Goal: Task Accomplishment & Management: Manage account settings

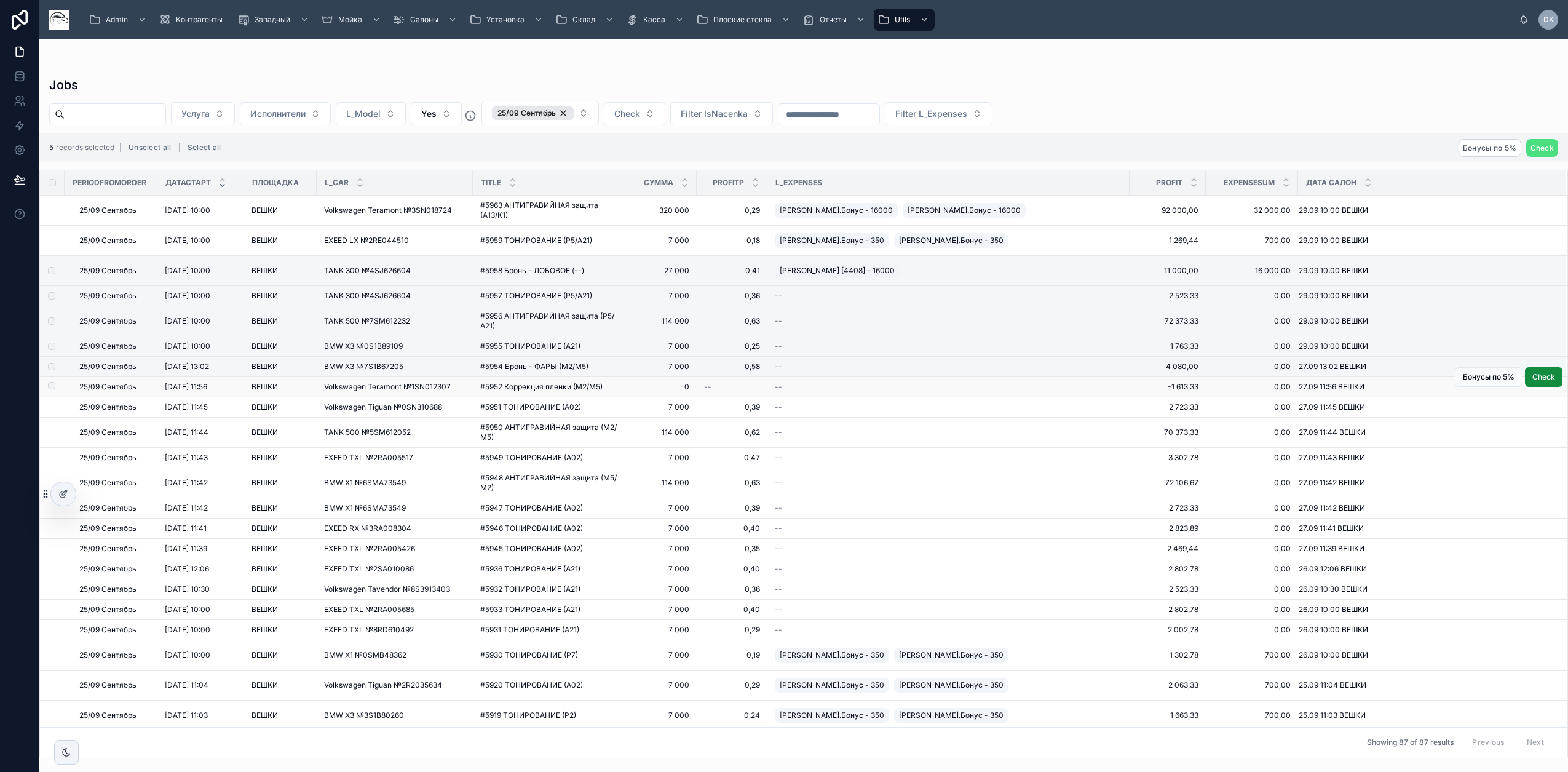
click at [52, 392] on td at bounding box center [52, 387] width 24 height 21
click at [48, 389] on label at bounding box center [44, 387] width 8 height 10
click at [48, 410] on label at bounding box center [44, 407] width 8 height 10
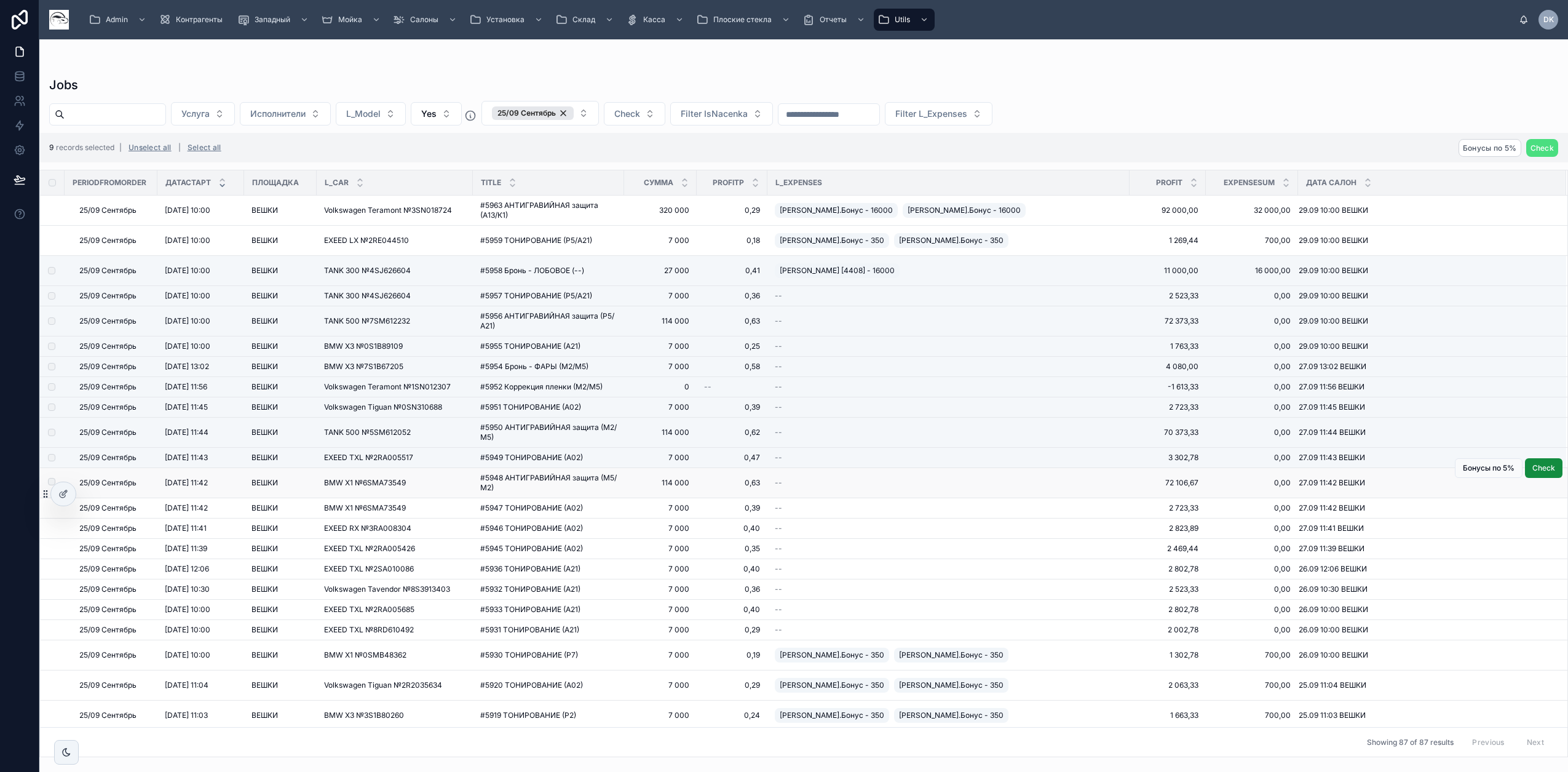
click at [50, 476] on td at bounding box center [52, 483] width 24 height 30
click at [50, 482] on div at bounding box center [58, 493] width 35 height 24
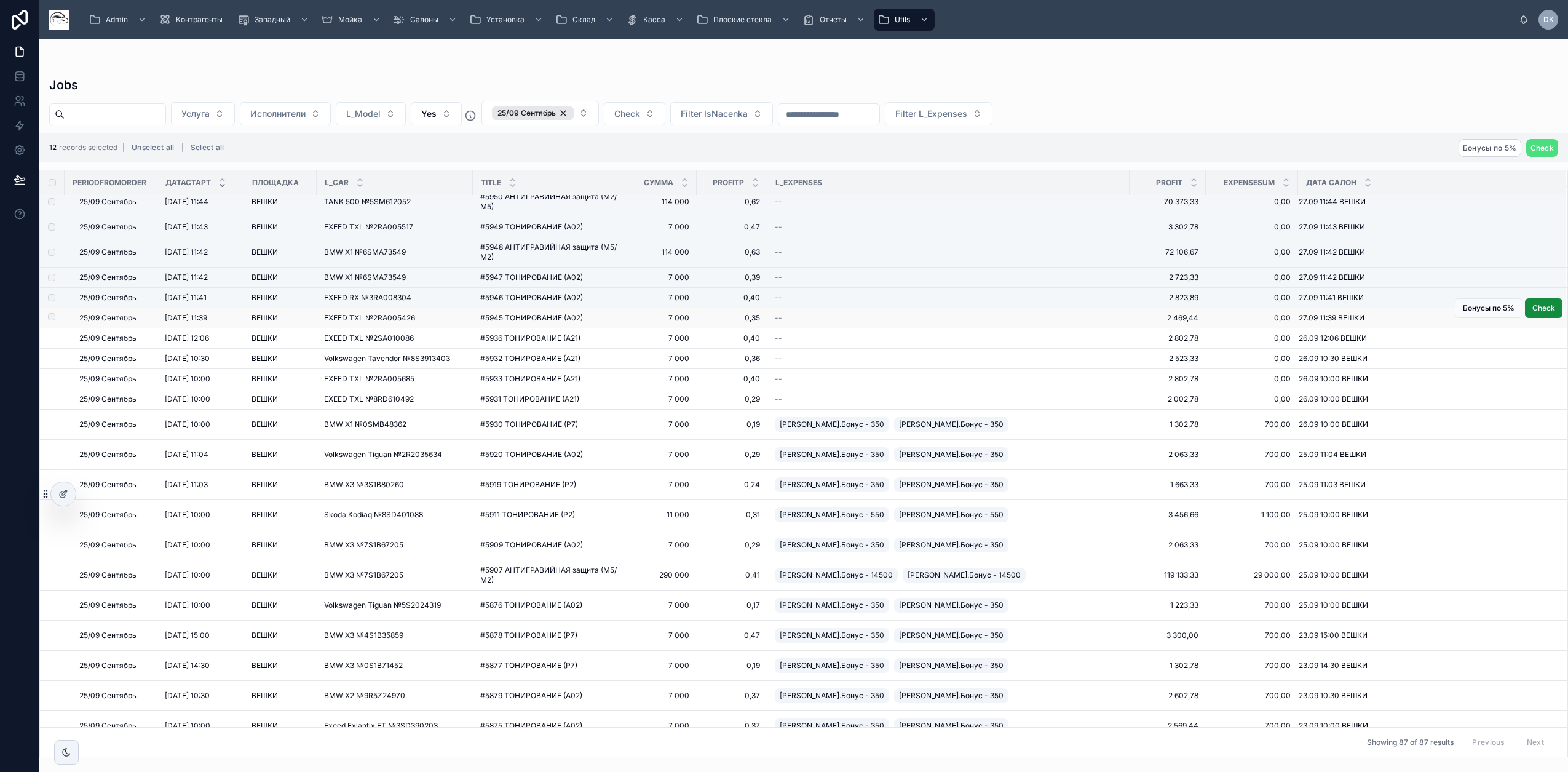
click at [48, 321] on label at bounding box center [44, 317] width 8 height 10
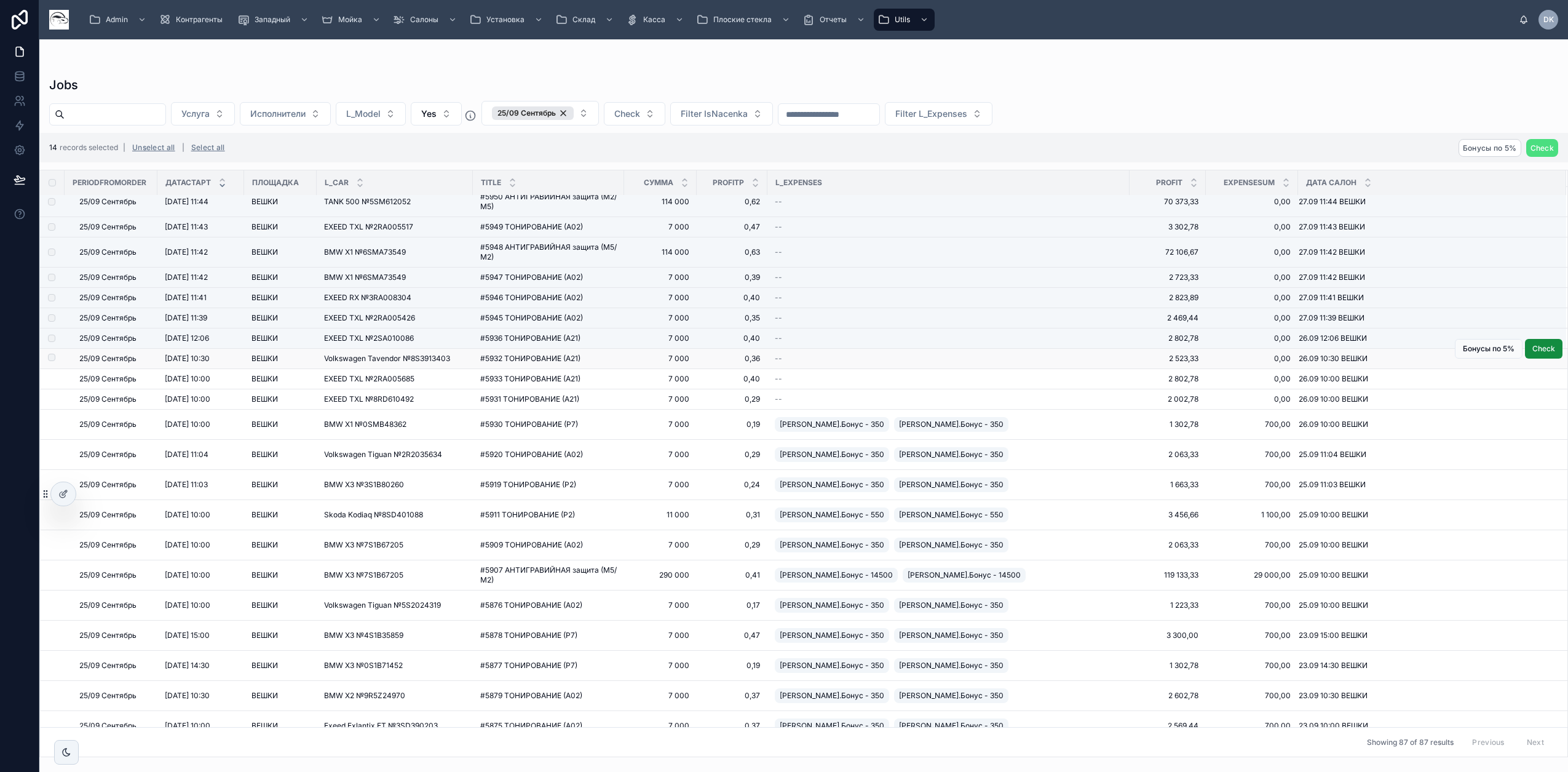
click at [48, 362] on label at bounding box center [44, 359] width 8 height 10
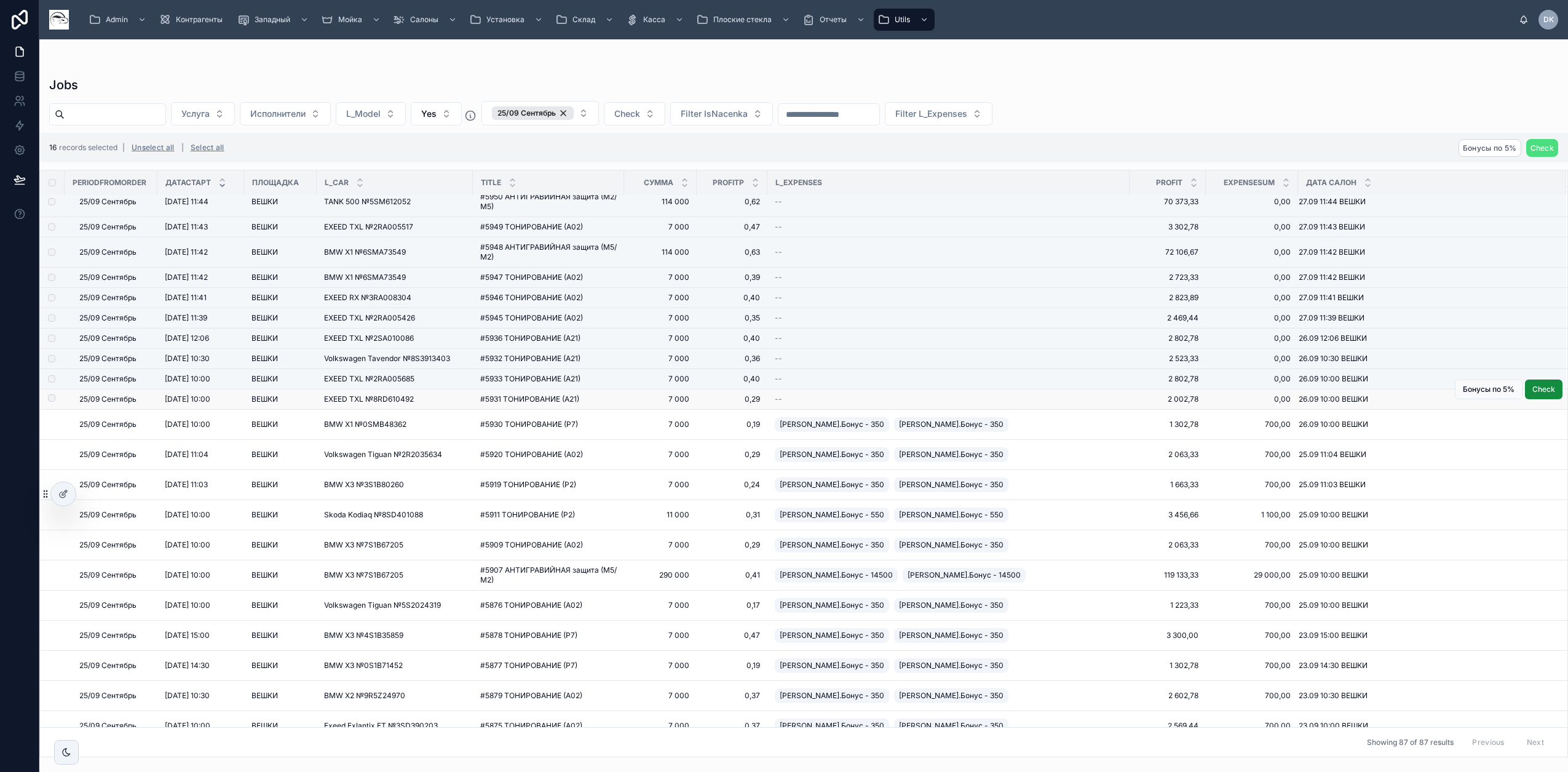
click at [48, 403] on label at bounding box center [44, 399] width 8 height 10
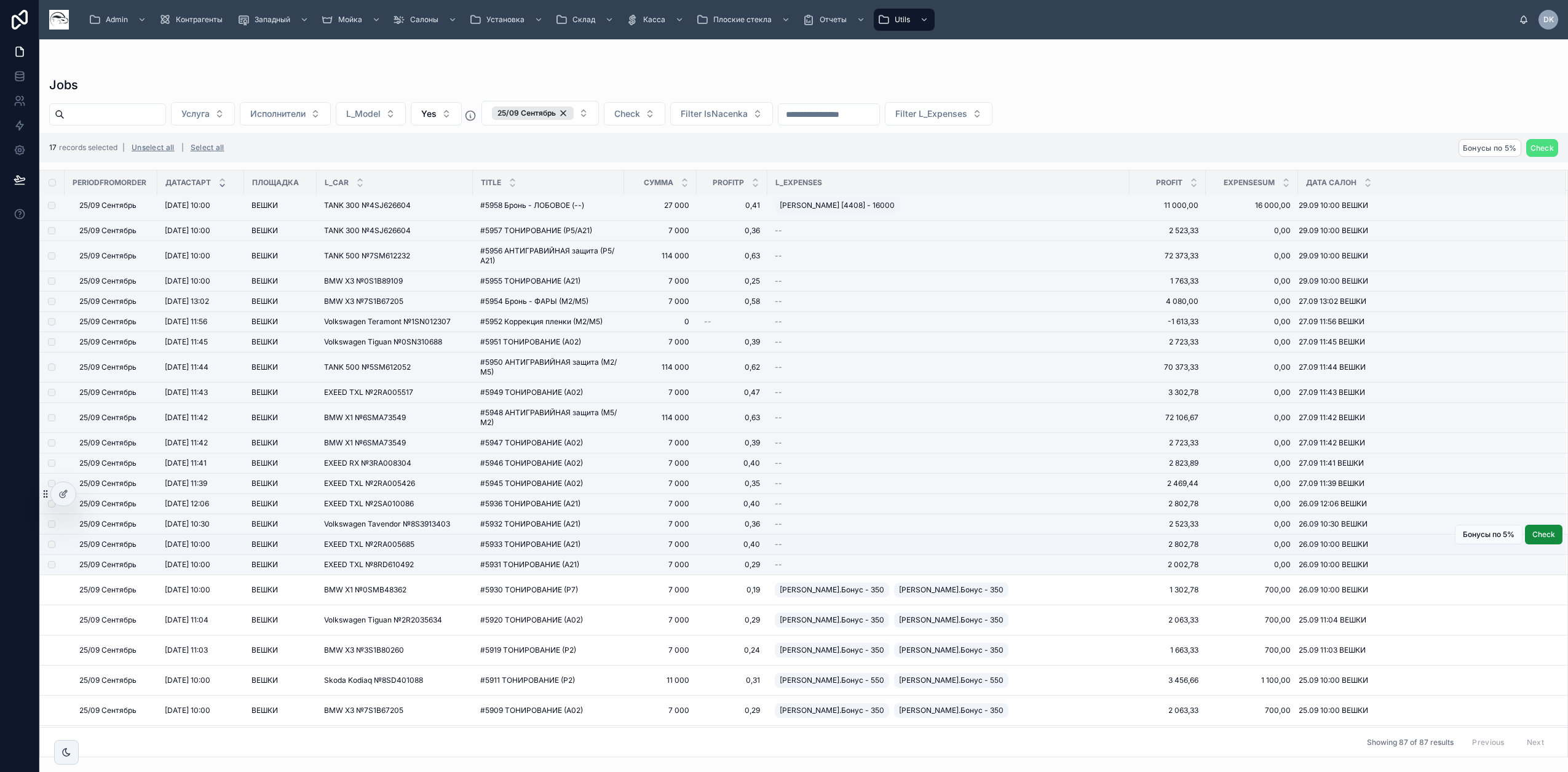
scroll to position [0, 0]
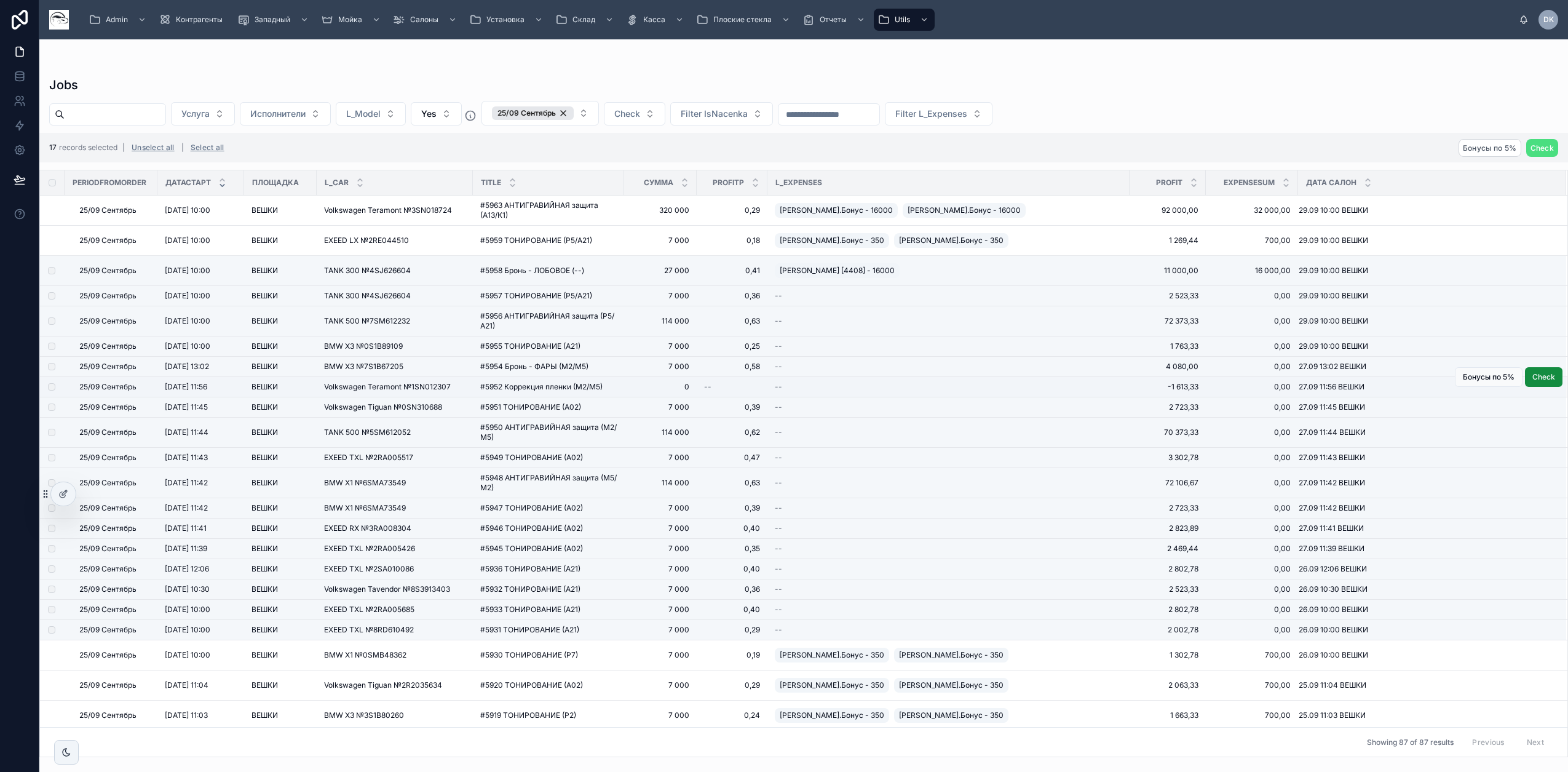
click at [52, 390] on td at bounding box center [52, 387] width 24 height 21
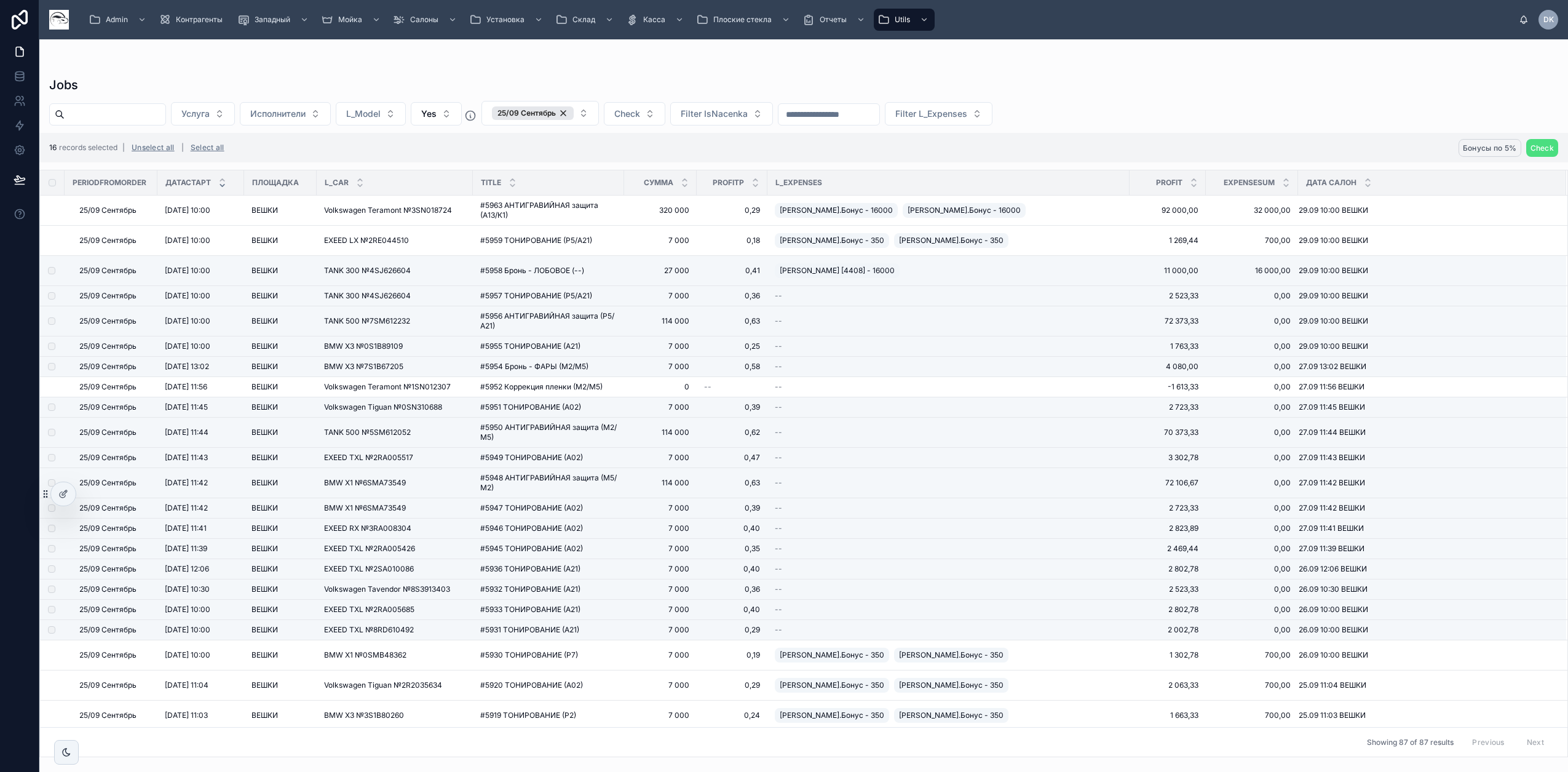
click at [1480, 146] on span "Бонусы по 5%" at bounding box center [1490, 147] width 54 height 9
click at [1536, 123] on icon at bounding box center [1538, 124] width 10 height 10
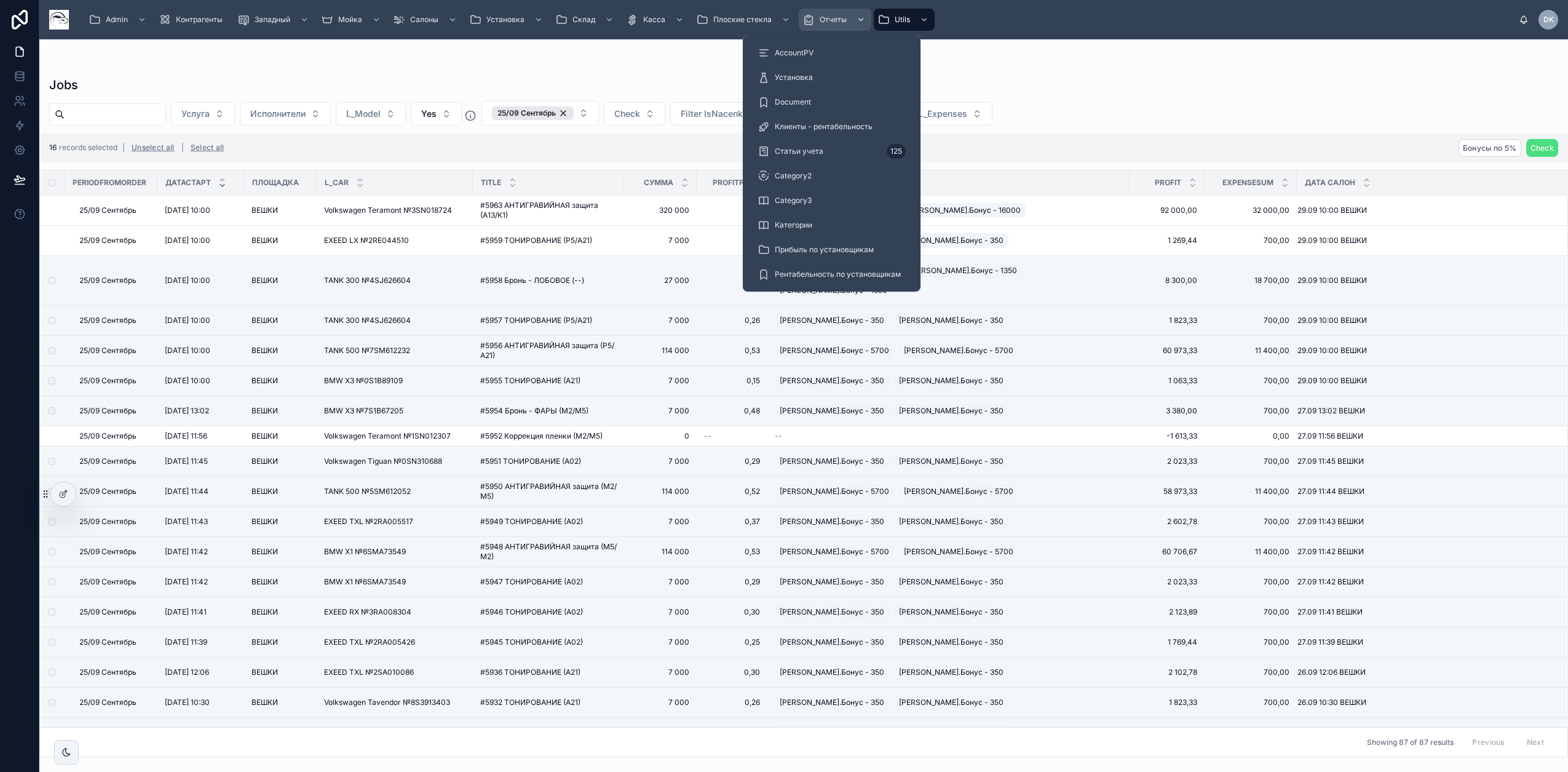
click at [843, 23] on span "Отчеты" at bounding box center [833, 20] width 27 height 10
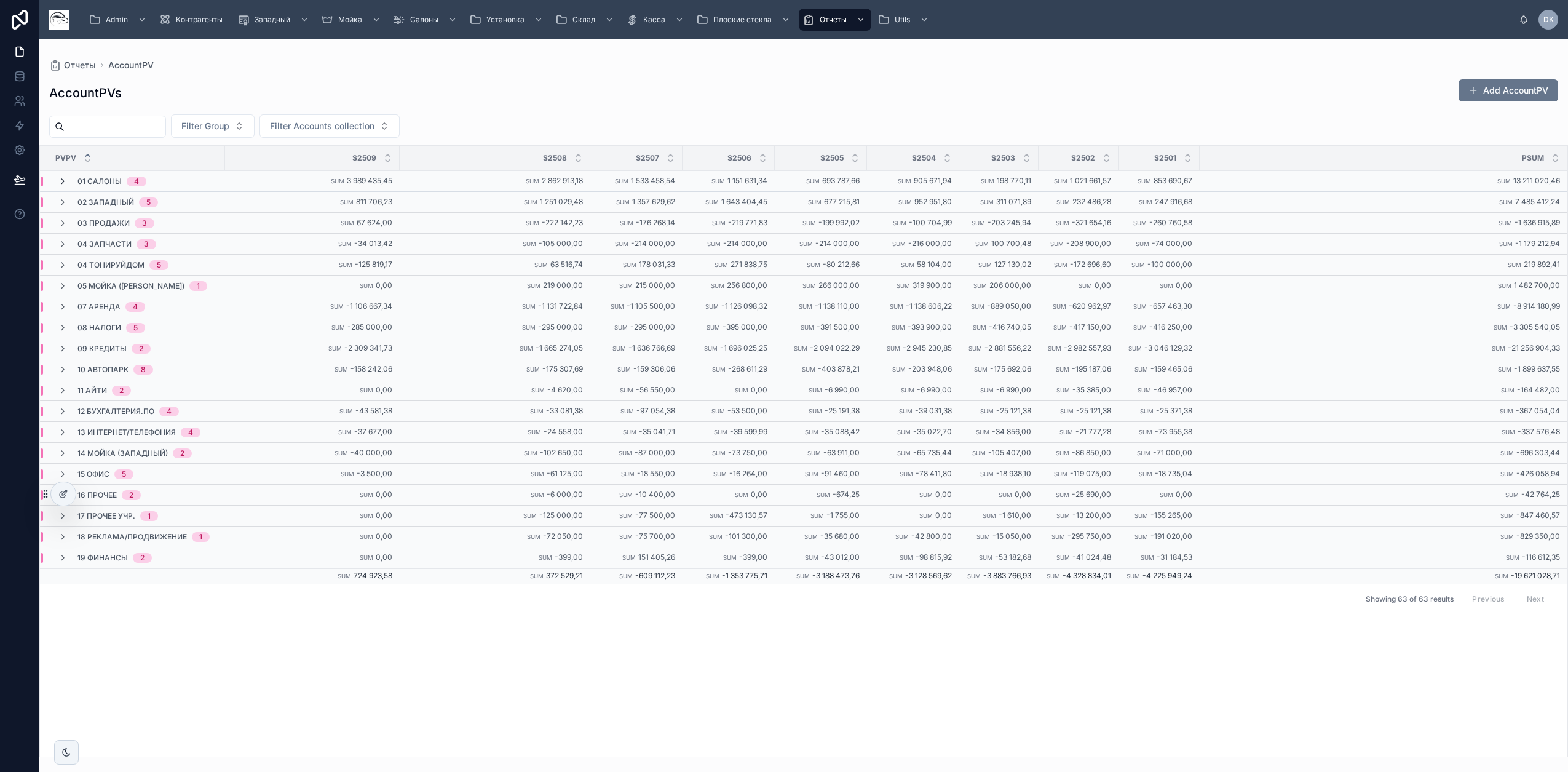
click at [63, 182] on icon at bounding box center [63, 181] width 10 height 10
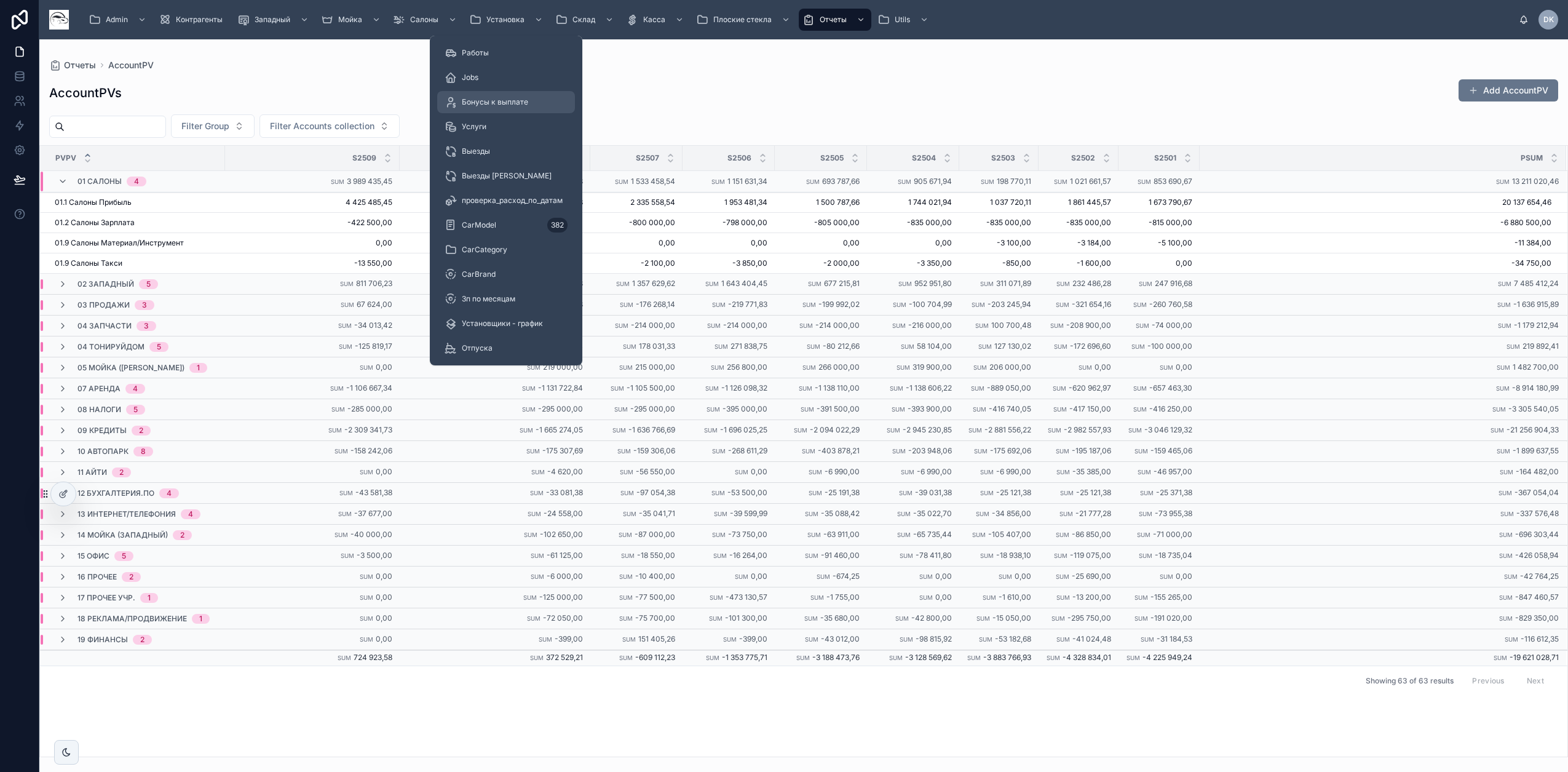
click at [494, 101] on span "Бонусы к выплате" at bounding box center [495, 102] width 67 height 10
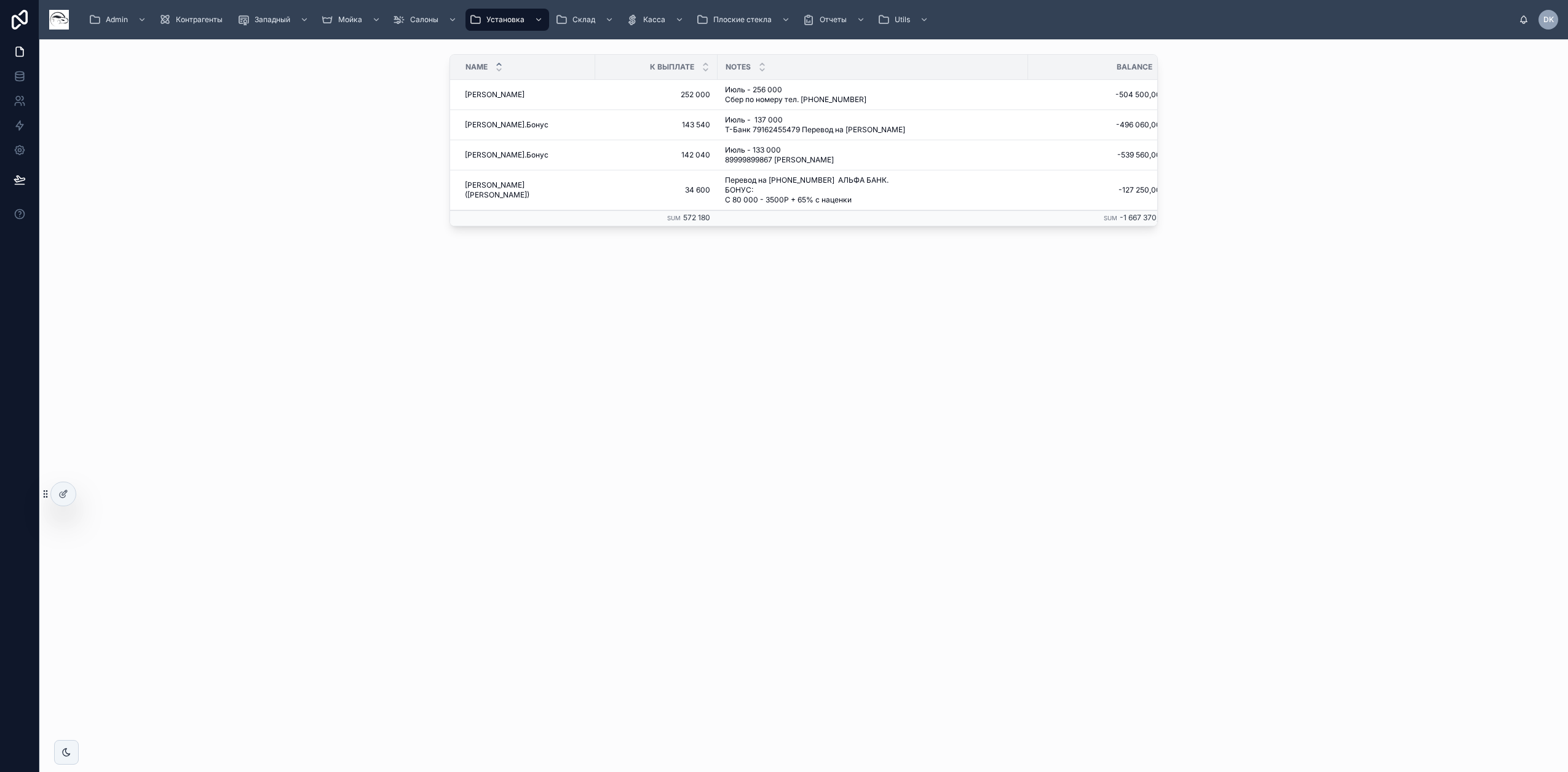
click at [313, 174] on div "Name К Выплате Notes Balance [PERSON_NAME] [PERSON_NAME] 252 000 252 000 Июль -…" at bounding box center [804, 142] width 1509 height 187
click at [114, 13] on div "Admin" at bounding box center [118, 20] width 60 height 20
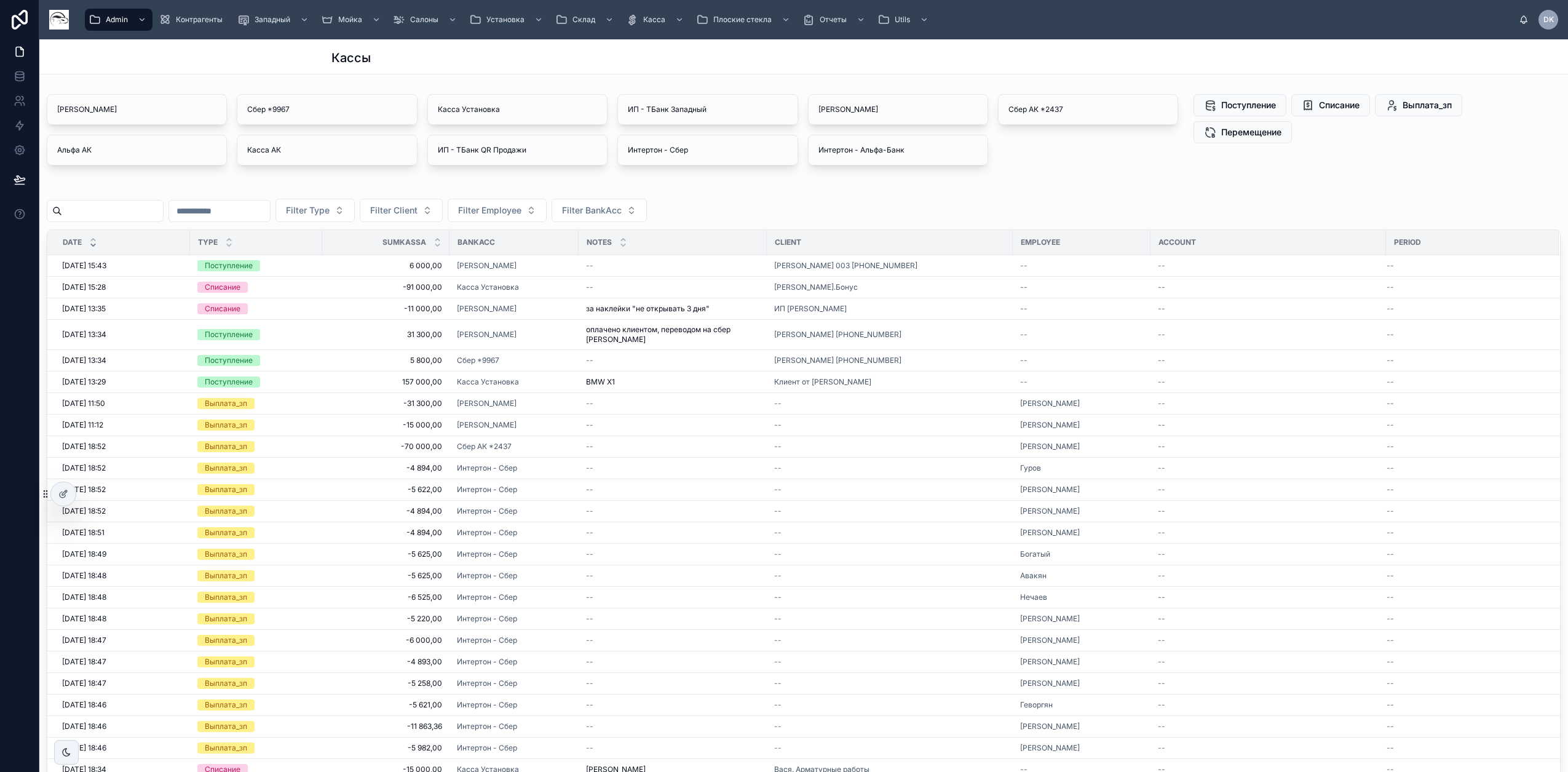
click at [942, 67] on div "Кассы" at bounding box center [804, 56] width 945 height 34
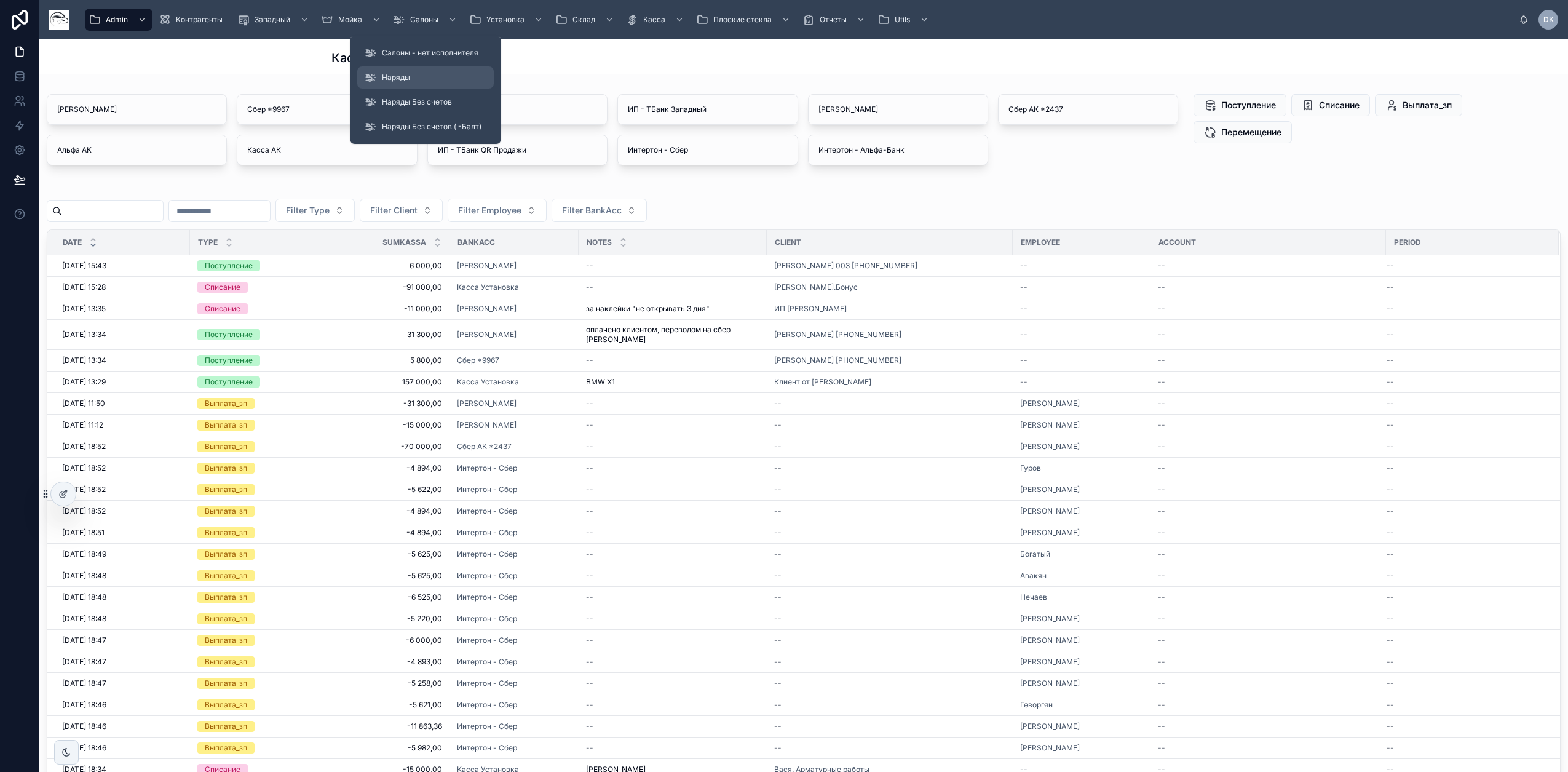
click at [414, 78] on div "Наряды" at bounding box center [425, 77] width 122 height 20
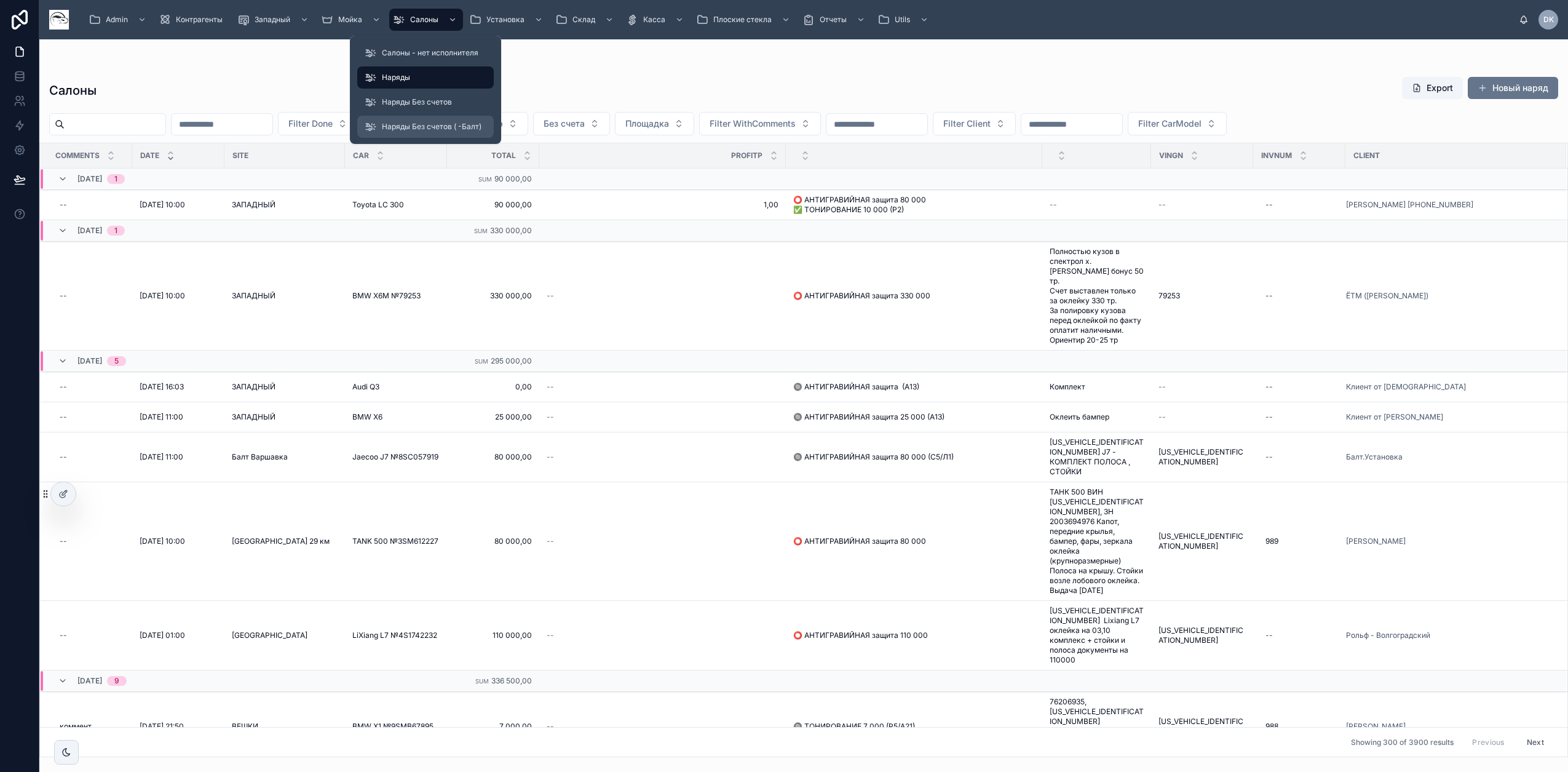
click at [412, 126] on span "Наряды Без счетов ( -Балт)" at bounding box center [432, 126] width 100 height 10
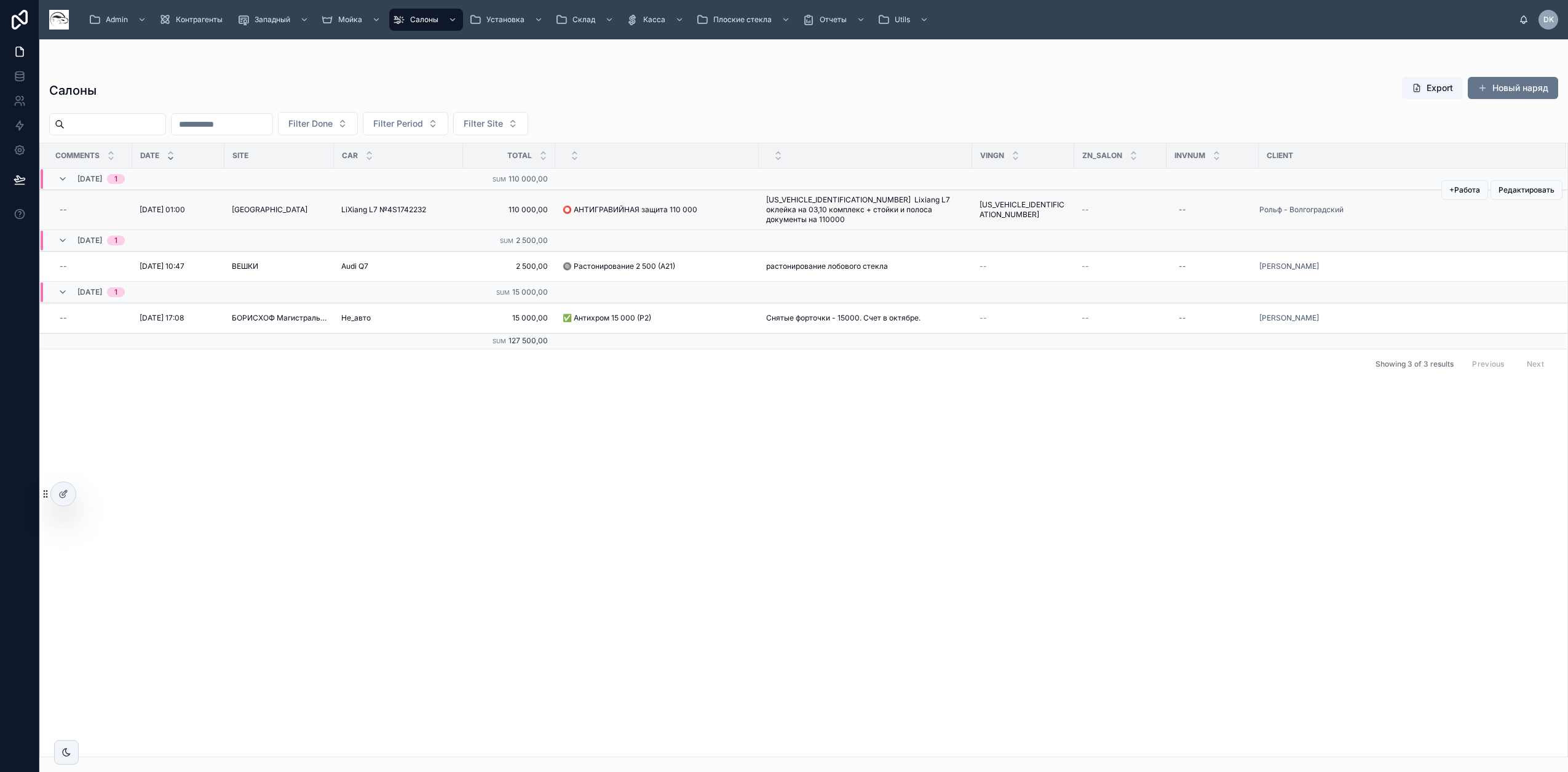
click at [432, 206] on div "LiXiang L7 №4S1742232 LiXiang L7 №4S1742232" at bounding box center [398, 210] width 115 height 10
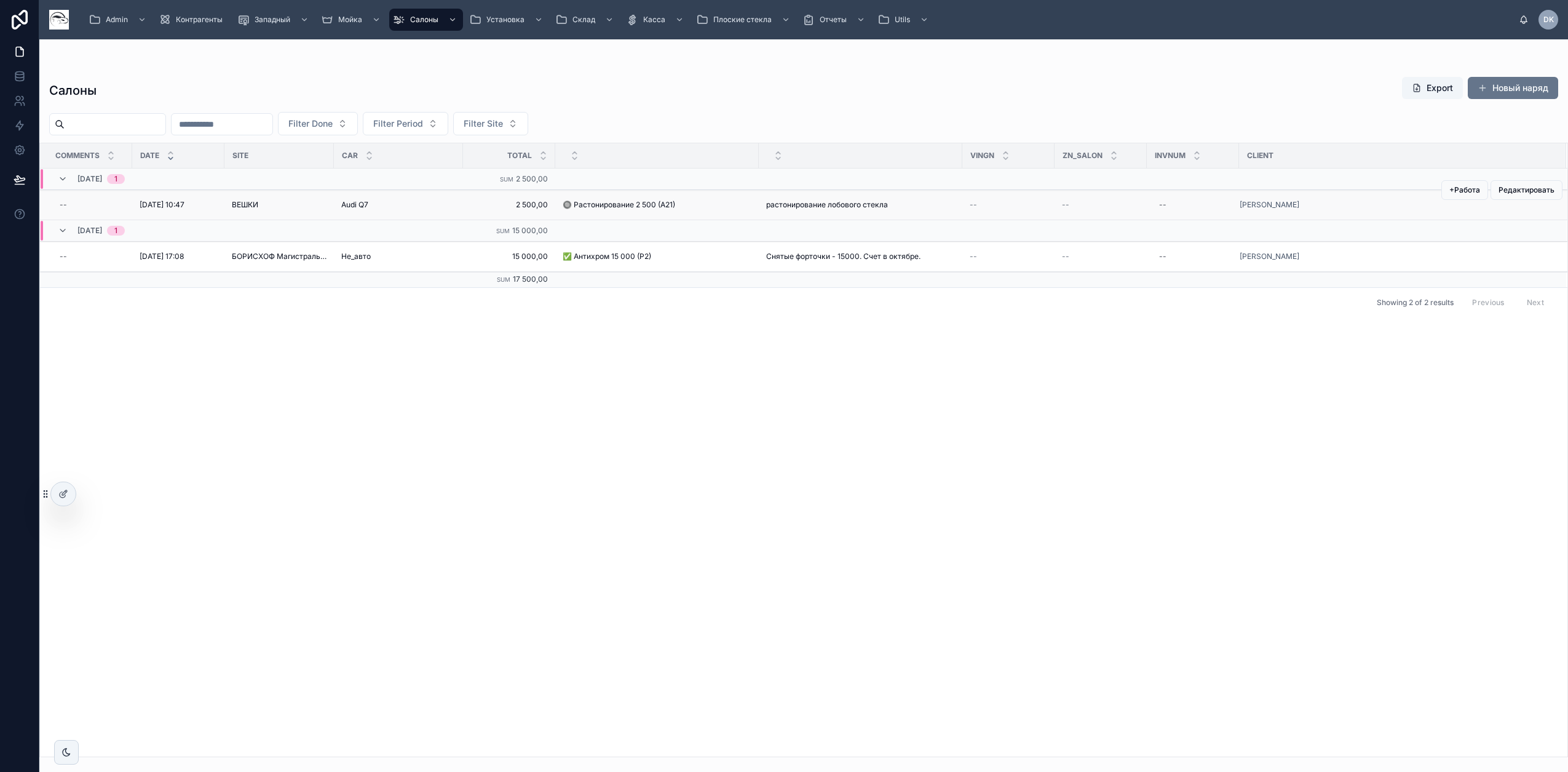
click at [255, 202] on span "ВЕШКИ" at bounding box center [245, 205] width 26 height 10
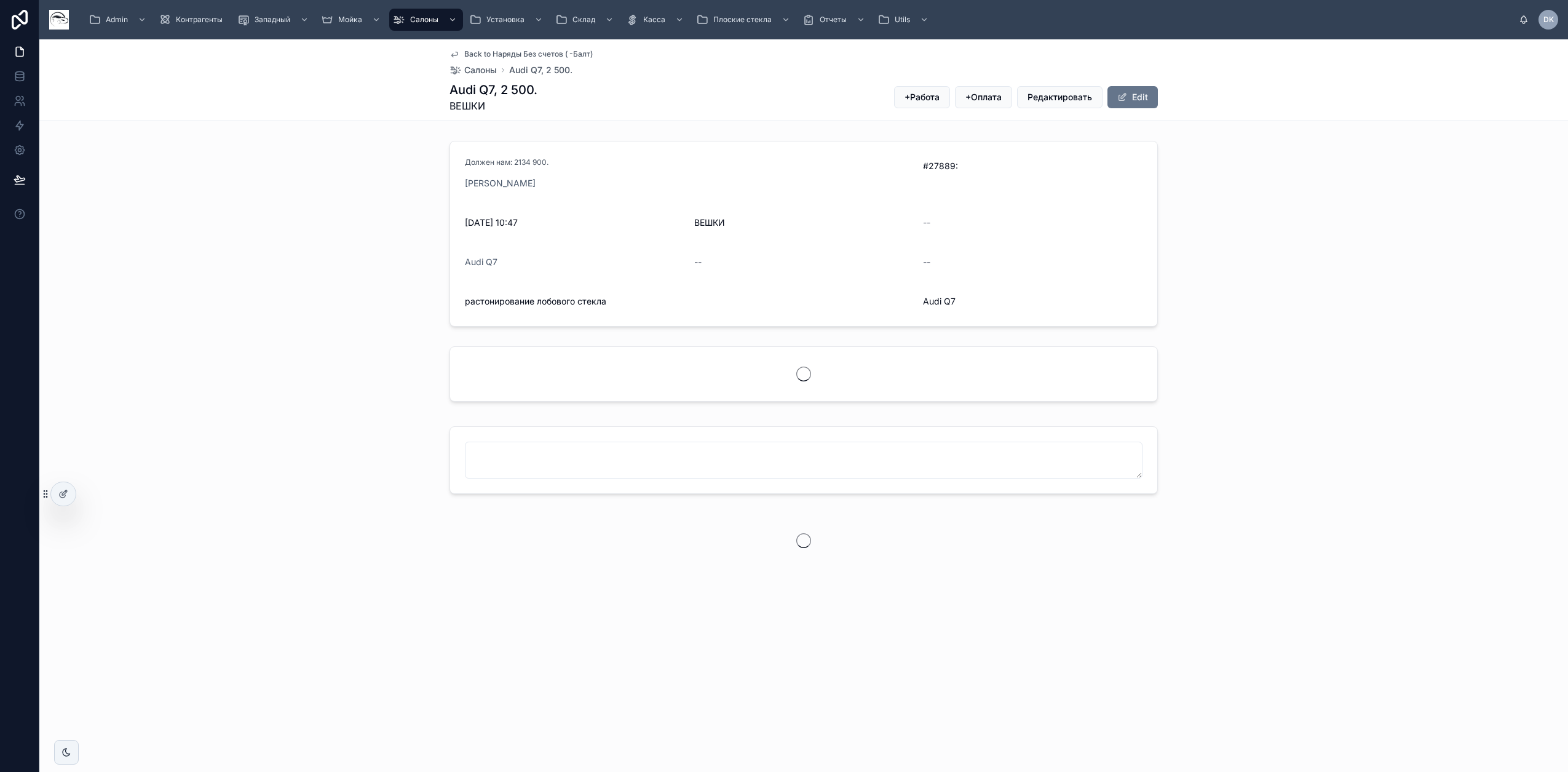
click at [514, 301] on span "растонирование лобового стекла" at bounding box center [688, 301] width 448 height 13
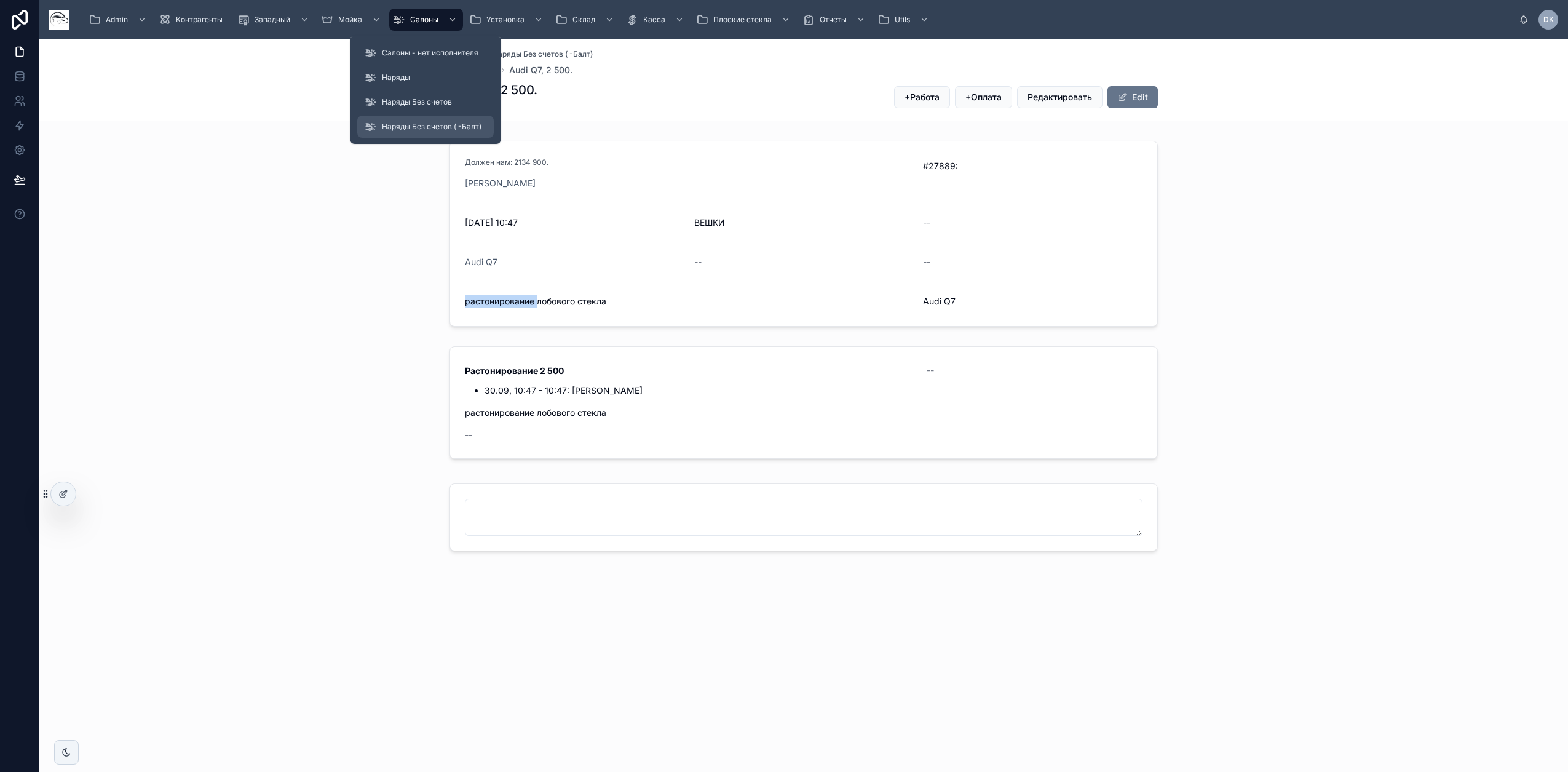
click at [435, 126] on span "Наряды Без счетов ( -Балт)" at bounding box center [432, 126] width 100 height 10
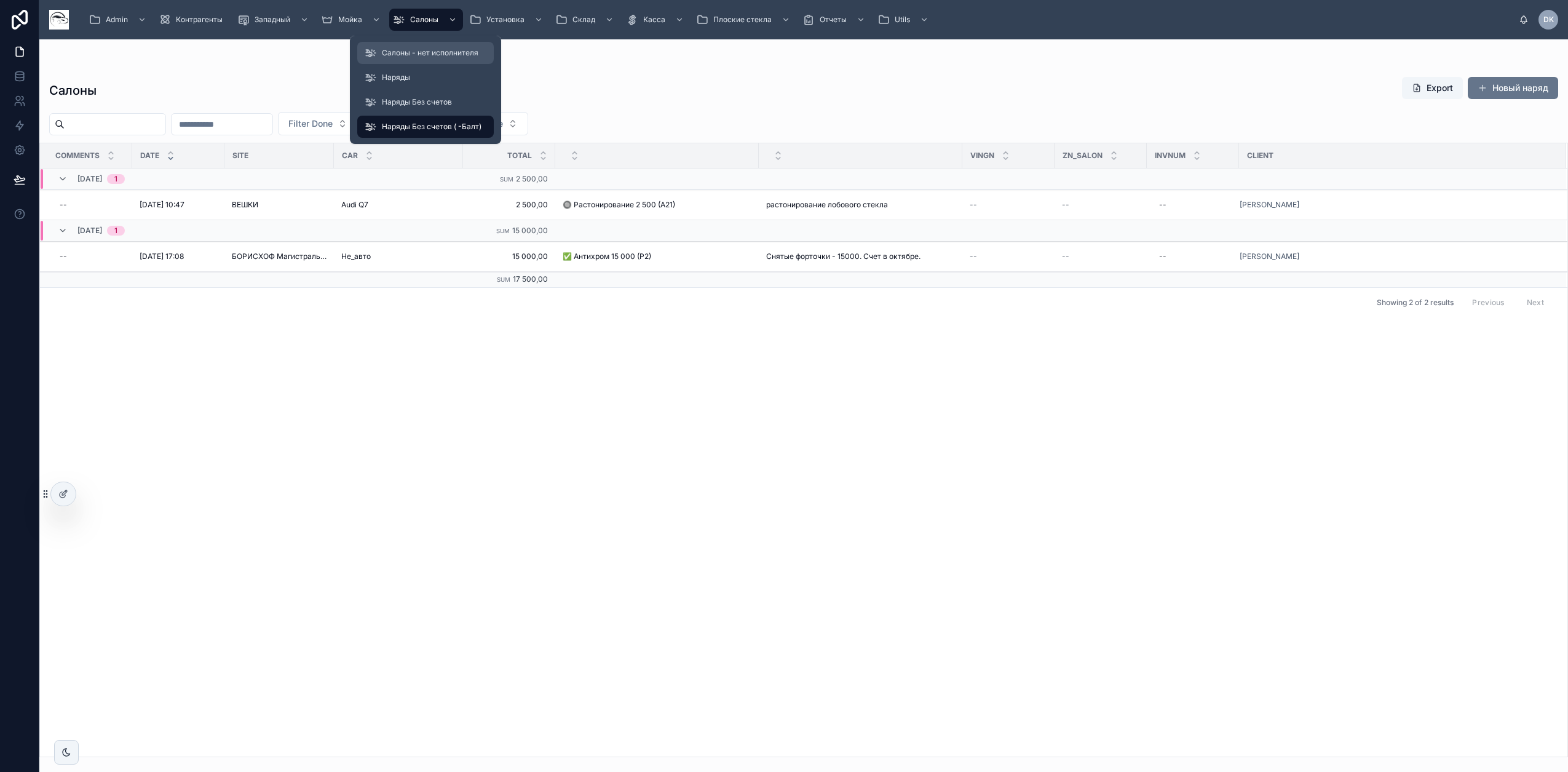
click at [425, 50] on span "Салоны - нет исполнителя" at bounding box center [430, 53] width 97 height 10
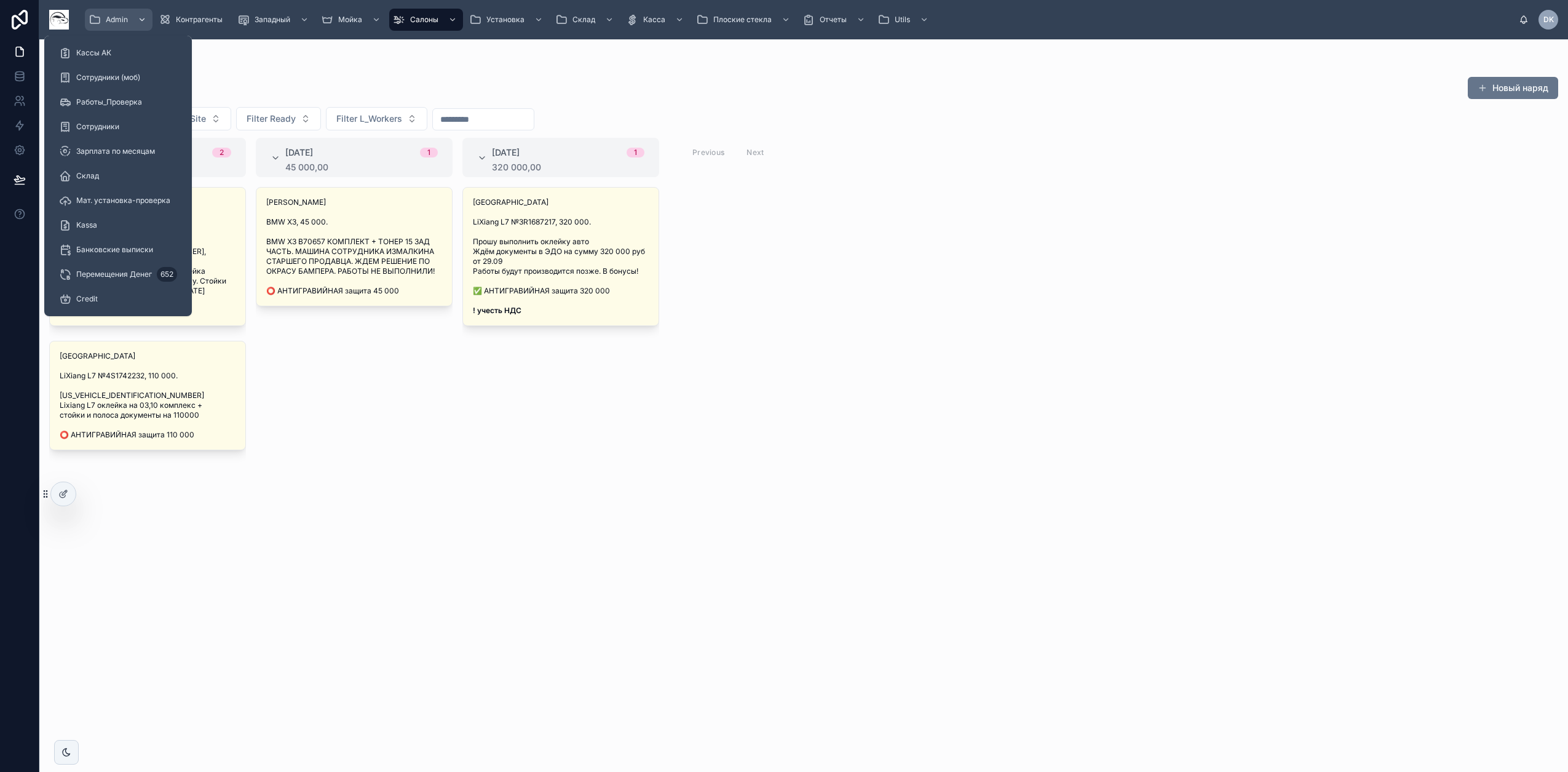
click at [109, 19] on span "Admin" at bounding box center [117, 20] width 23 height 10
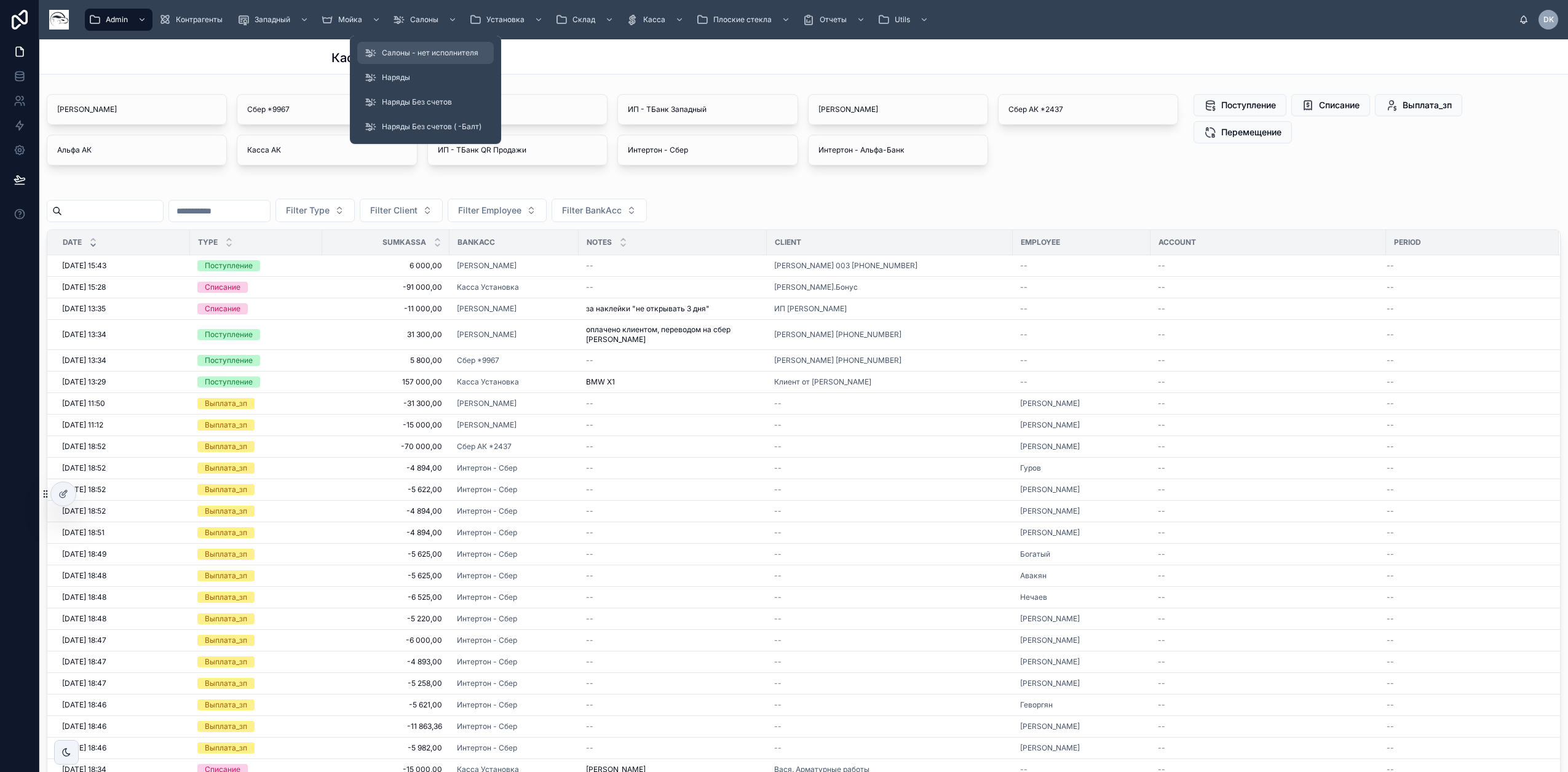
click at [432, 52] on span "Салоны - нет исполнителя" at bounding box center [430, 53] width 97 height 10
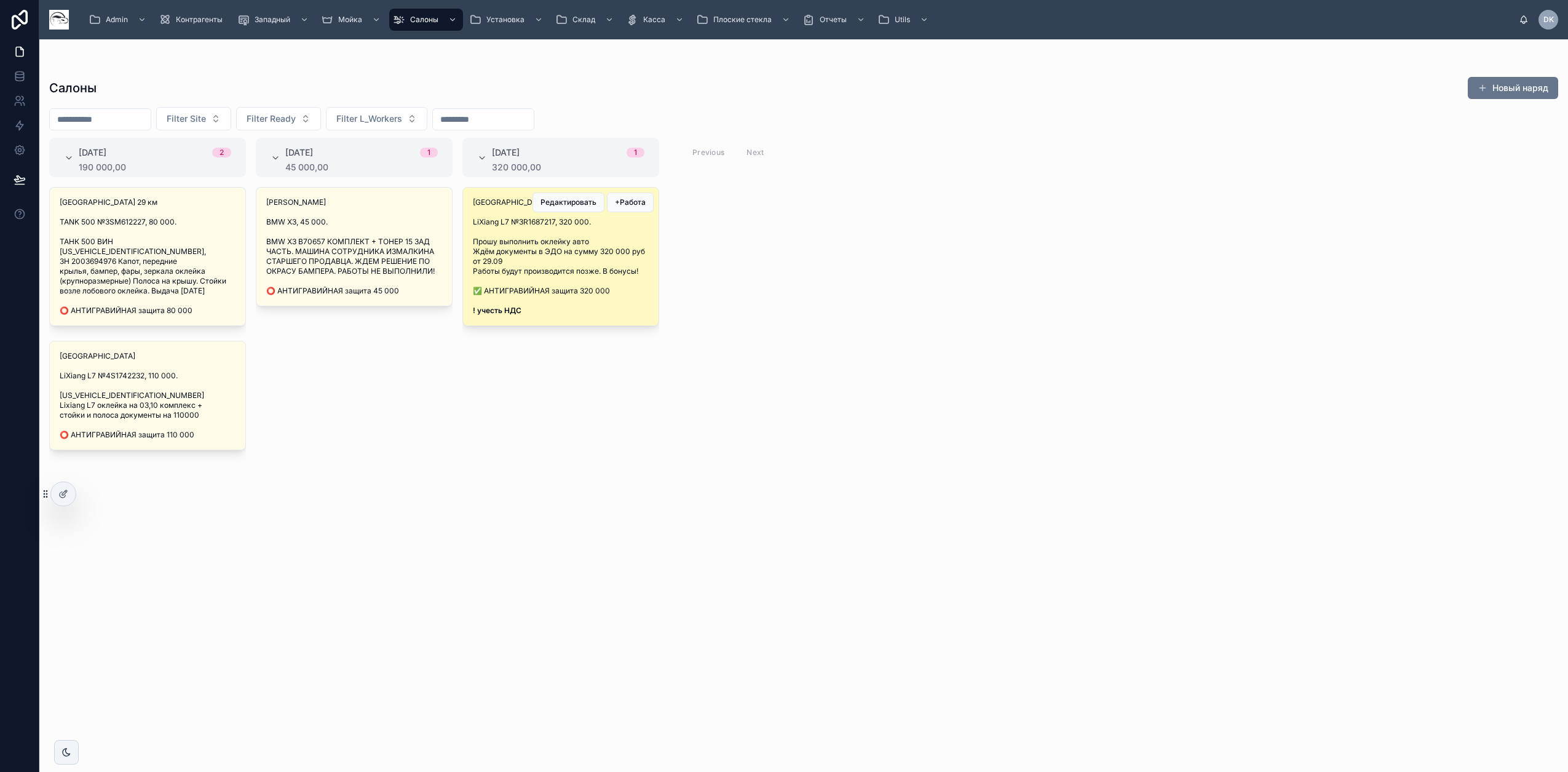
click at [557, 268] on span "Прошу выполнить оклейку авто Ждём документы в ЭДО на сумму 320 000 руб от 29.09…" at bounding box center [561, 257] width 175 height 39
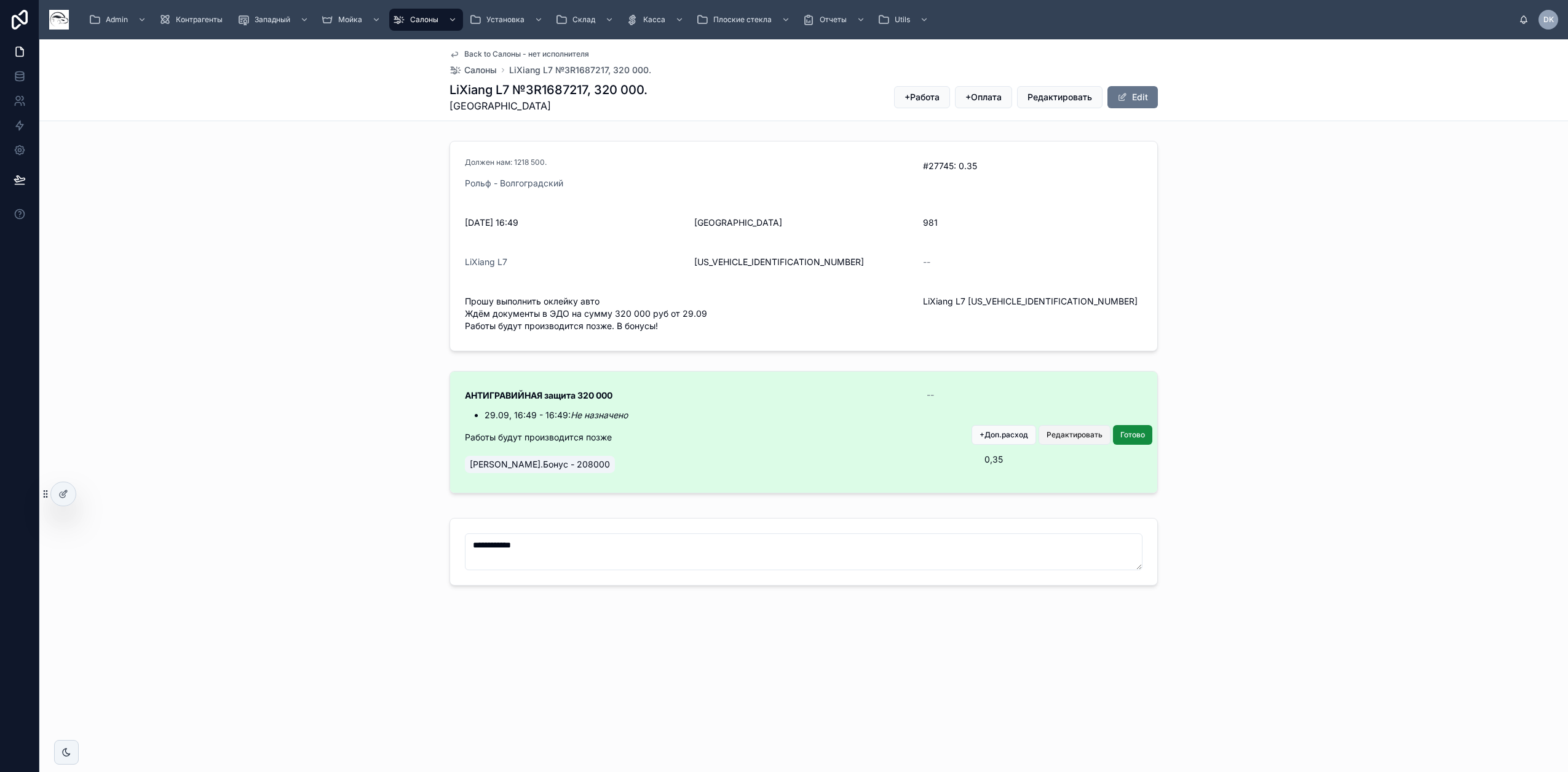
click at [1084, 440] on span "Редактировать" at bounding box center [1074, 435] width 56 height 10
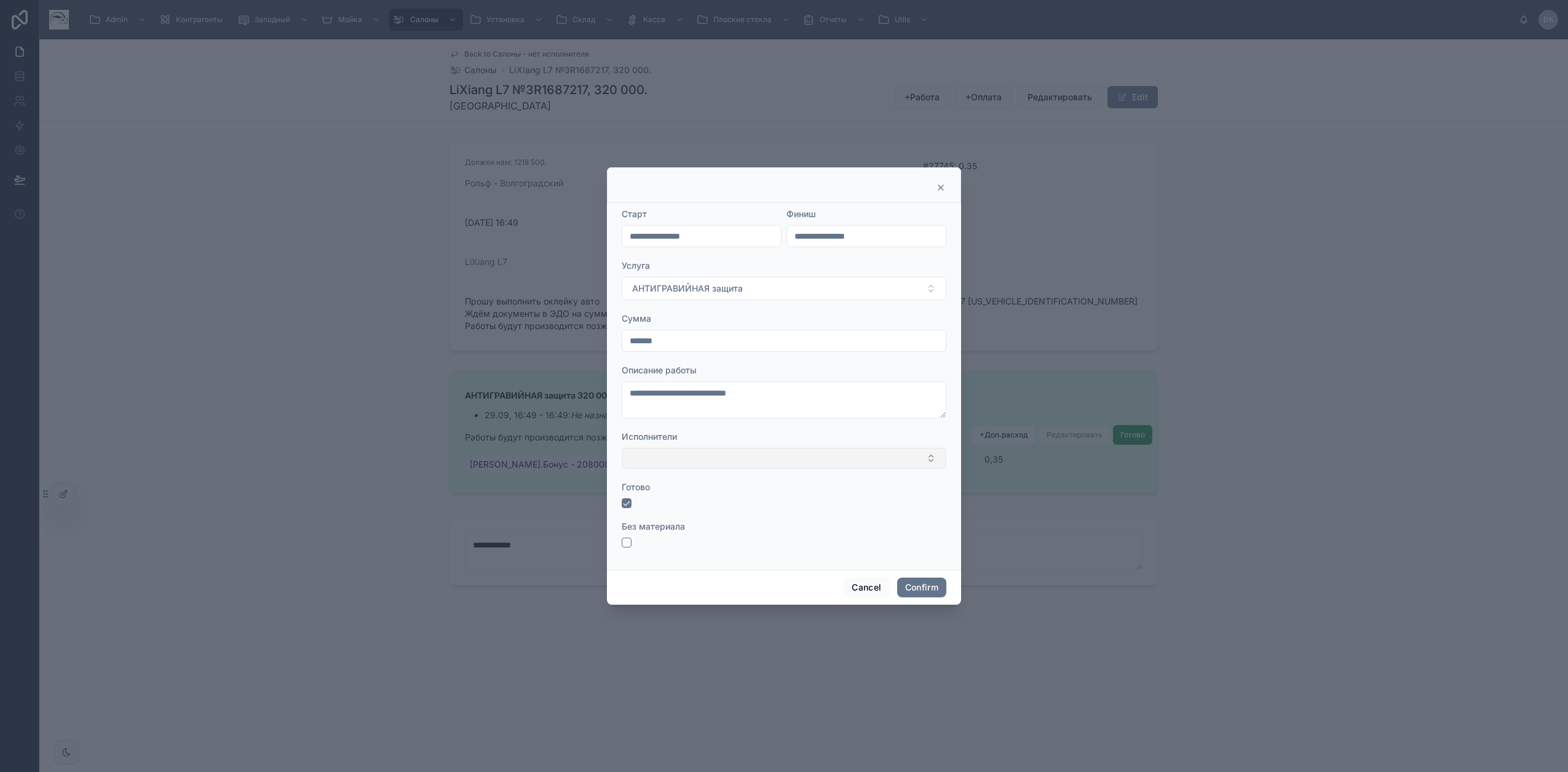
click at [645, 457] on button "Select Button" at bounding box center [783, 458] width 324 height 21
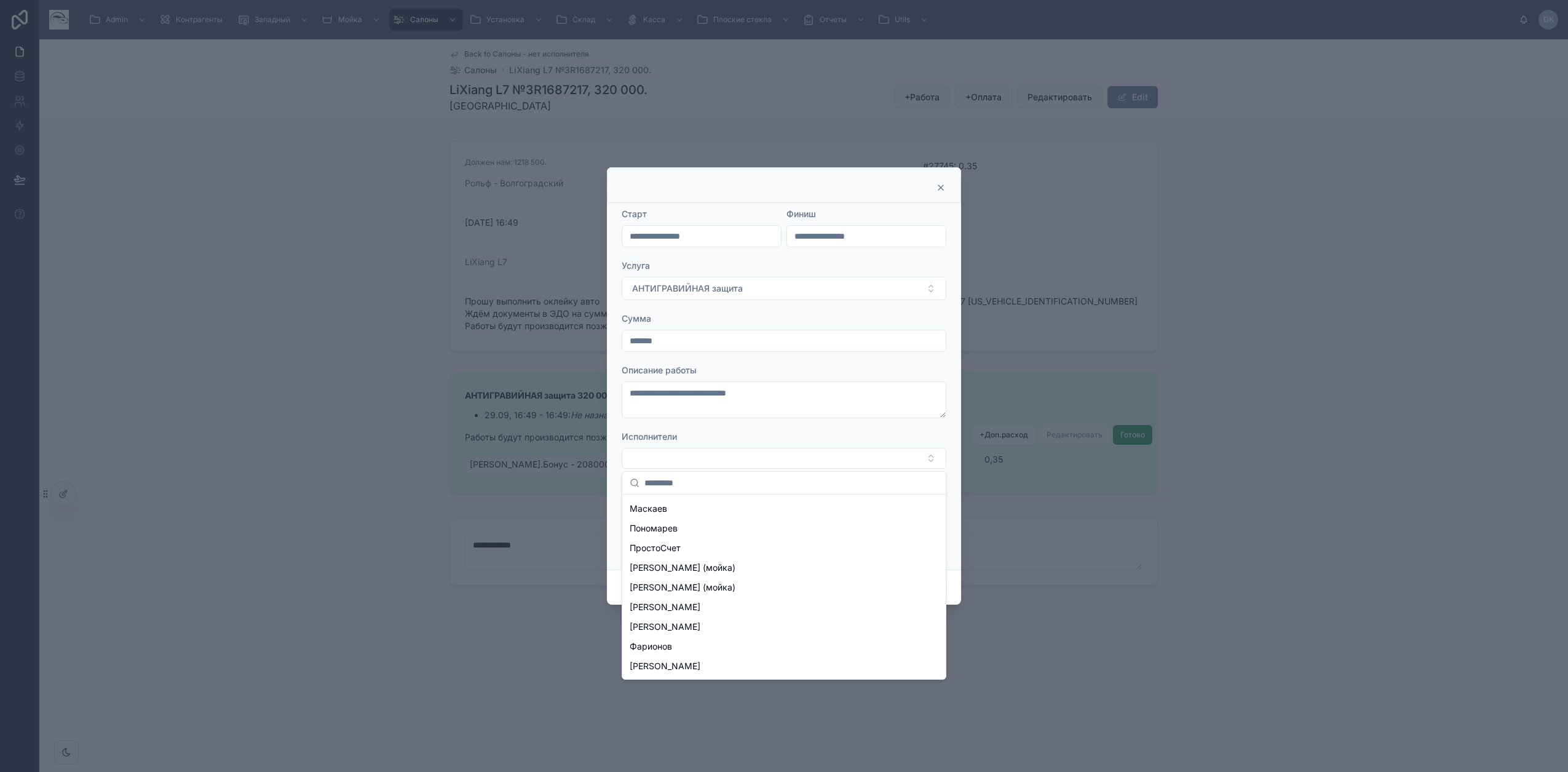
scroll to position [371, 0]
click at [664, 529] on span "ПростоСчет" at bounding box center [656, 528] width 51 height 13
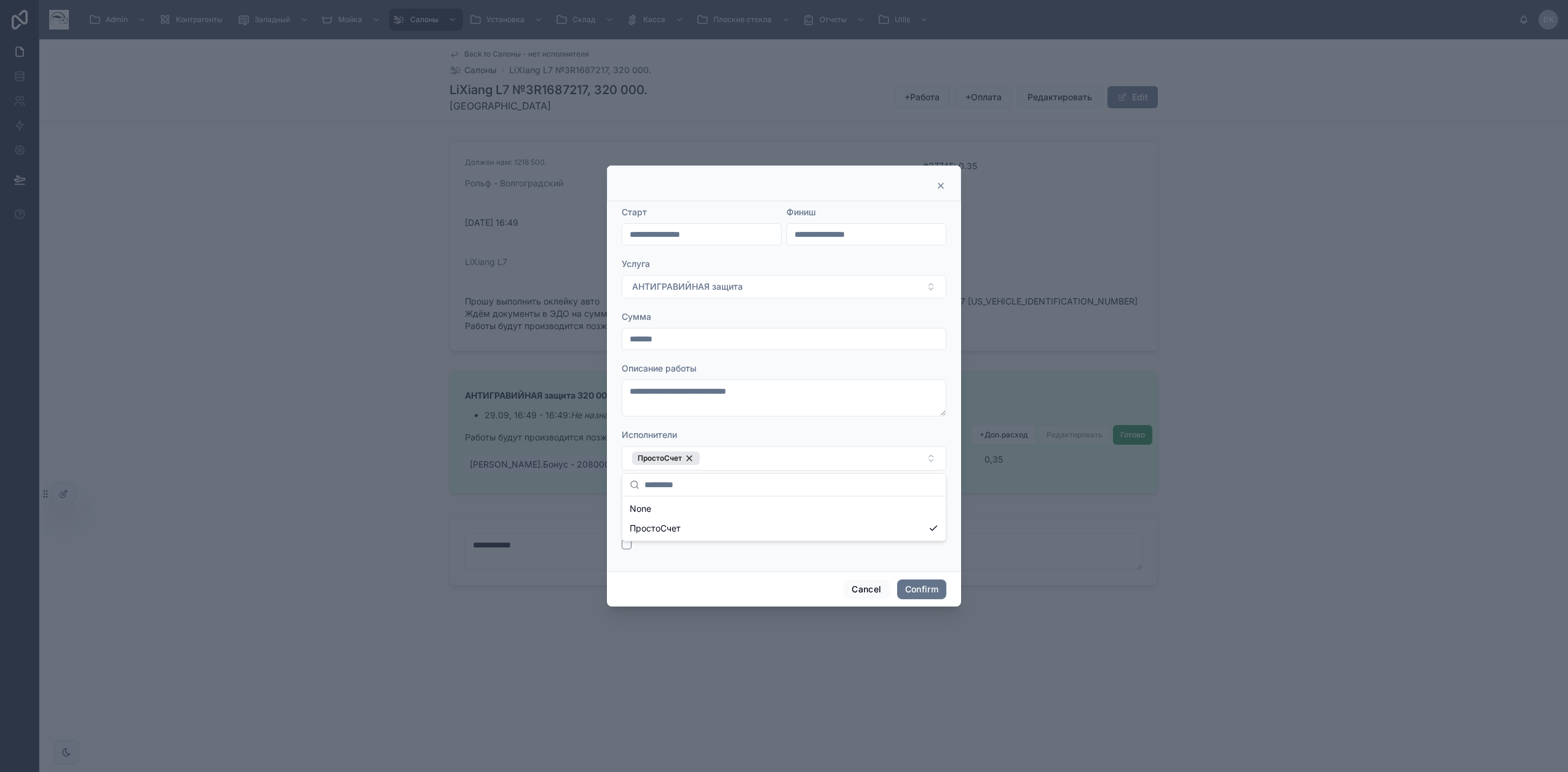
click at [929, 424] on form "**********" at bounding box center [783, 383] width 324 height 356
drag, startPoint x: 922, startPoint y: 581, endPoint x: 932, endPoint y: 588, distance: 12.2
click at [923, 587] on button "Confirm" at bounding box center [922, 589] width 49 height 20
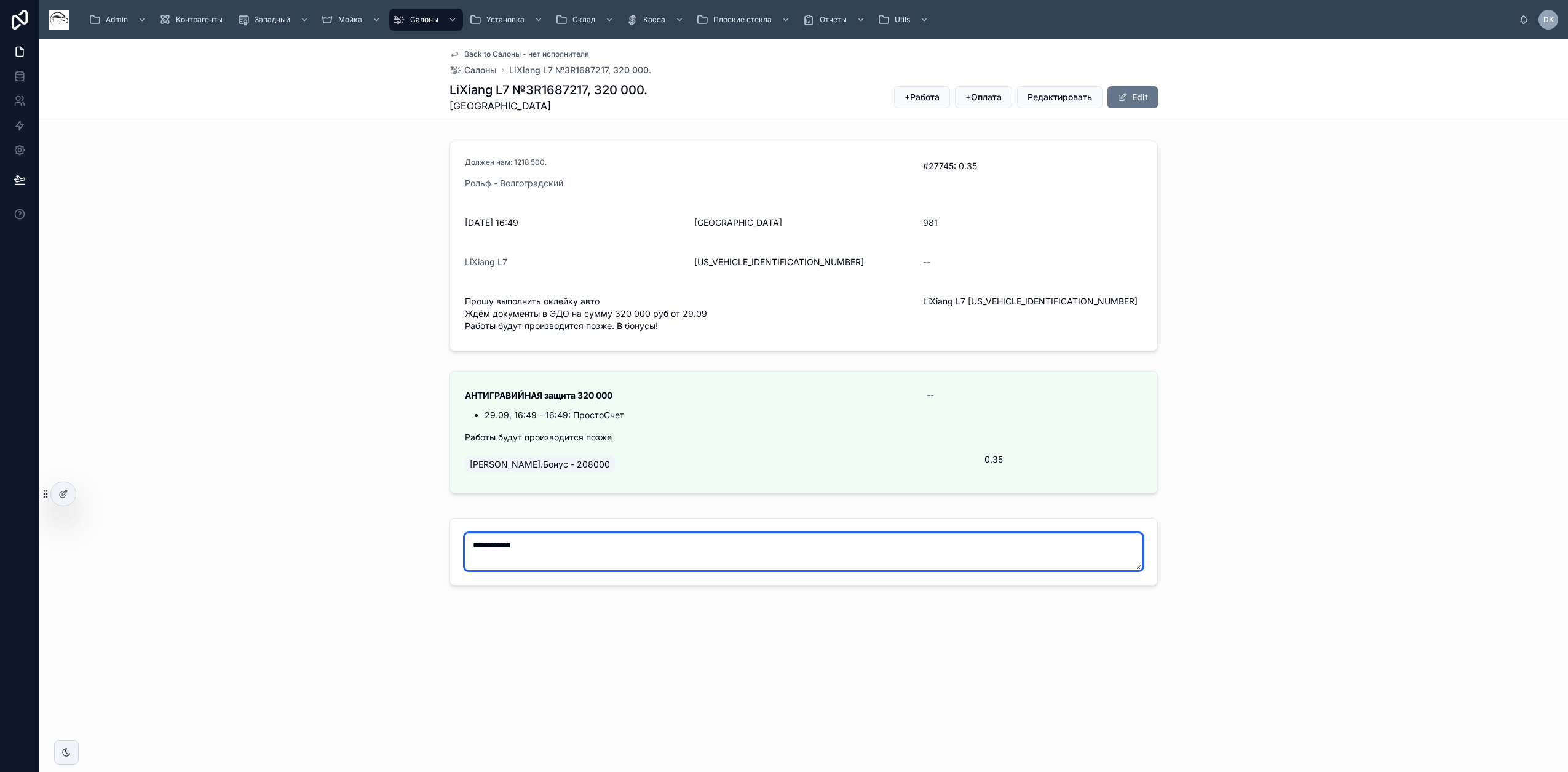
drag, startPoint x: 546, startPoint y: 569, endPoint x: 396, endPoint y: 522, distance: 157.2
click at [396, 522] on div "**********" at bounding box center [804, 373] width 1529 height 474
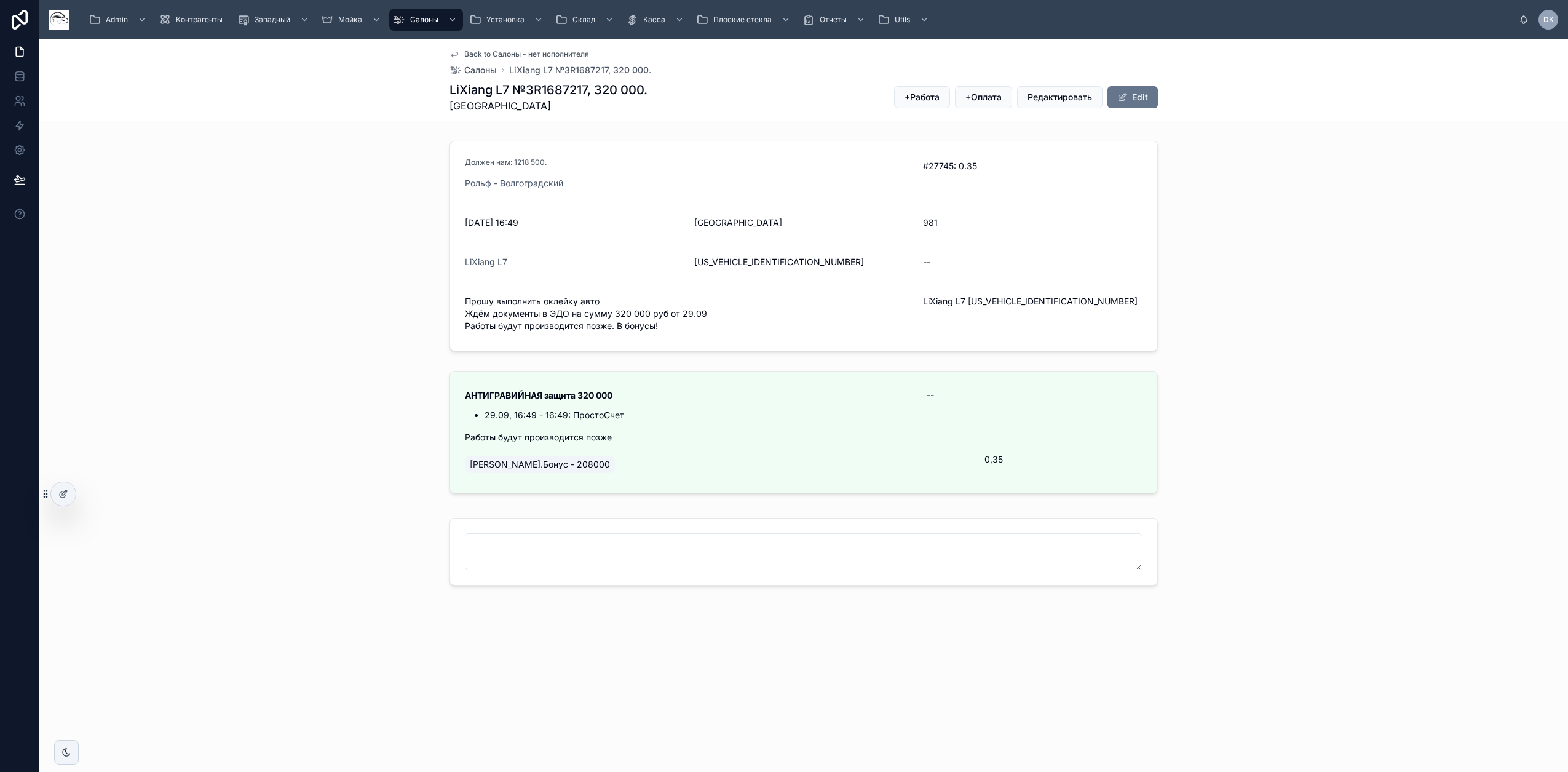
click at [305, 413] on div "АНТИГРАВИЙНАЯ защита 320 000 29.09, 16:49 - 16:49: ПростоСчет -- Работы будут п…" at bounding box center [804, 434] width 1529 height 137
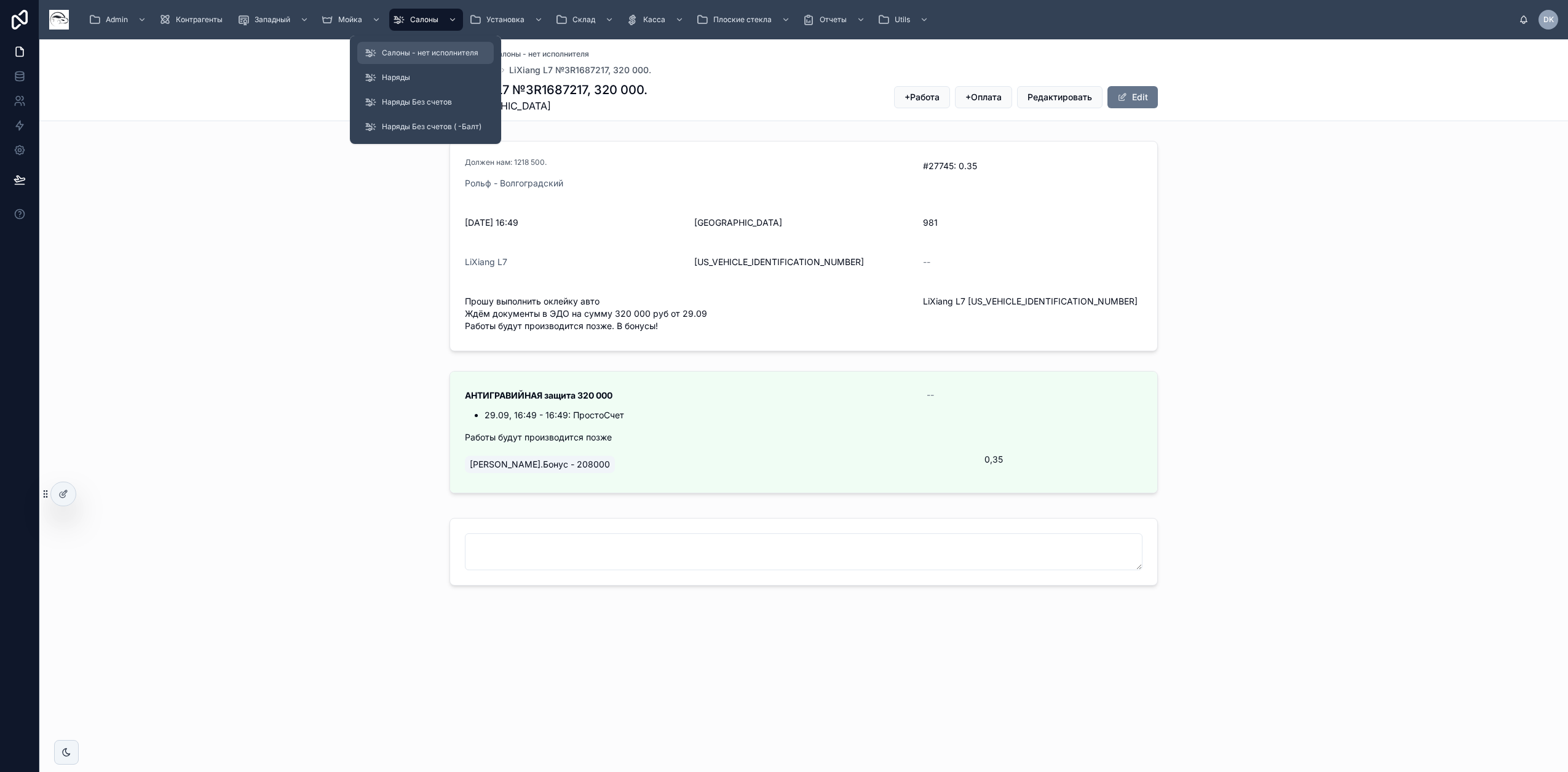
click at [424, 54] on span "Салоны - нет исполнителя" at bounding box center [430, 53] width 97 height 10
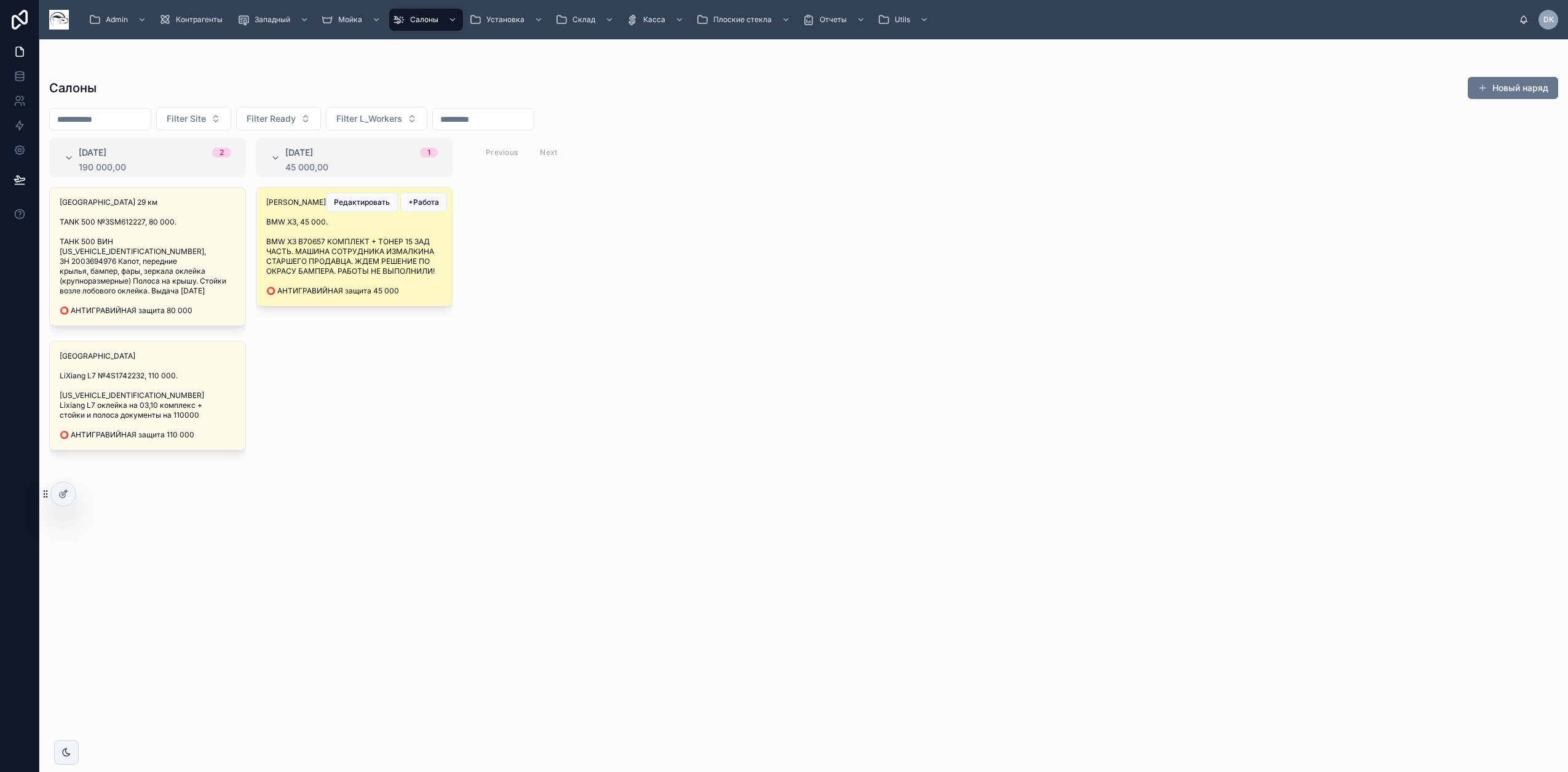
click at [410, 278] on div "БАЛТ Рублевка BMW X3, 45 000. ВМW Х3 В70657 КОМПЛЕКТ + ТОНЕР 15 ЗАД ЧАСТЬ. МАШИ…" at bounding box center [355, 246] width 196 height 118
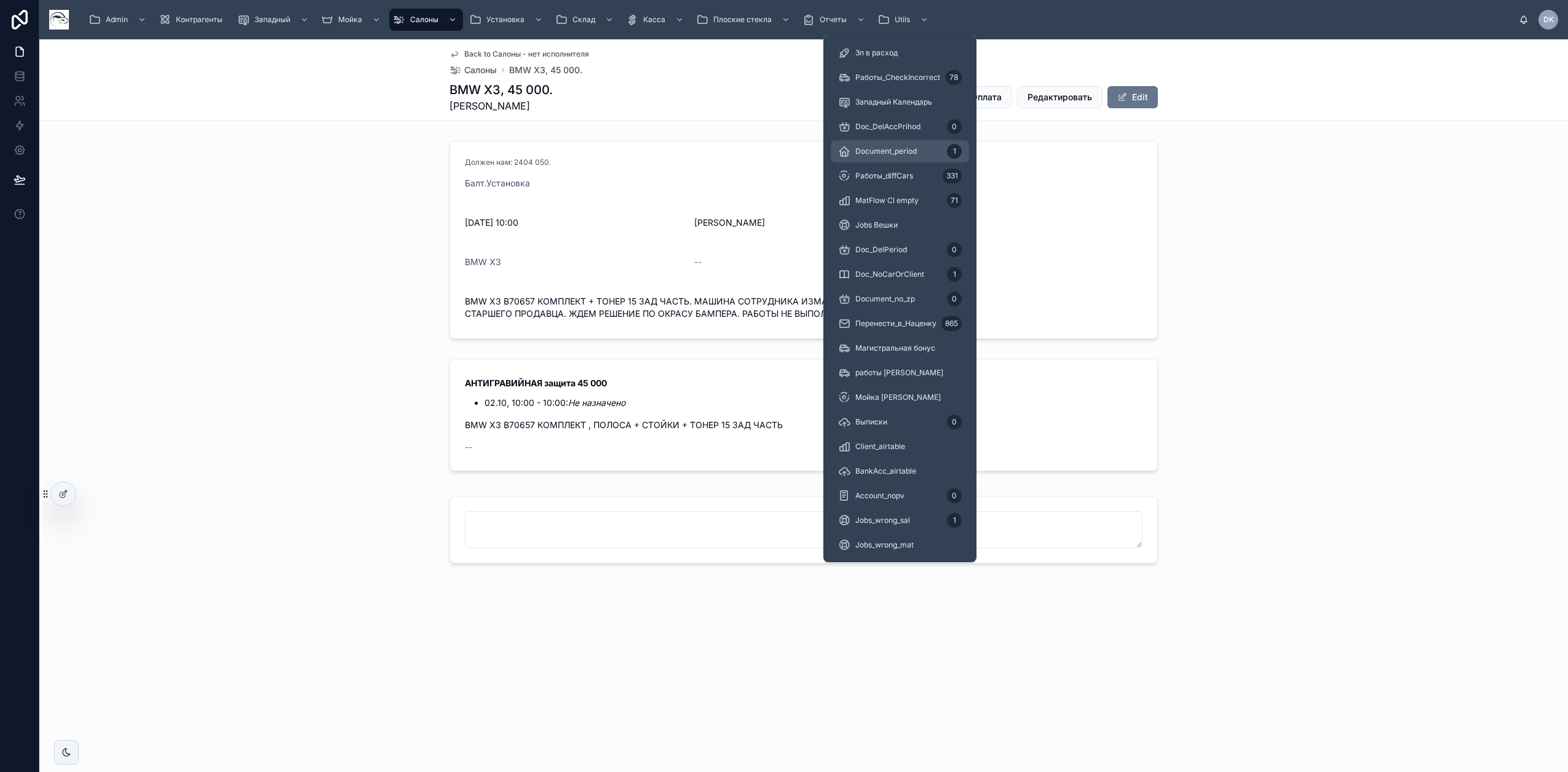
click at [896, 144] on div "Document_period 1" at bounding box center [900, 151] width 123 height 20
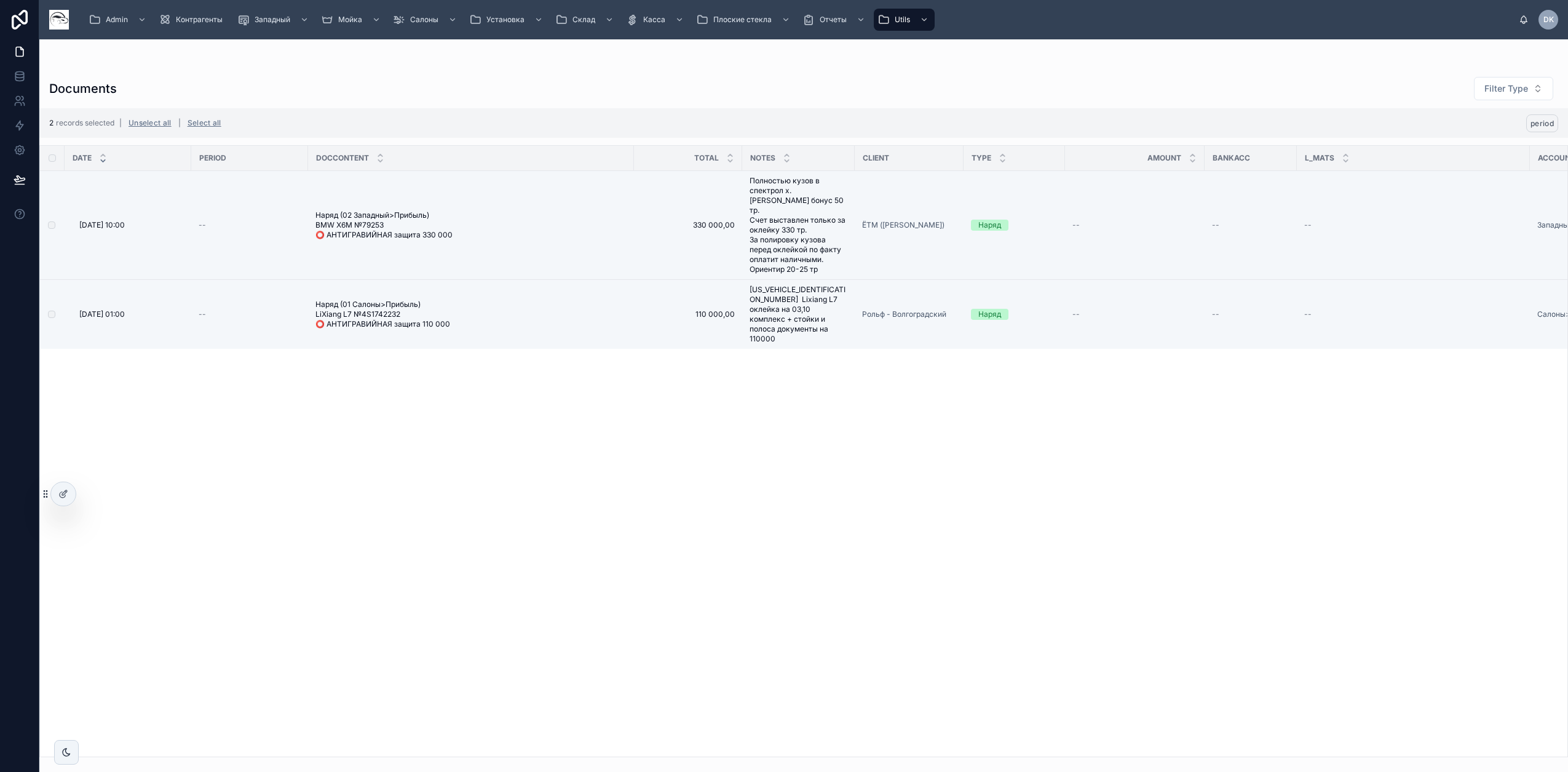
click at [1551, 122] on span "period" at bounding box center [1543, 122] width 24 height 9
click at [1541, 101] on icon at bounding box center [1538, 100] width 10 height 10
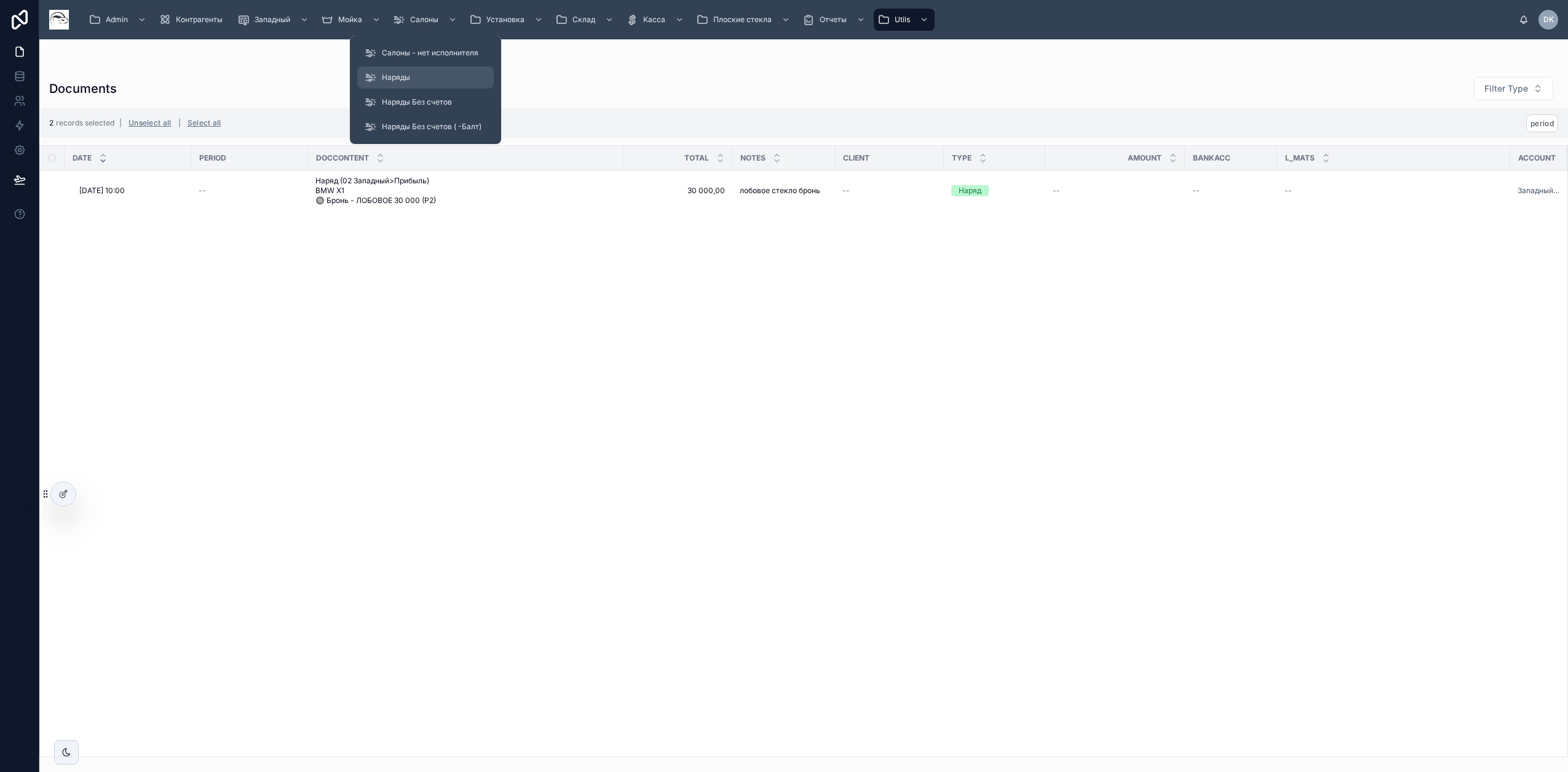
drag, startPoint x: 420, startPoint y: 71, endPoint x: 442, endPoint y: 87, distance: 27.2
click at [420, 72] on div "Наряды" at bounding box center [425, 77] width 122 height 20
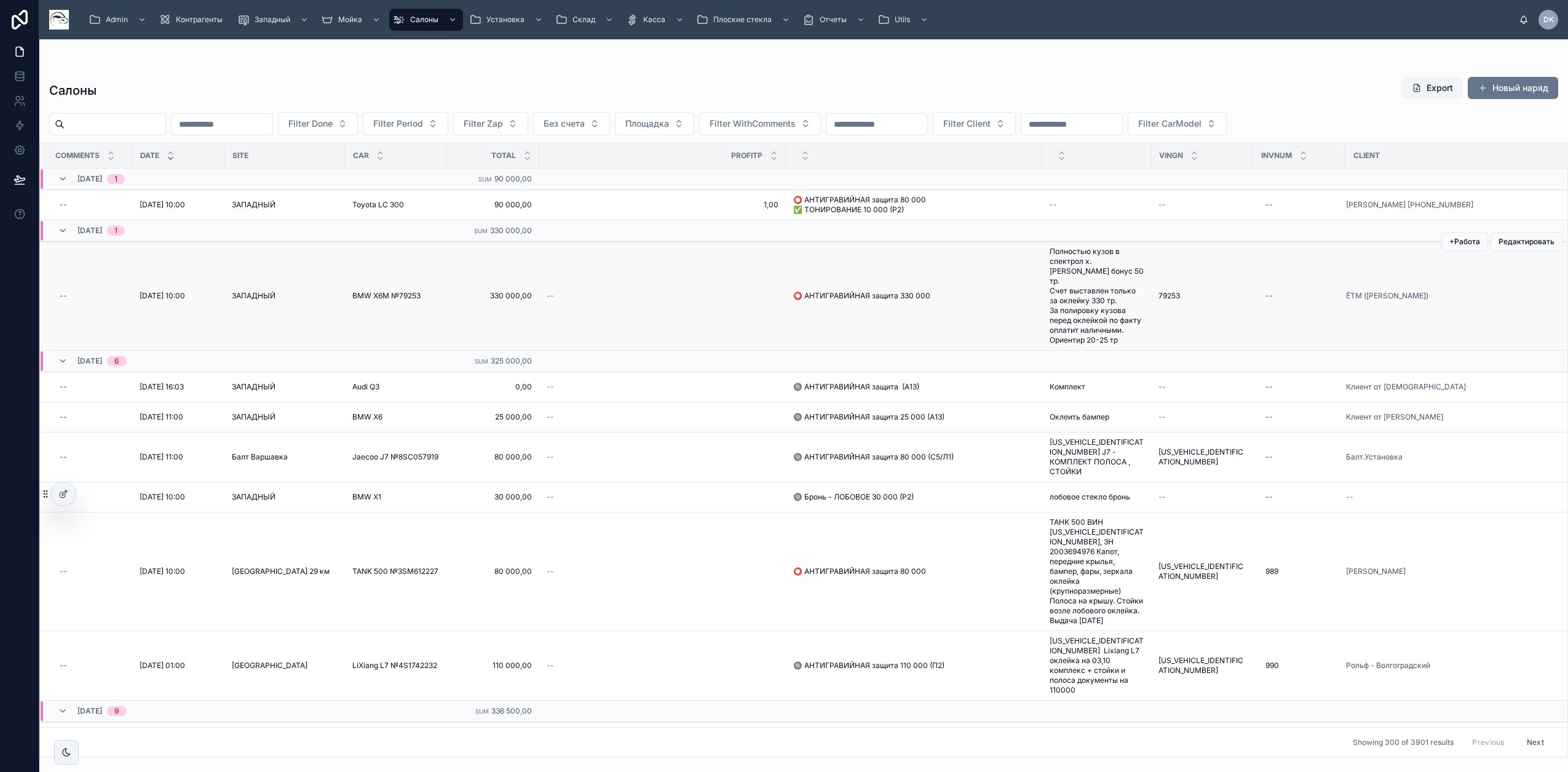
click at [1085, 293] on span "Полностью кузов в спектрол х. [PERSON_NAME] бонус 50 тр. Счет выставлен только …" at bounding box center [1097, 296] width 94 height 98
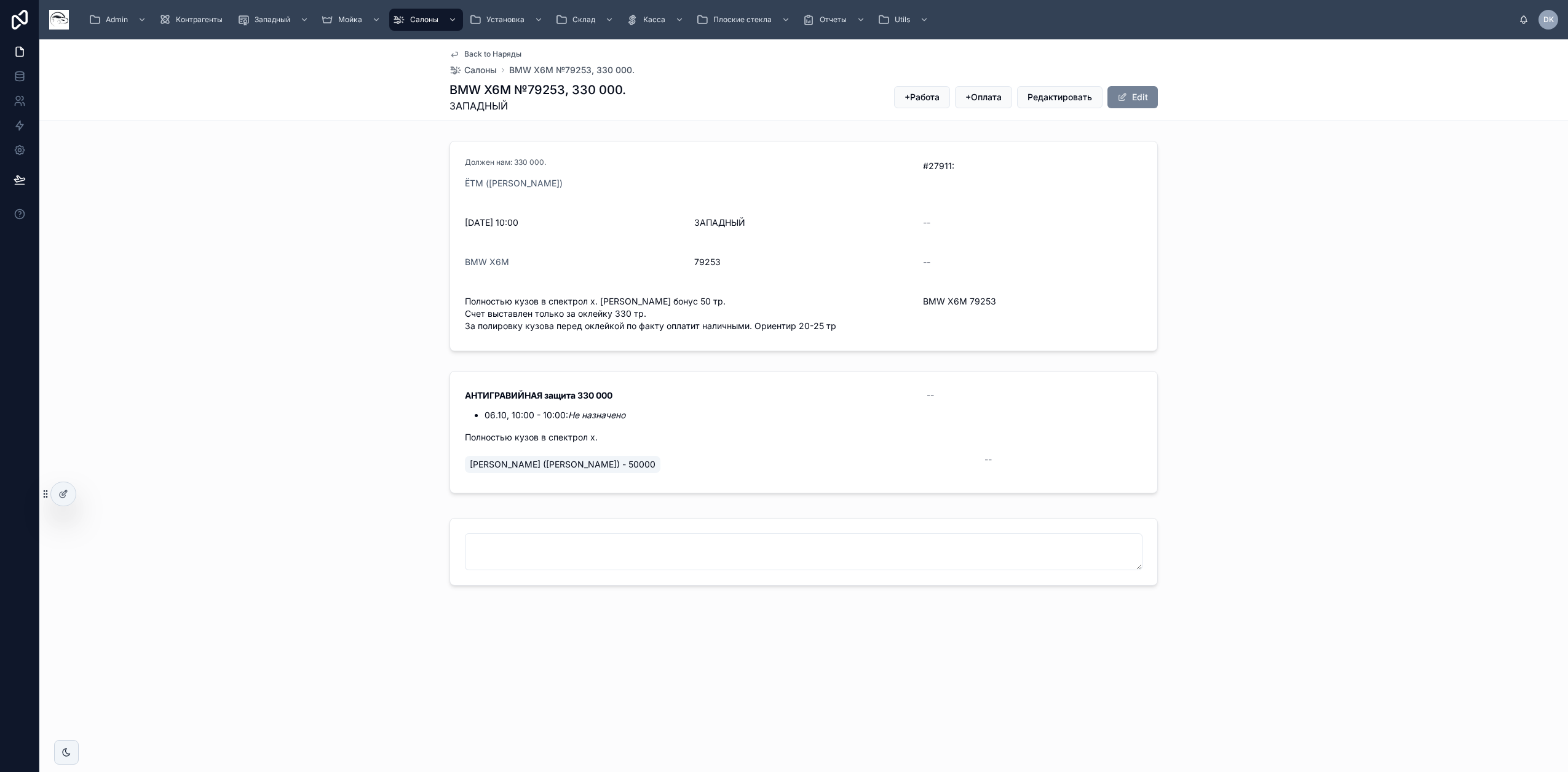
click at [1137, 103] on button "Edit" at bounding box center [1132, 97] width 50 height 23
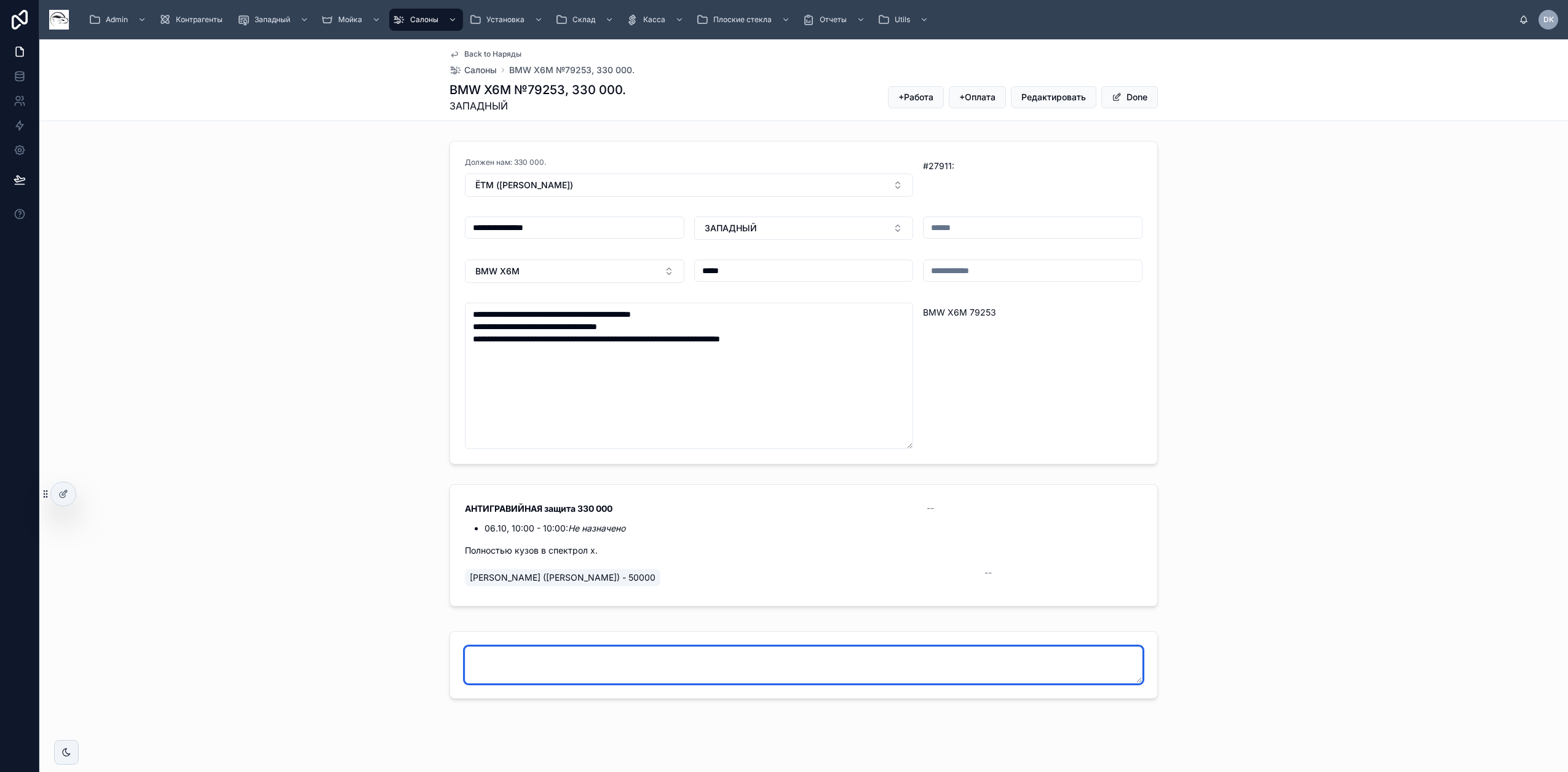
click at [689, 651] on textarea at bounding box center [804, 665] width 678 height 37
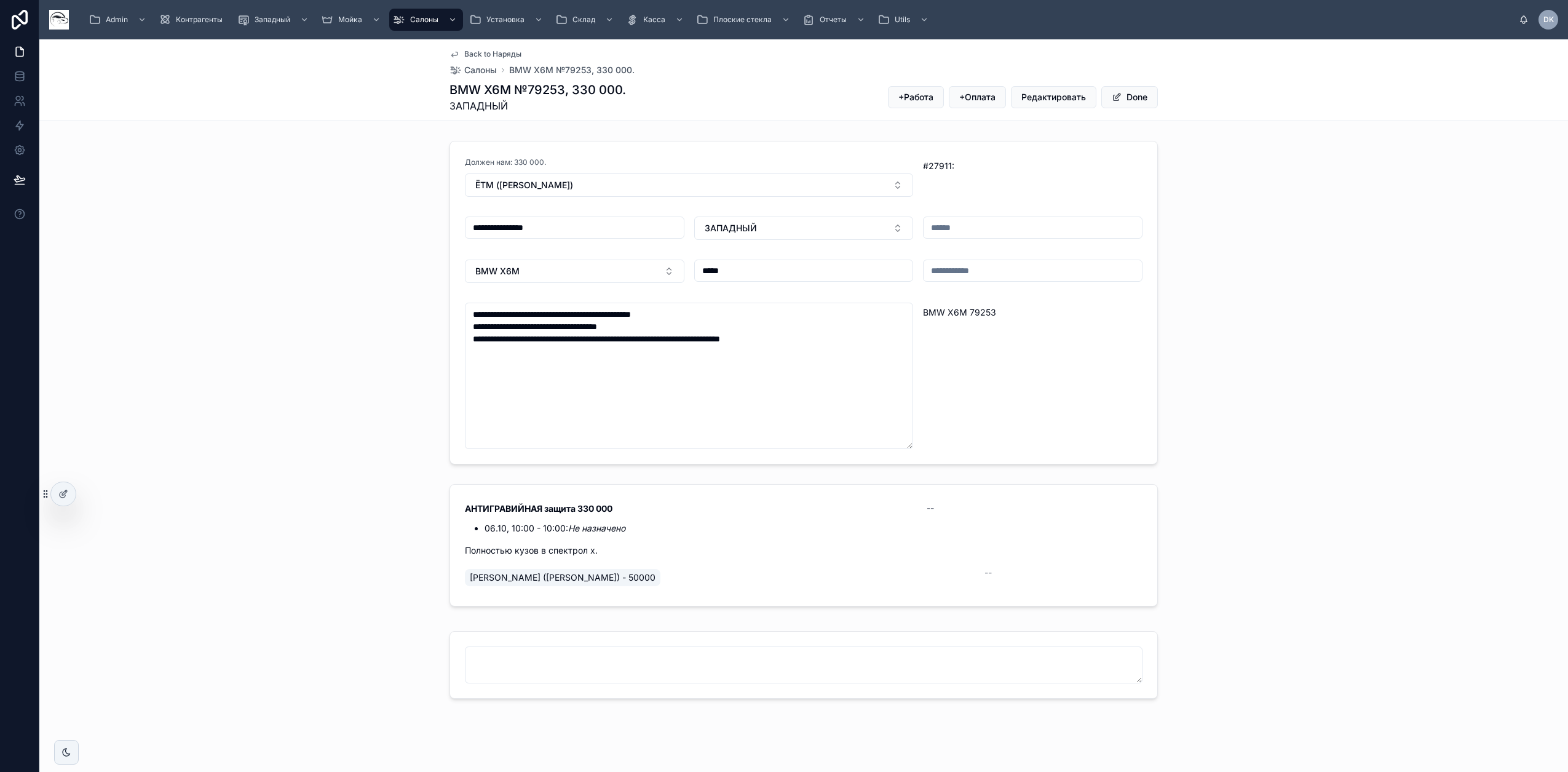
click at [959, 228] on input "text" at bounding box center [1033, 227] width 219 height 18
type input "*"
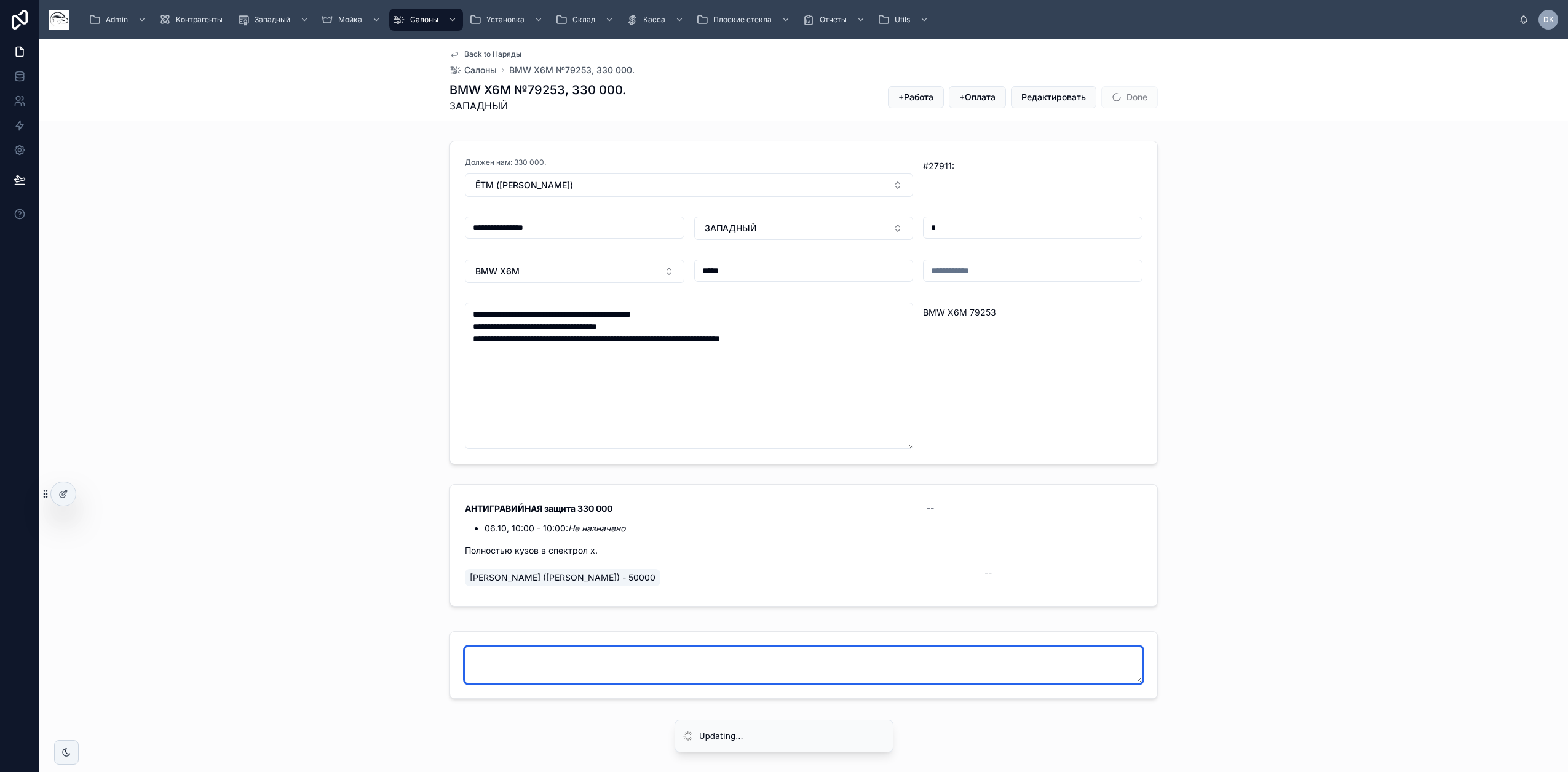
click at [662, 664] on textarea at bounding box center [804, 665] width 678 height 37
type textarea "**********"
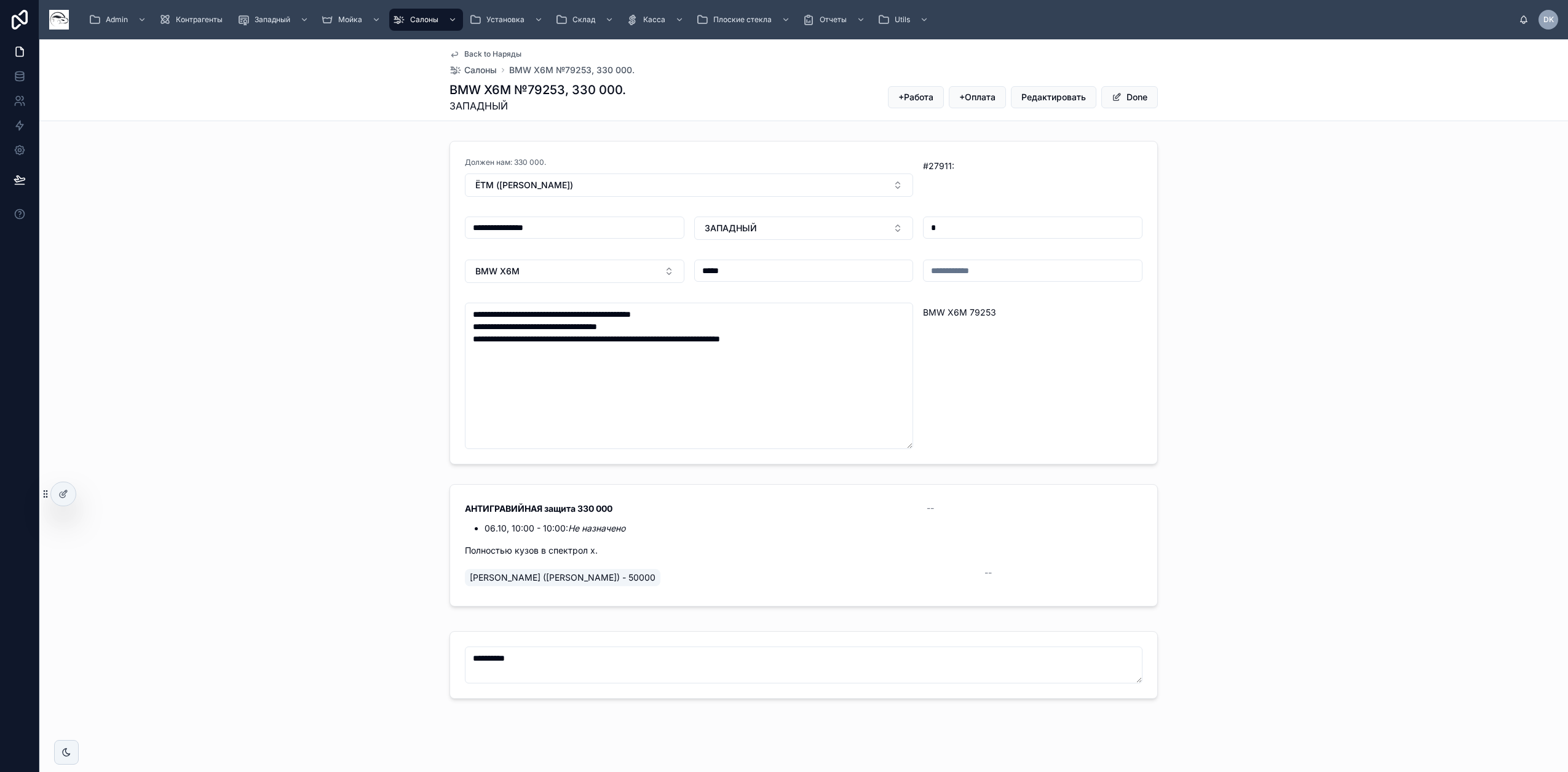
click at [1295, 306] on div "**********" at bounding box center [804, 303] width 1529 height 333
click at [1127, 106] on button "Done" at bounding box center [1130, 97] width 57 height 23
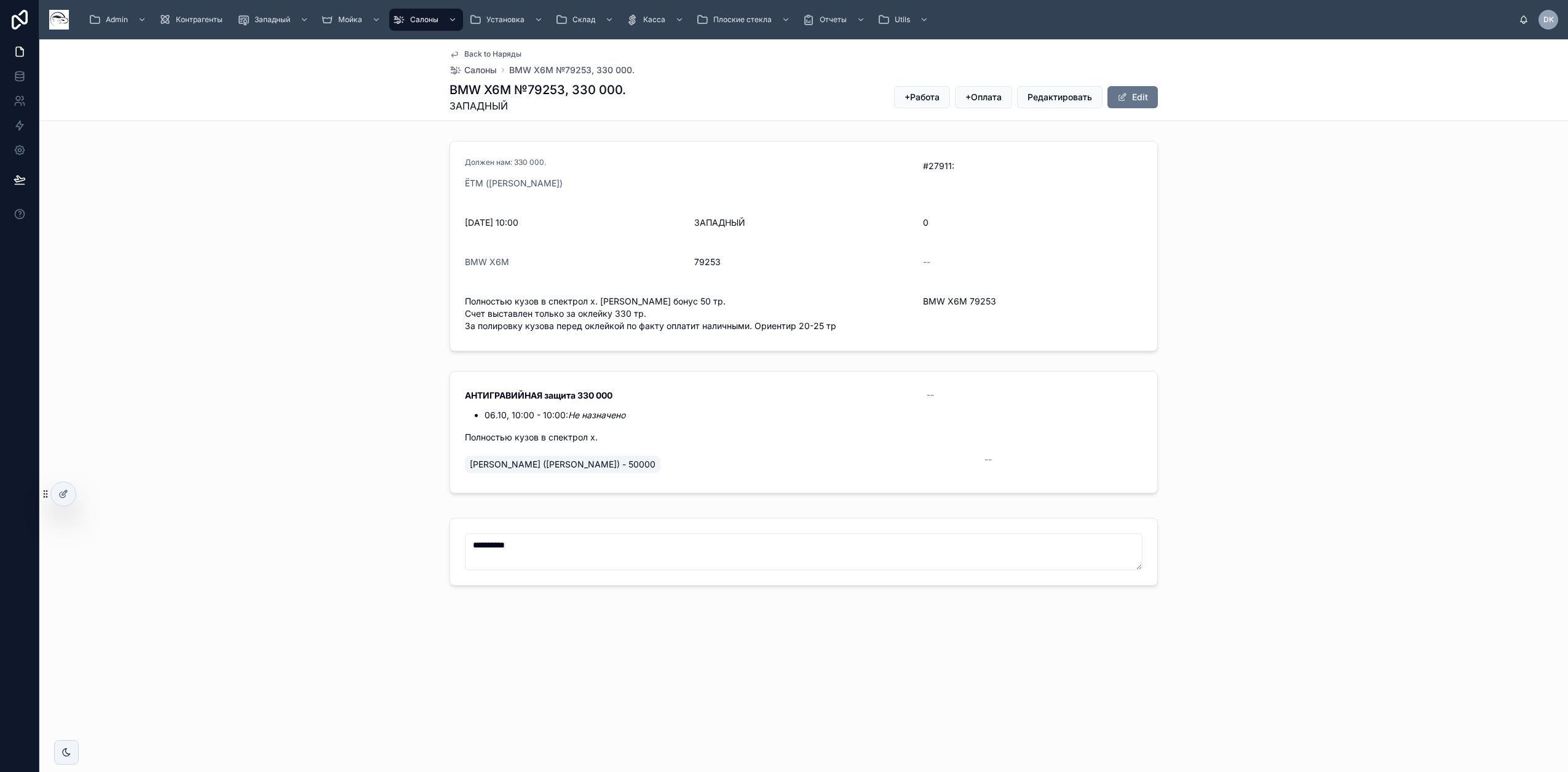
click at [206, 212] on div "Должен нам: 330 000. ЁТМ ([PERSON_NAME]) #27911: [DATE] 10:00 ЗАПАДНЫЙ 0 BMW X6…" at bounding box center [804, 246] width 1529 height 220
click at [303, 251] on div "Должен нам: 330 000. ЁТМ ([PERSON_NAME]) #27911: [DATE] 10:00 ЗАПАДНЫЙ 0 BMW X6…" at bounding box center [804, 246] width 1529 height 220
click at [277, 278] on div "Должен нам: 330 000. ЁТМ ([PERSON_NAME]) #27911: [DATE] 10:00 ЗАПАДНЫЙ 0 BMW X6…" at bounding box center [804, 246] width 1529 height 220
click at [261, 410] on div "АНТИГРАВИЙНАЯ защита 330 000 06.10, 10:00 - 10:00: Не назначено -- Полностью ку…" at bounding box center [804, 434] width 1529 height 137
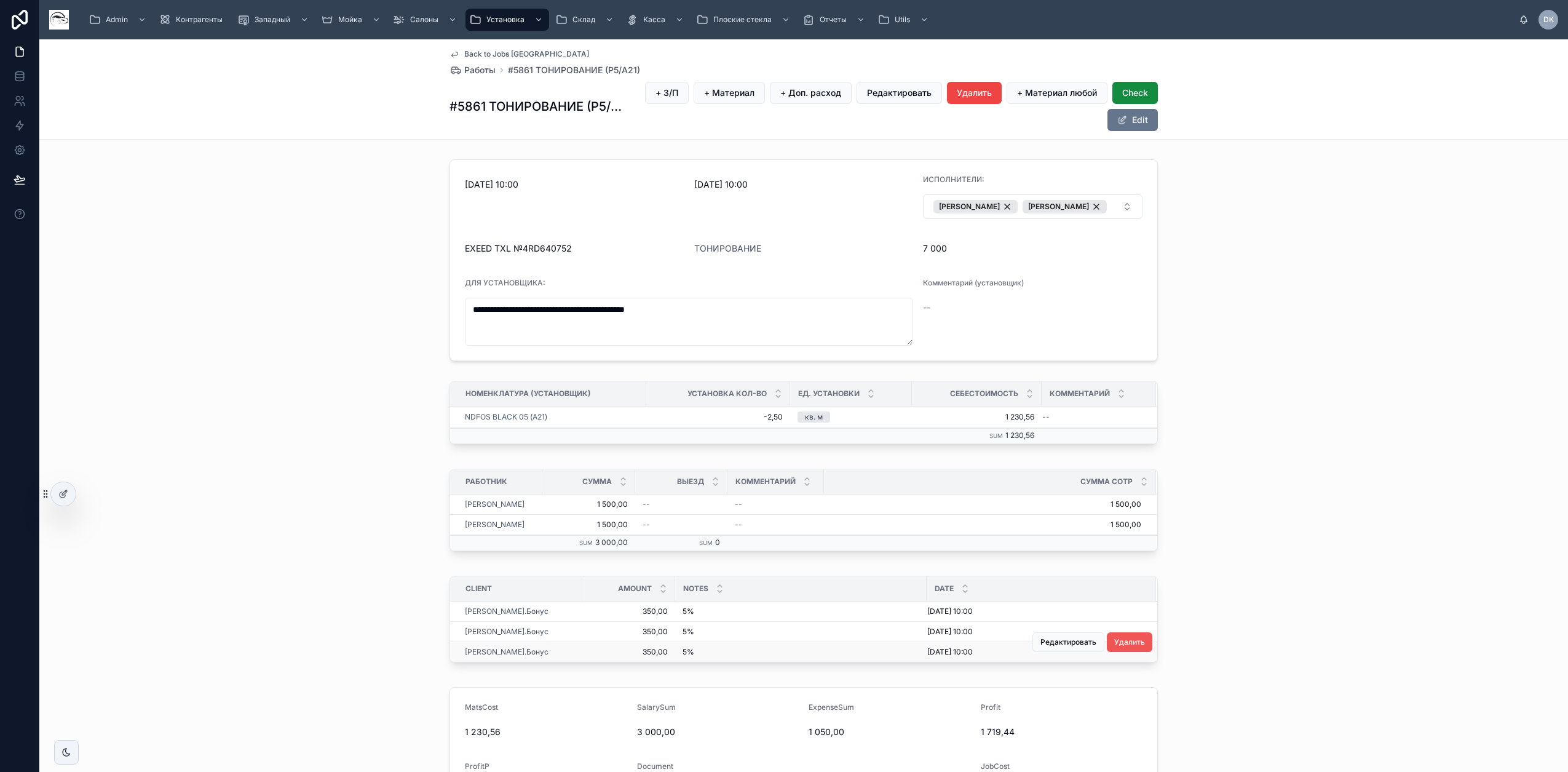
click at [1121, 647] on button "Удалить" at bounding box center [1130, 642] width 45 height 20
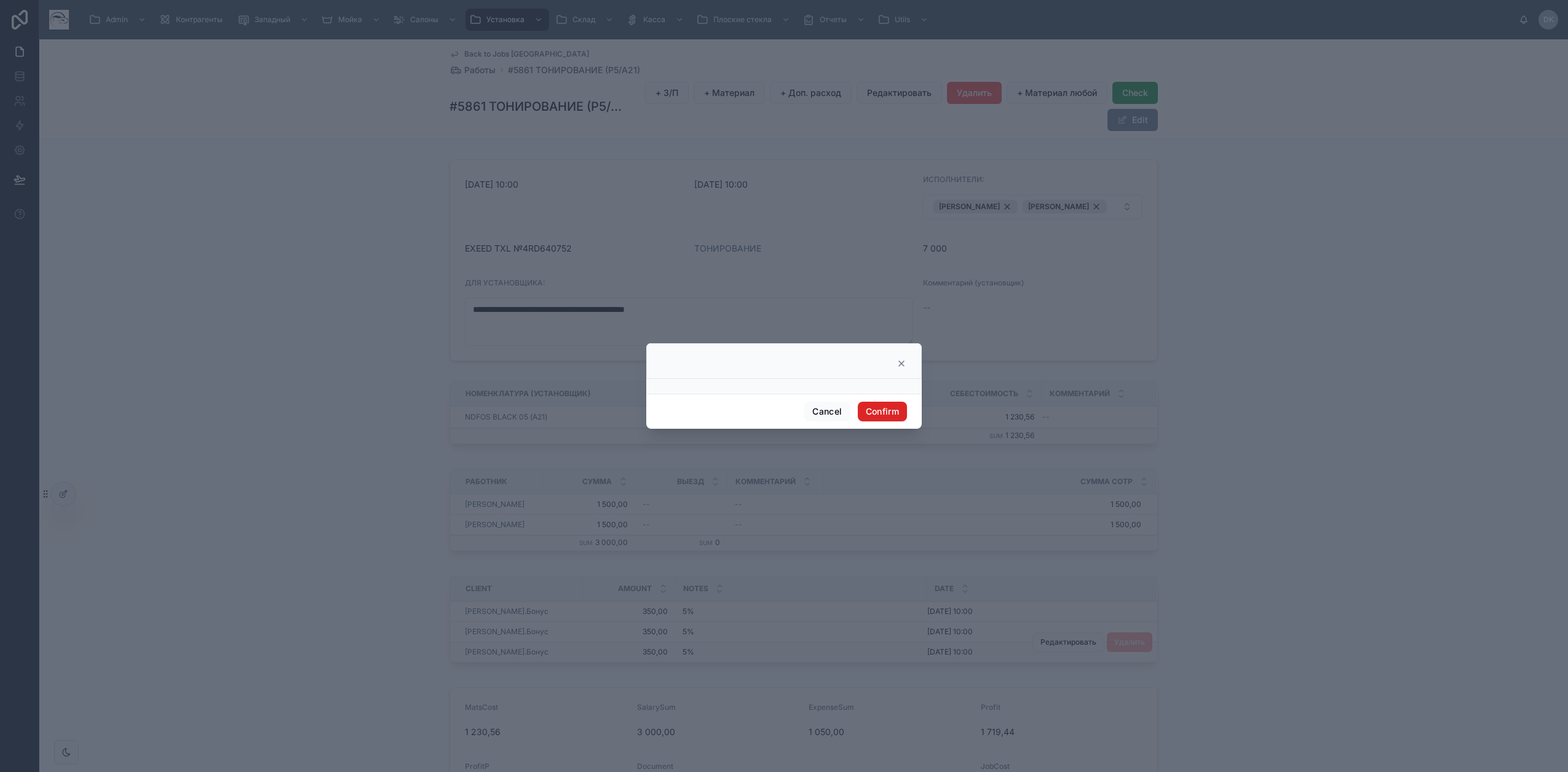
click at [894, 410] on button "Confirm" at bounding box center [882, 411] width 49 height 20
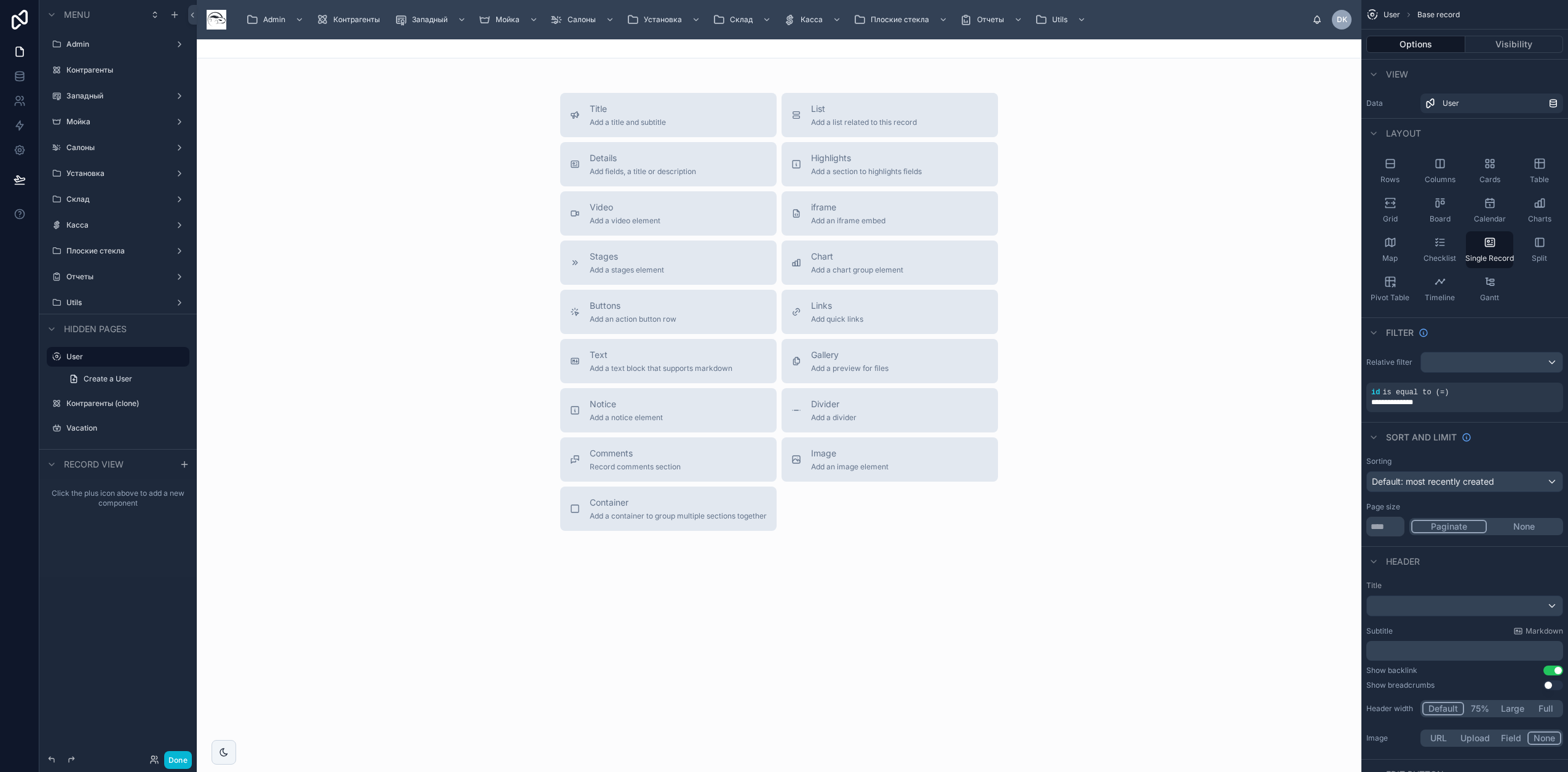
click at [275, 469] on div at bounding box center [779, 334] width 1165 height 590
click at [990, 26] on div "Отчеты" at bounding box center [985, 20] width 49 height 20
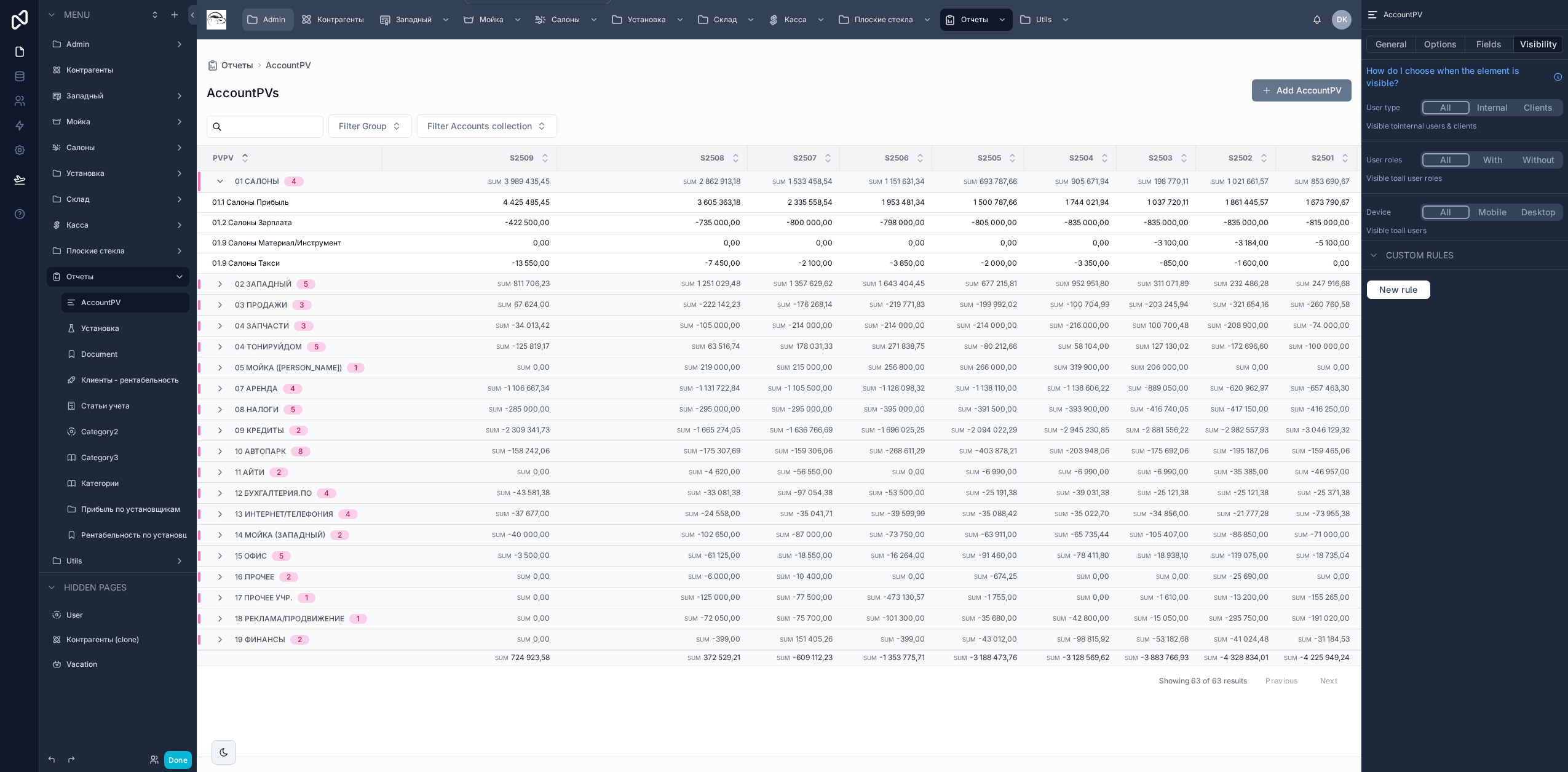
click at [275, 19] on span "Admin" at bounding box center [274, 20] width 23 height 10
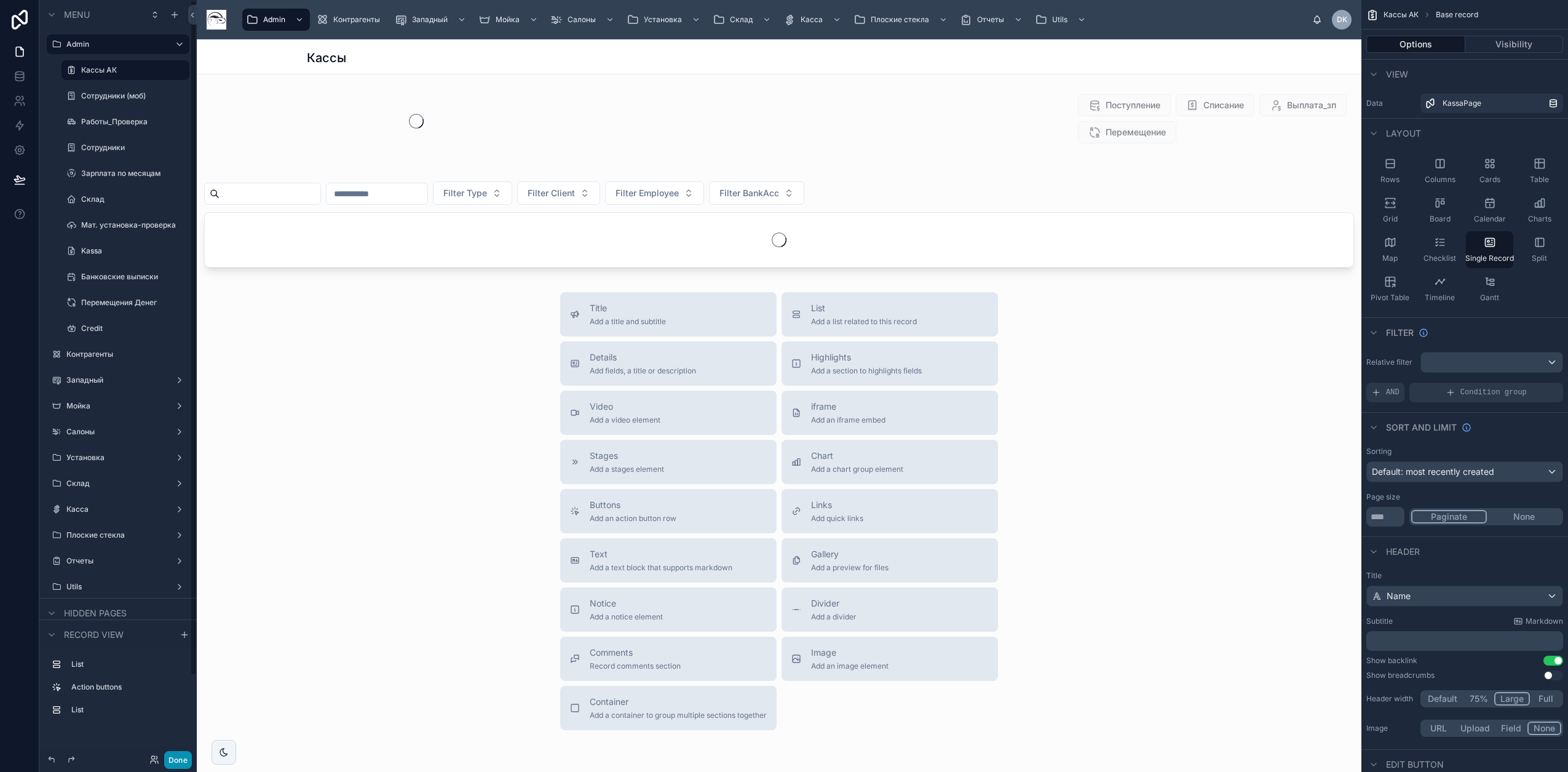
click at [179, 762] on button "Done" at bounding box center [178, 759] width 27 height 18
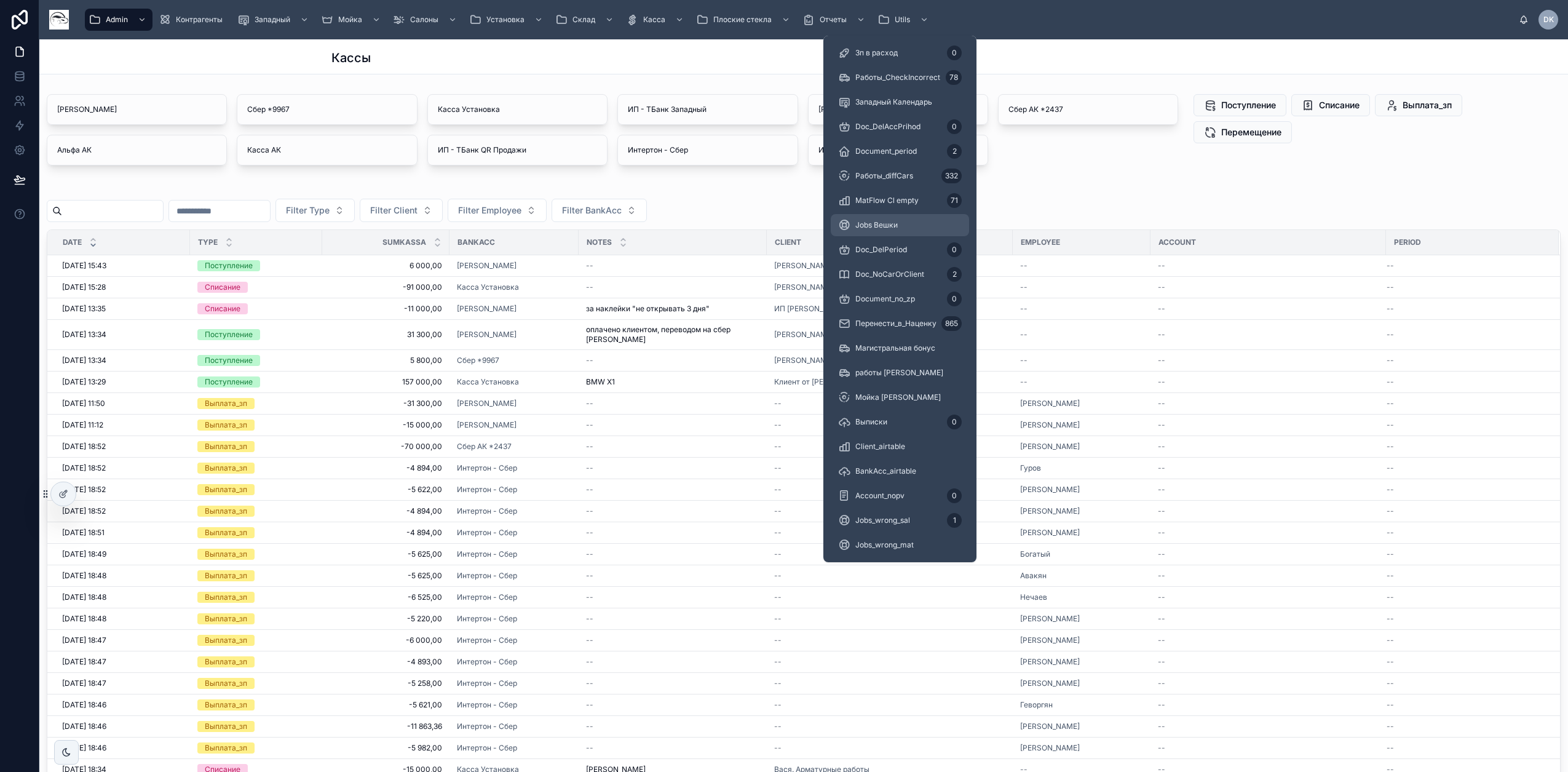
click at [884, 224] on span "Jobs Вешки" at bounding box center [876, 225] width 42 height 10
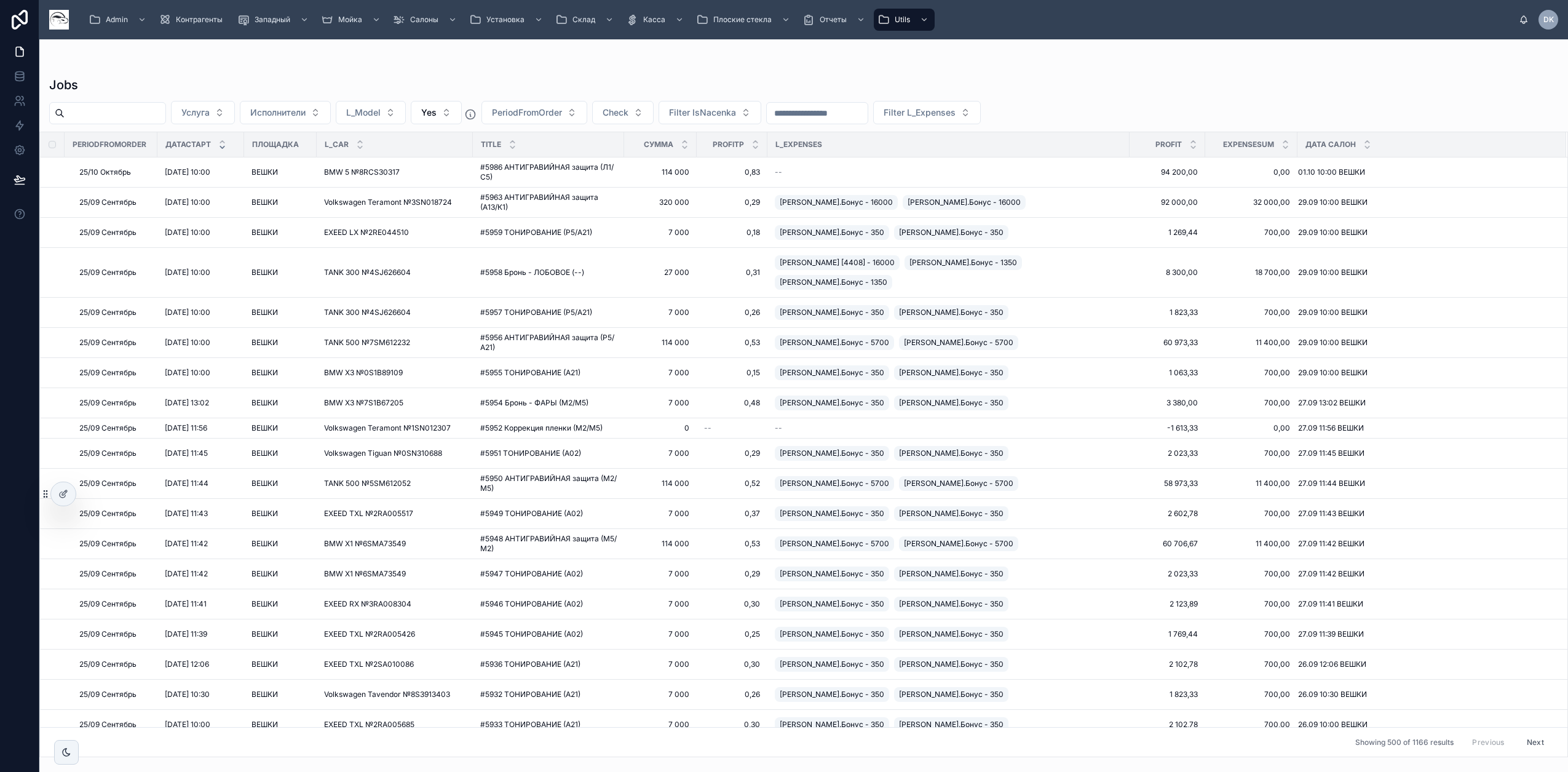
click at [799, 59] on div at bounding box center [804, 64] width 1509 height 10
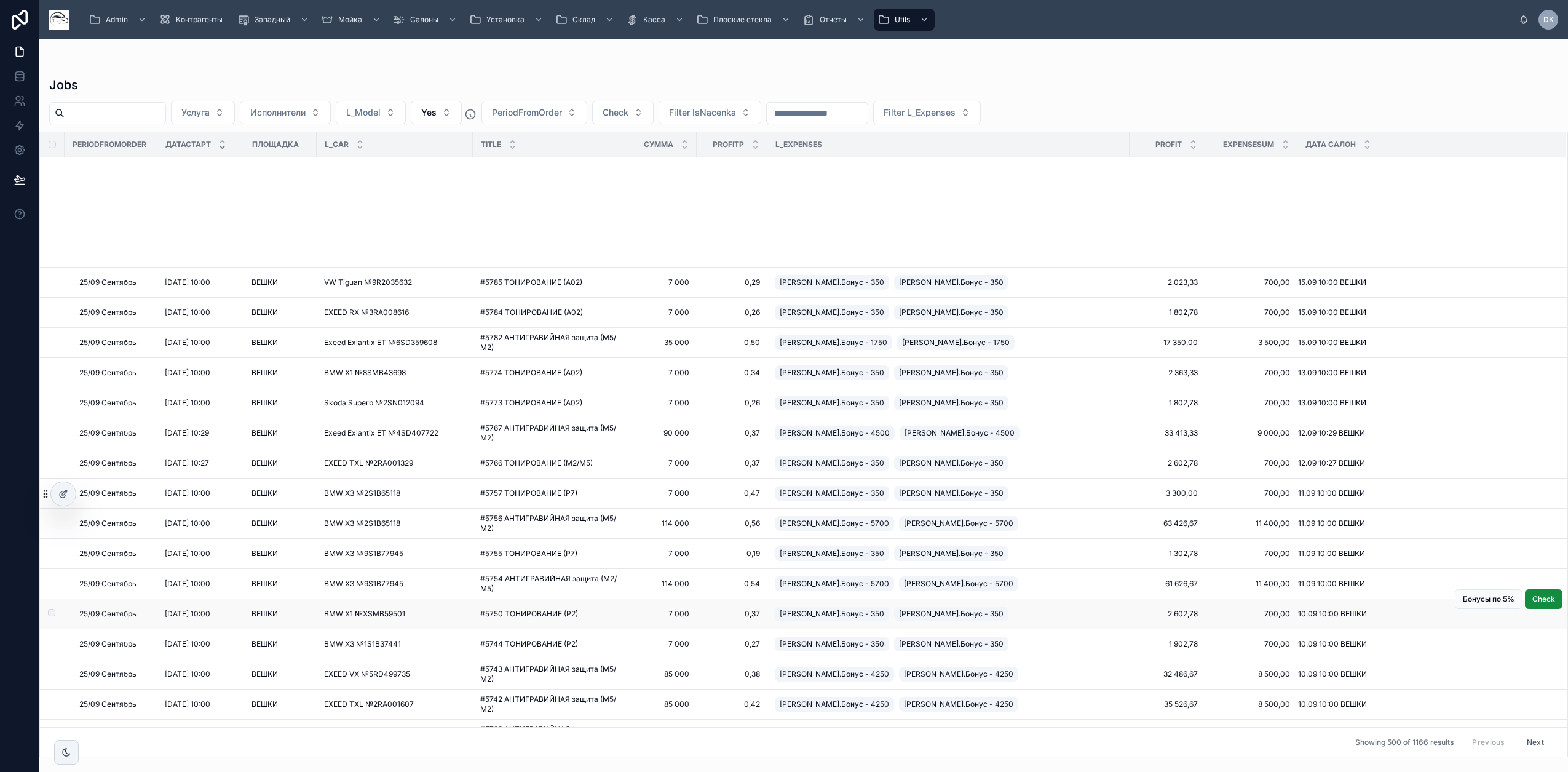
scroll to position [1998, 0]
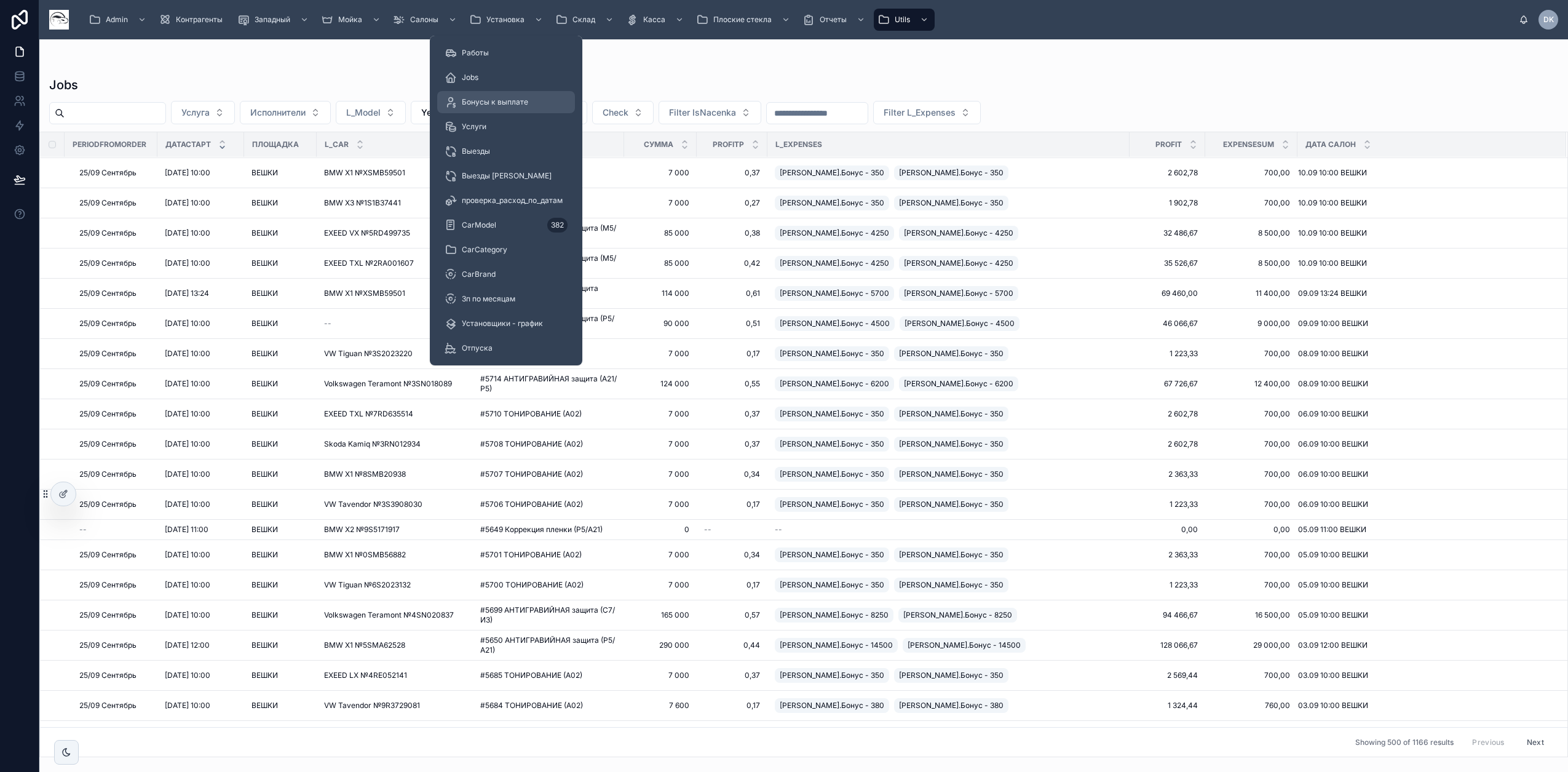
click at [494, 104] on span "Бонусы к выплате" at bounding box center [495, 102] width 67 height 10
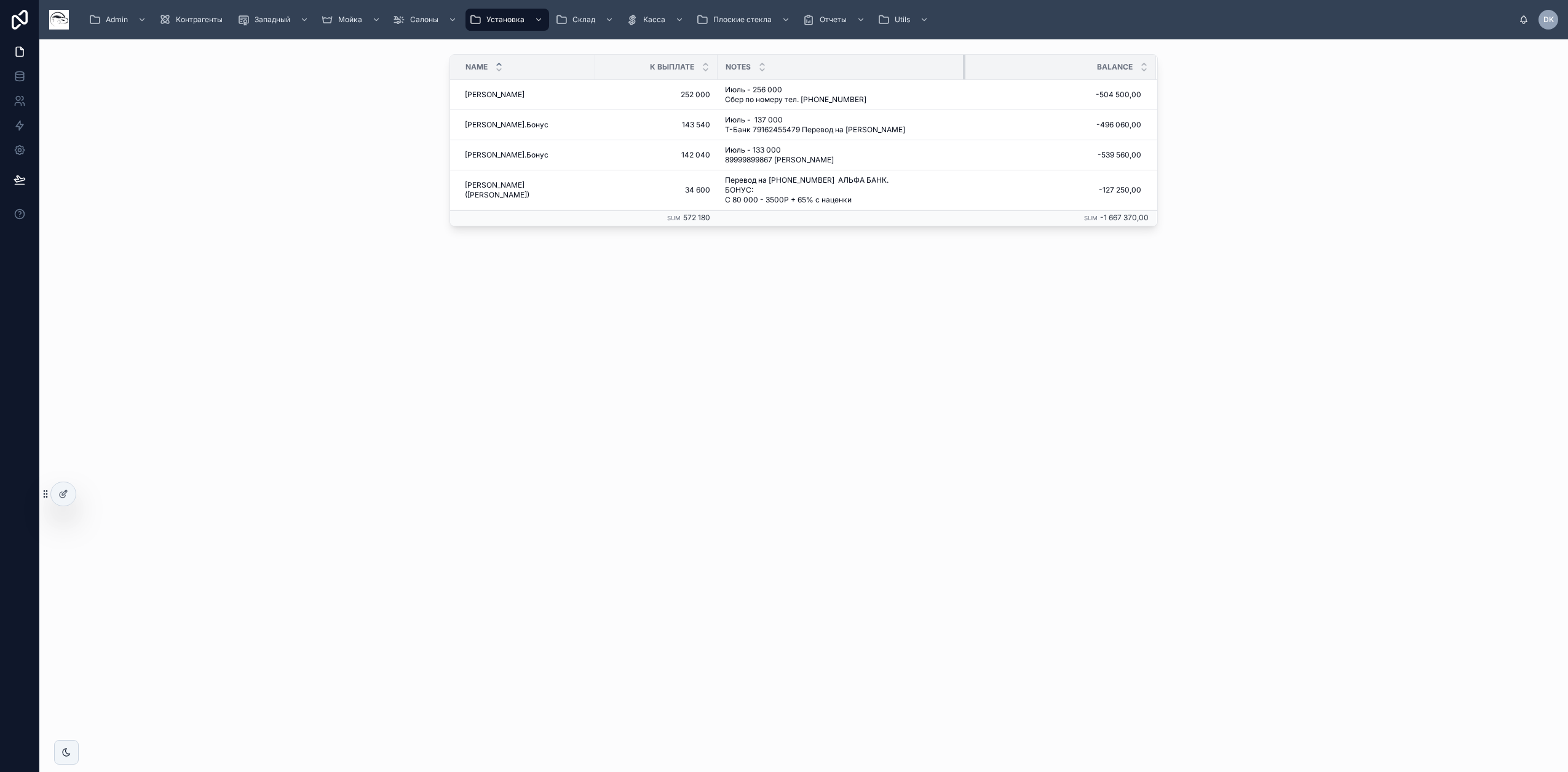
drag, startPoint x: 1017, startPoint y: 67, endPoint x: 954, endPoint y: 67, distance: 63.0
click at [963, 67] on div at bounding box center [965, 67] width 5 height 24
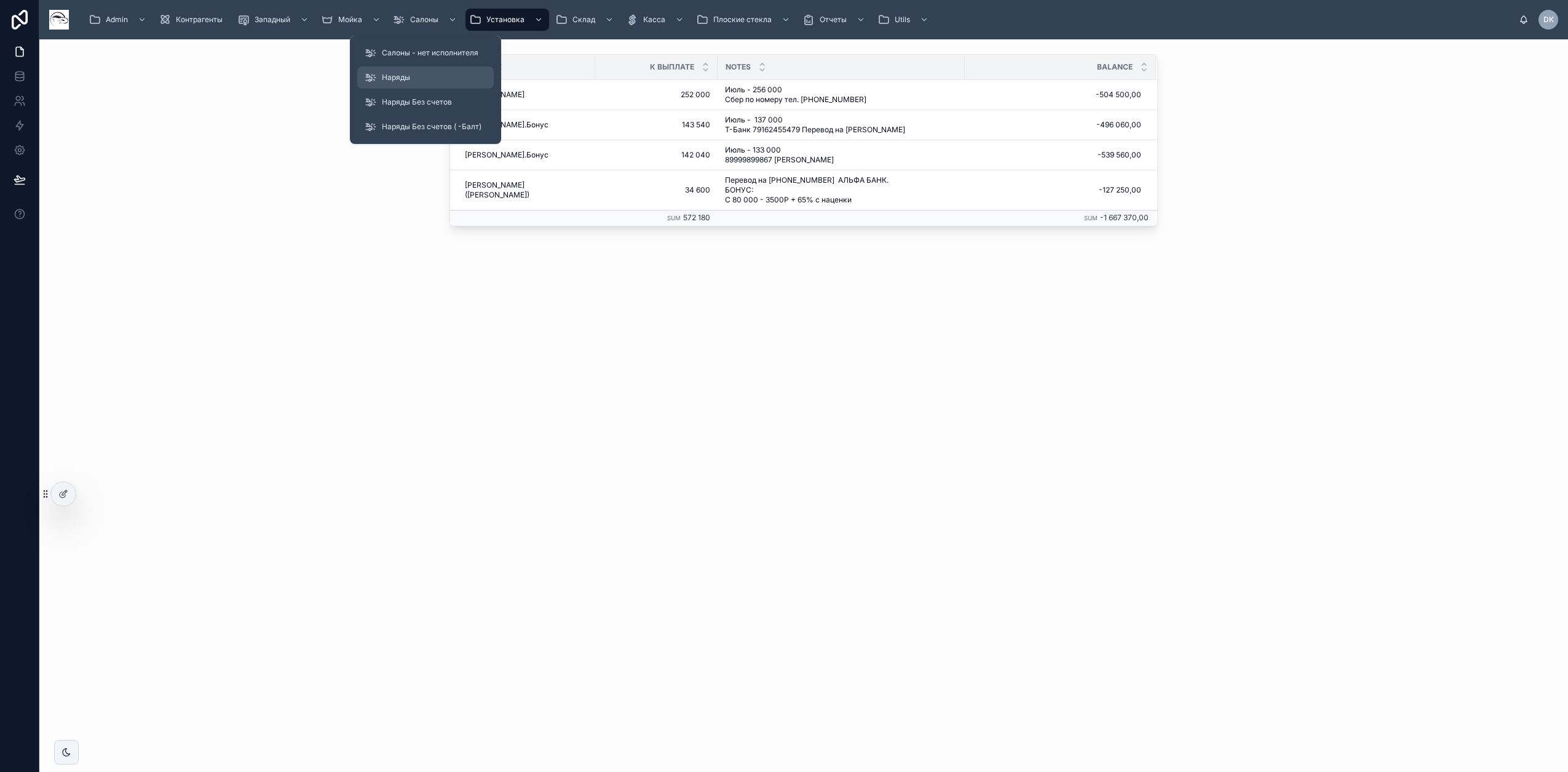
click at [403, 78] on span "Наряды" at bounding box center [396, 77] width 28 height 10
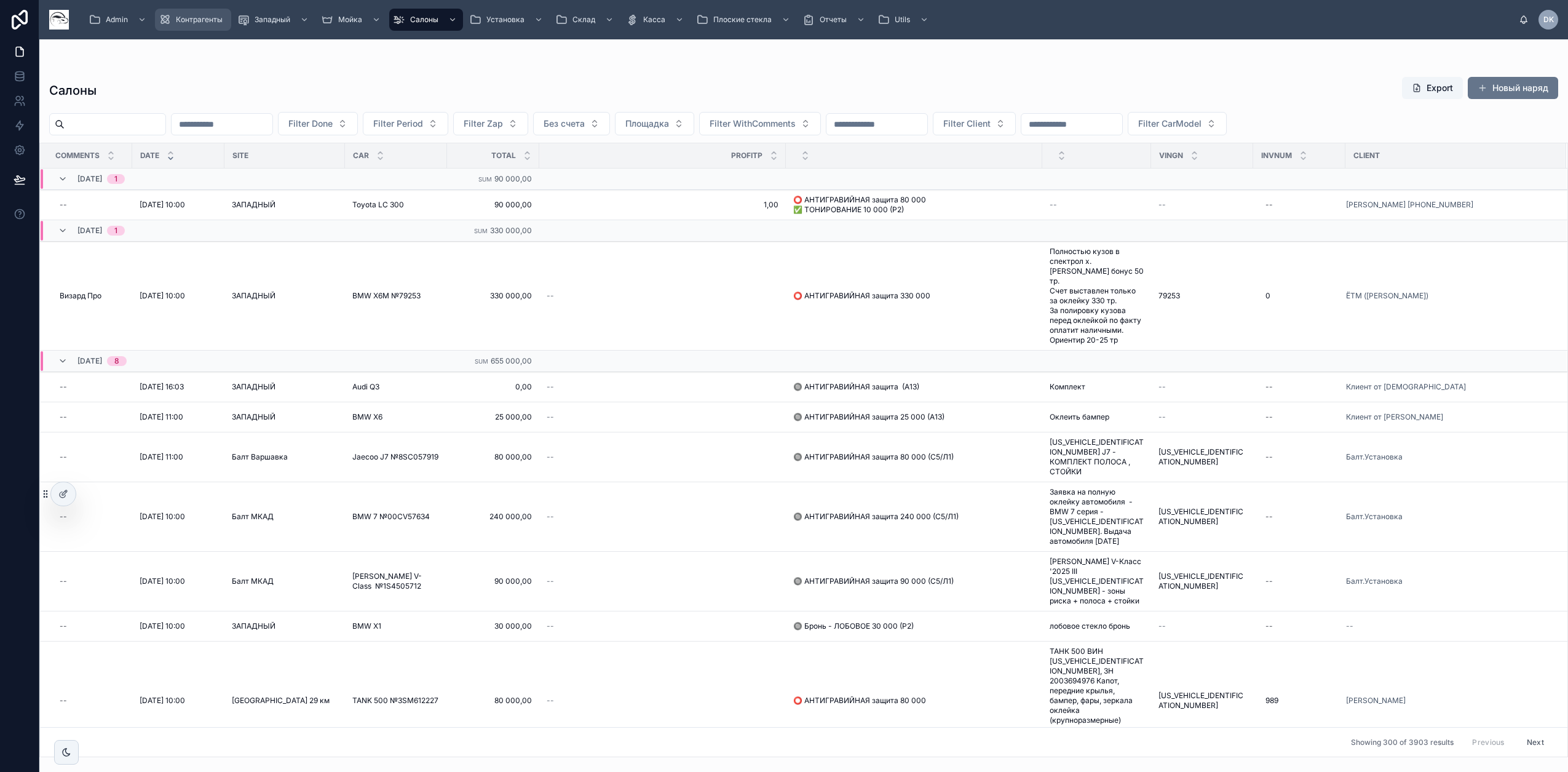
click at [193, 16] on span "Контрагенты" at bounding box center [199, 20] width 47 height 10
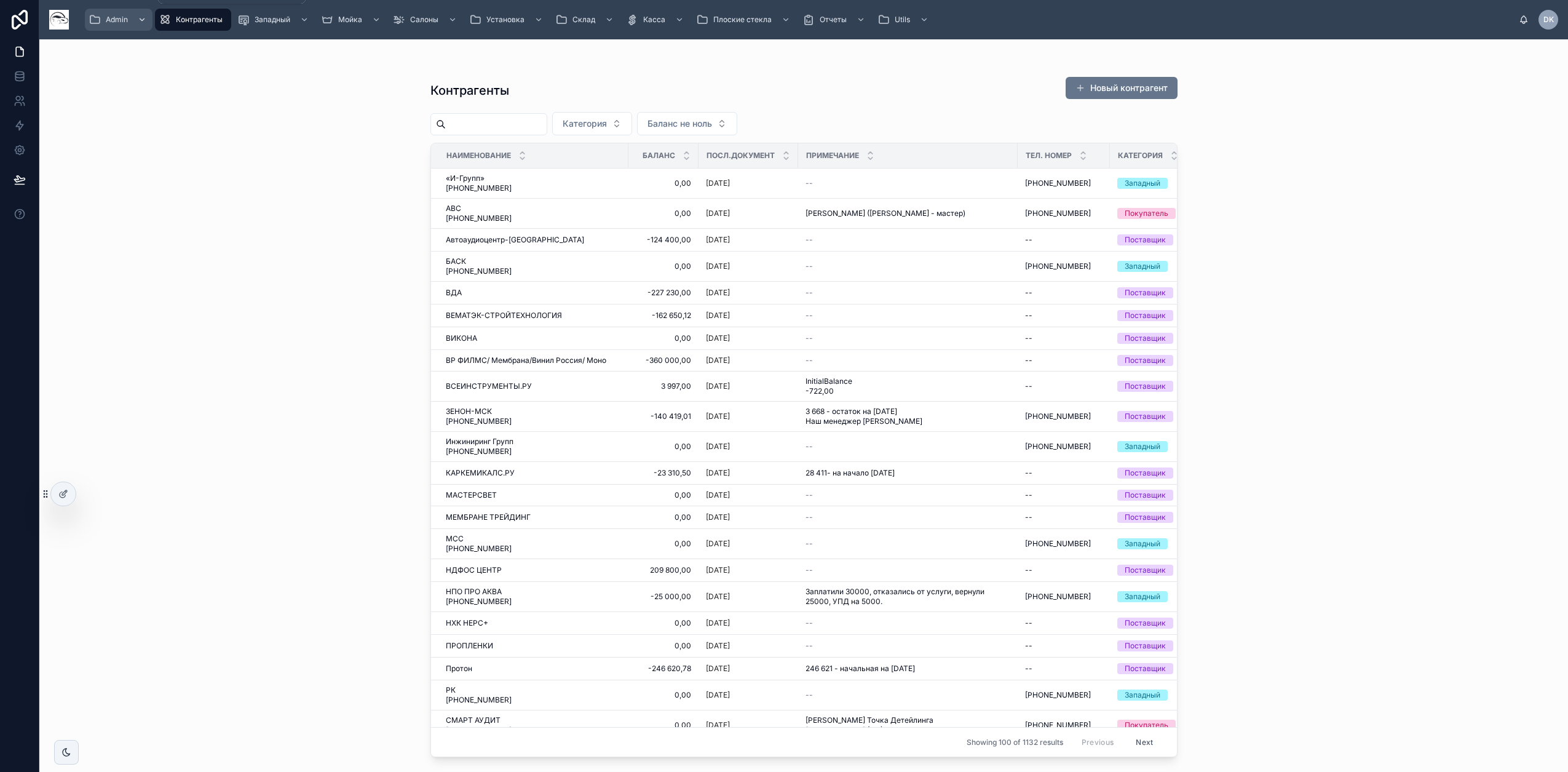
click at [118, 16] on span "Admin" at bounding box center [117, 20] width 23 height 10
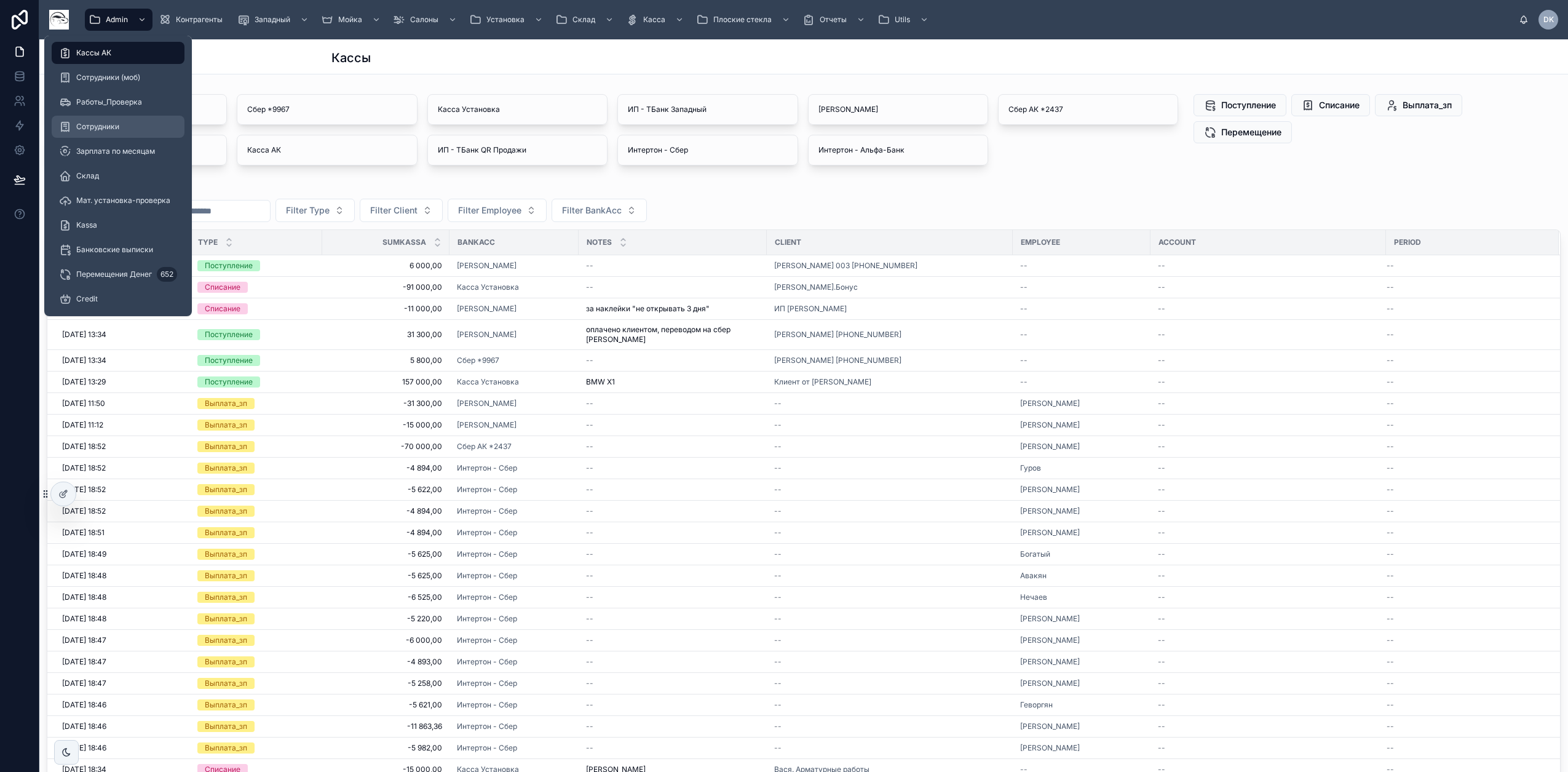
click at [96, 125] on span "Сотрудники" at bounding box center [98, 126] width 43 height 10
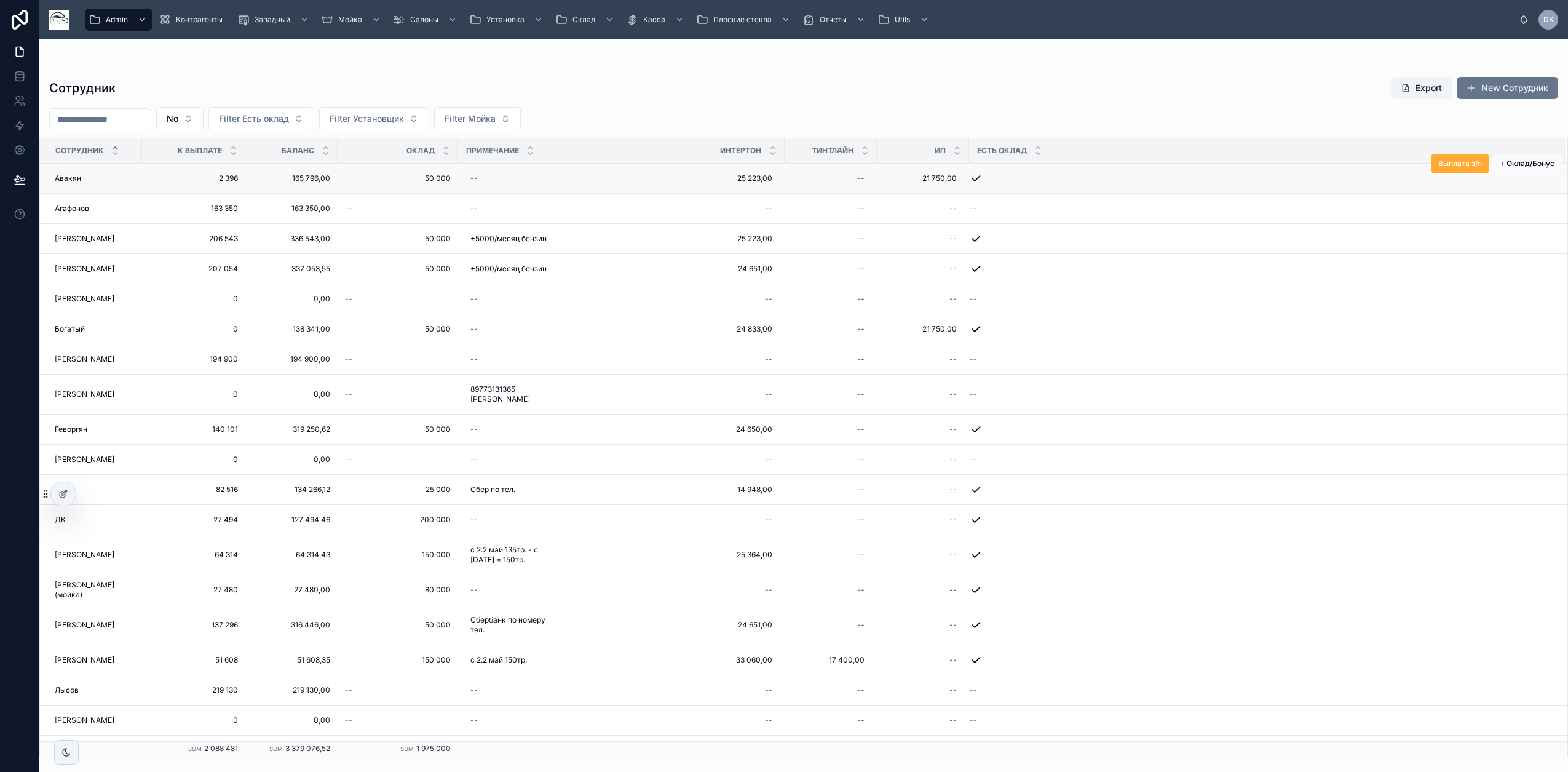
click at [170, 177] on span "2 396" at bounding box center [193, 178] width 88 height 10
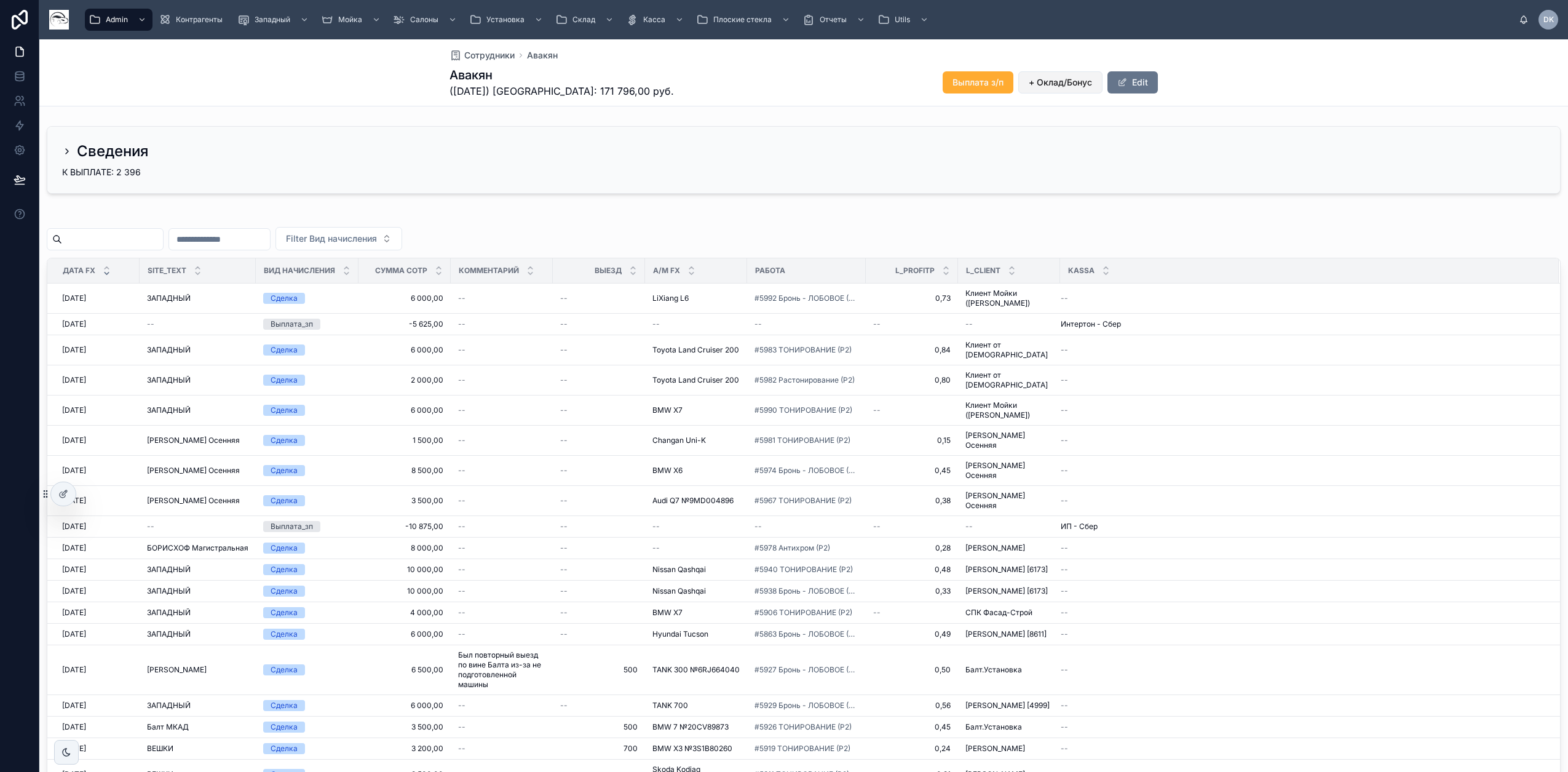
click at [1047, 81] on span "+ Оклад/Бонус" at bounding box center [1060, 82] width 64 height 13
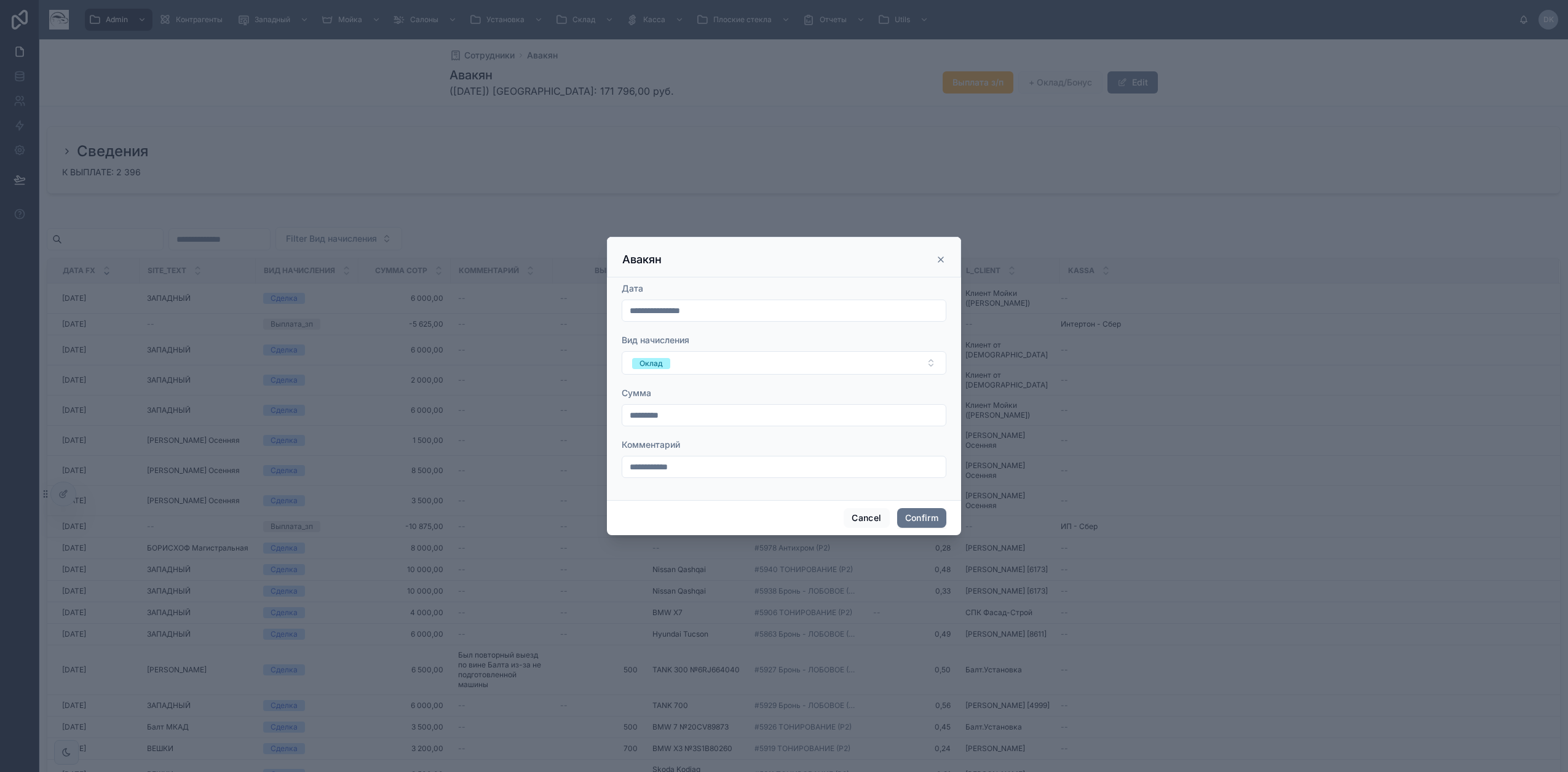
click at [671, 466] on input "**********" at bounding box center [784, 466] width 323 height 18
type input "**********"
click at [678, 312] on input "**********" at bounding box center [784, 311] width 323 height 18
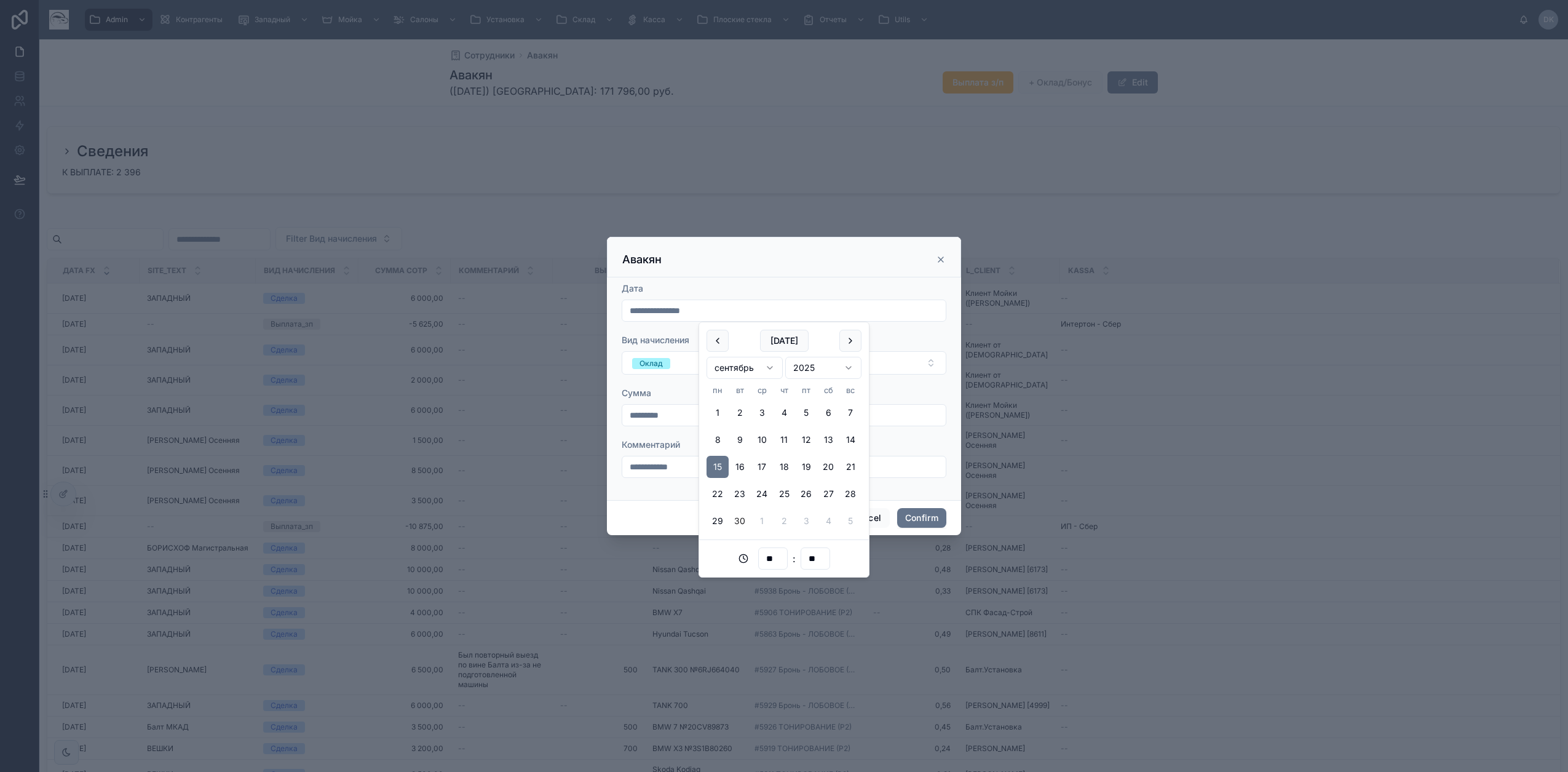
click at [736, 515] on button "30" at bounding box center [740, 520] width 23 height 23
type input "**********"
click at [731, 265] on div "Авакян" at bounding box center [784, 259] width 323 height 15
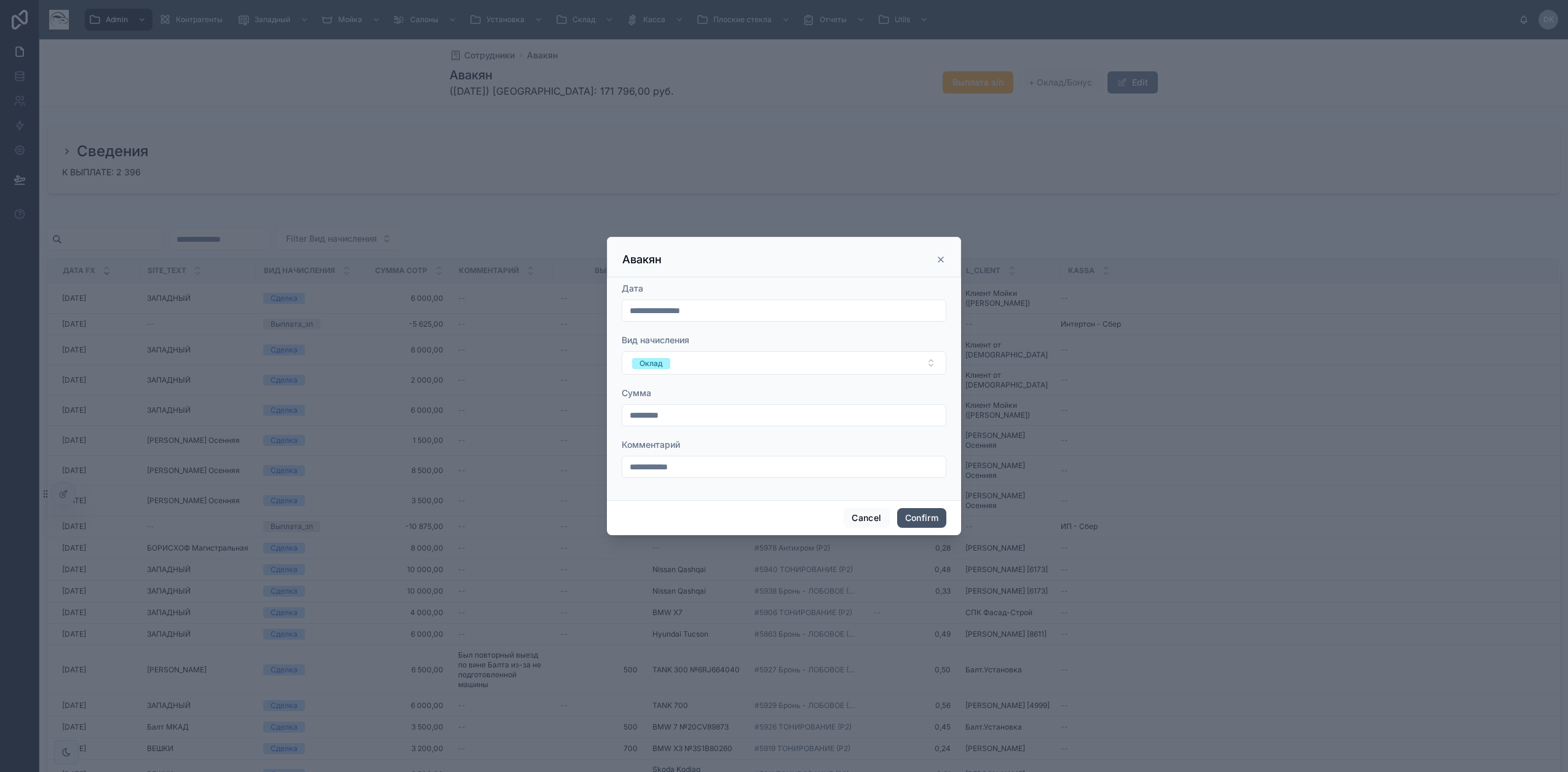
click at [924, 517] on button "Confirm" at bounding box center [922, 517] width 49 height 20
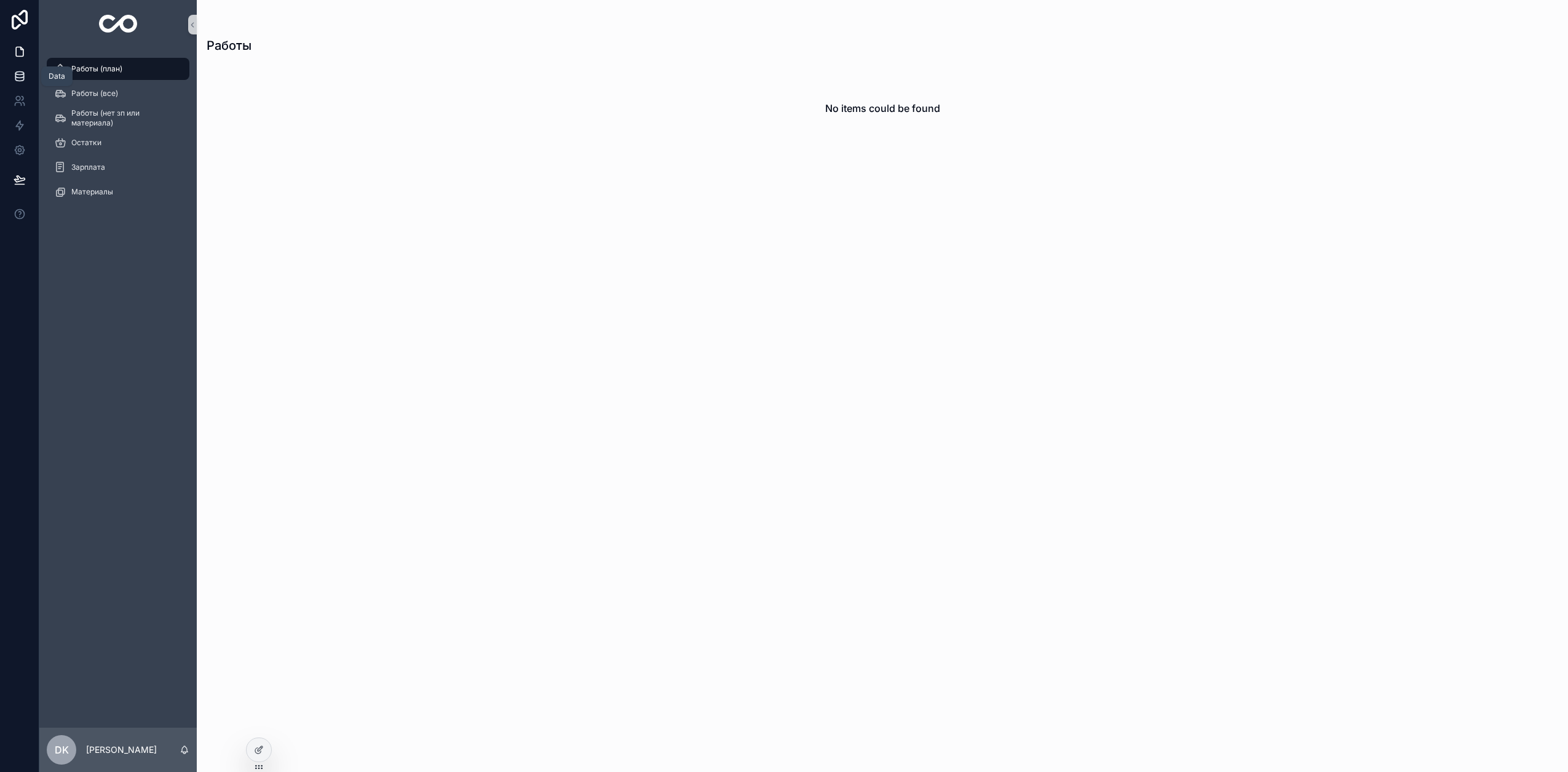
click at [22, 76] on icon at bounding box center [20, 76] width 13 height 13
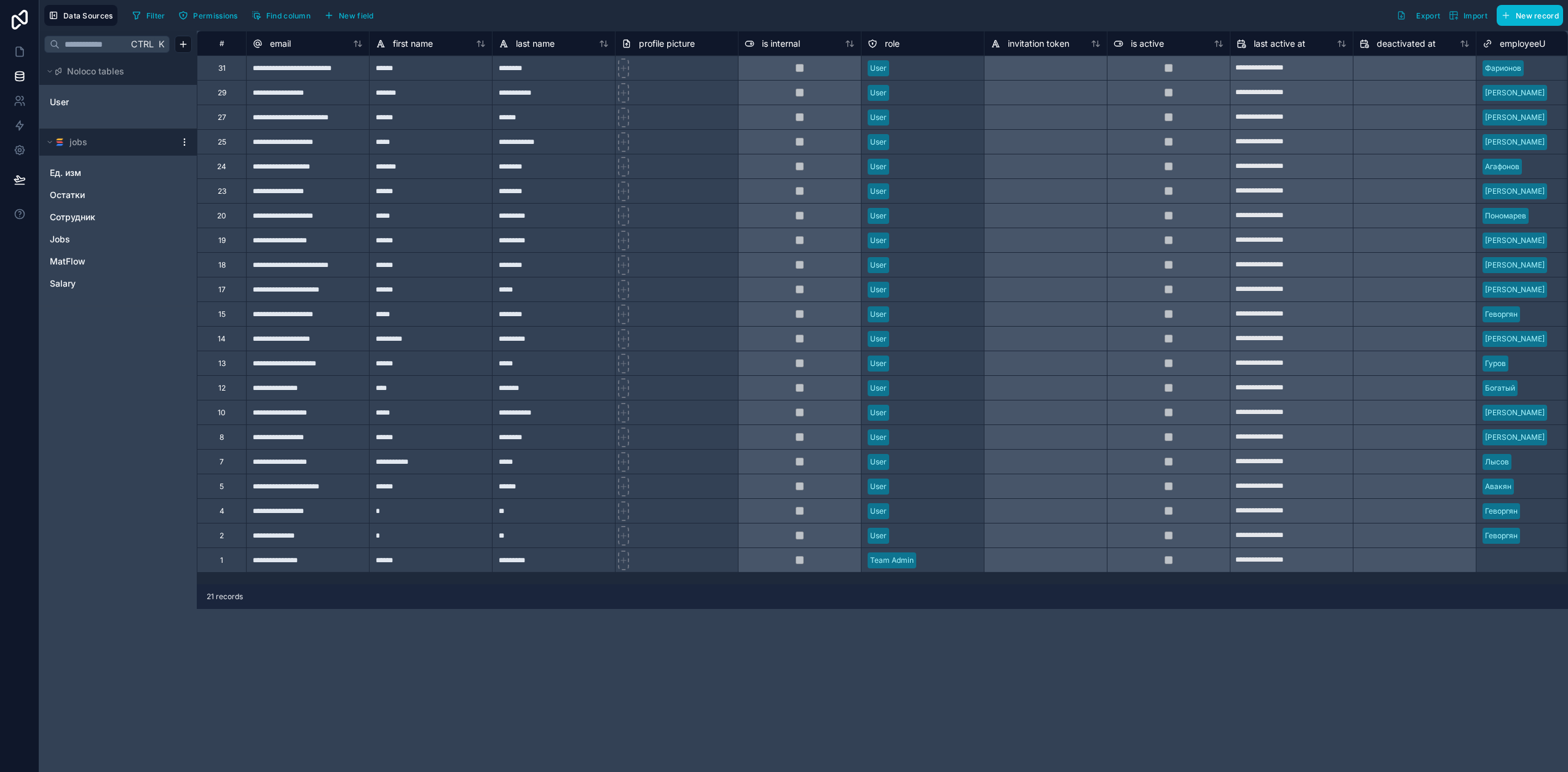
click at [183, 139] on html "**********" at bounding box center [784, 386] width 1568 height 772
click at [234, 204] on span "Queue schema sync" at bounding box center [251, 202] width 88 height 13
click at [233, 184] on div "23" at bounding box center [221, 190] width 49 height 24
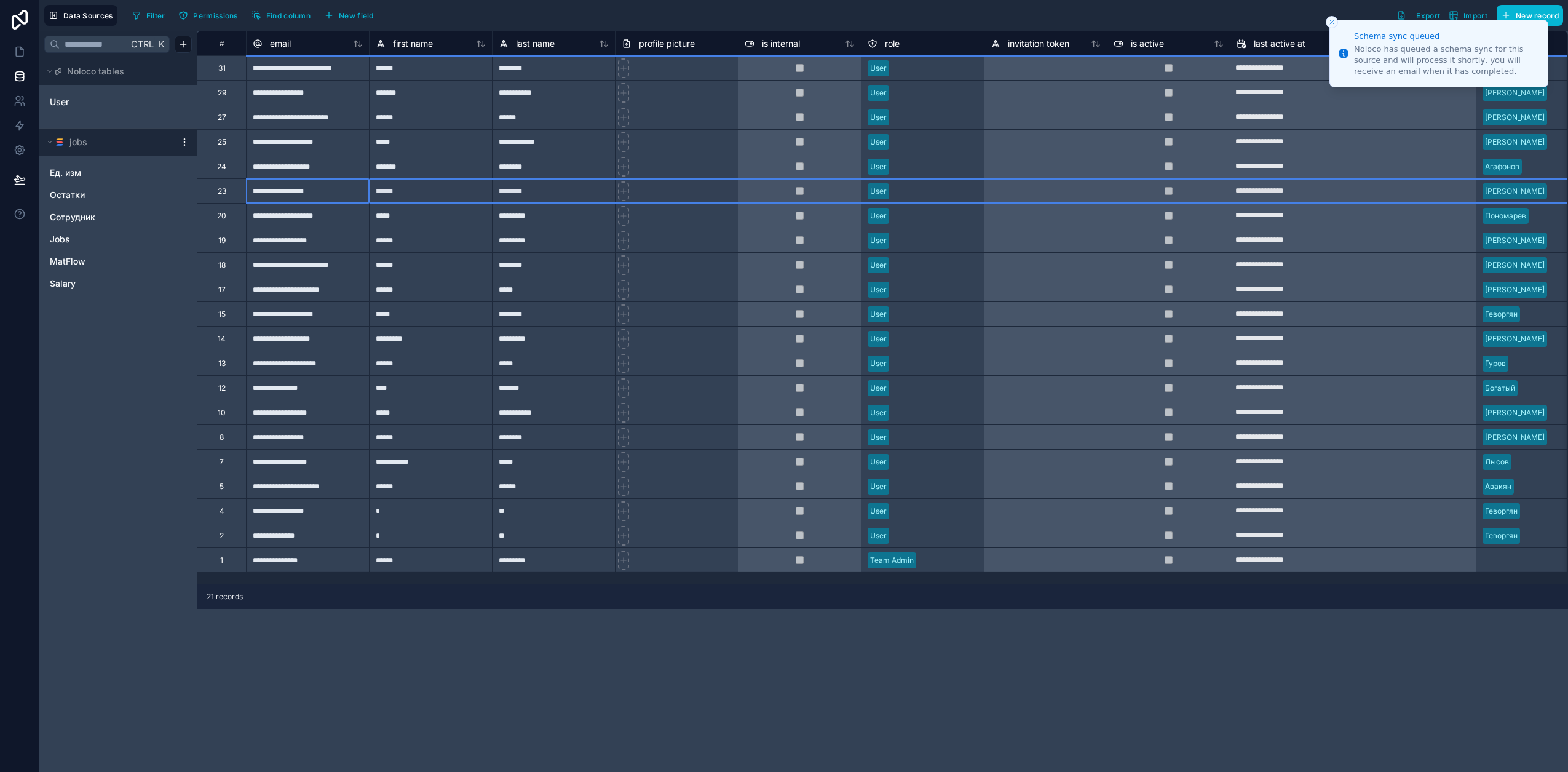
click at [179, 141] on div at bounding box center [184, 142] width 15 height 10
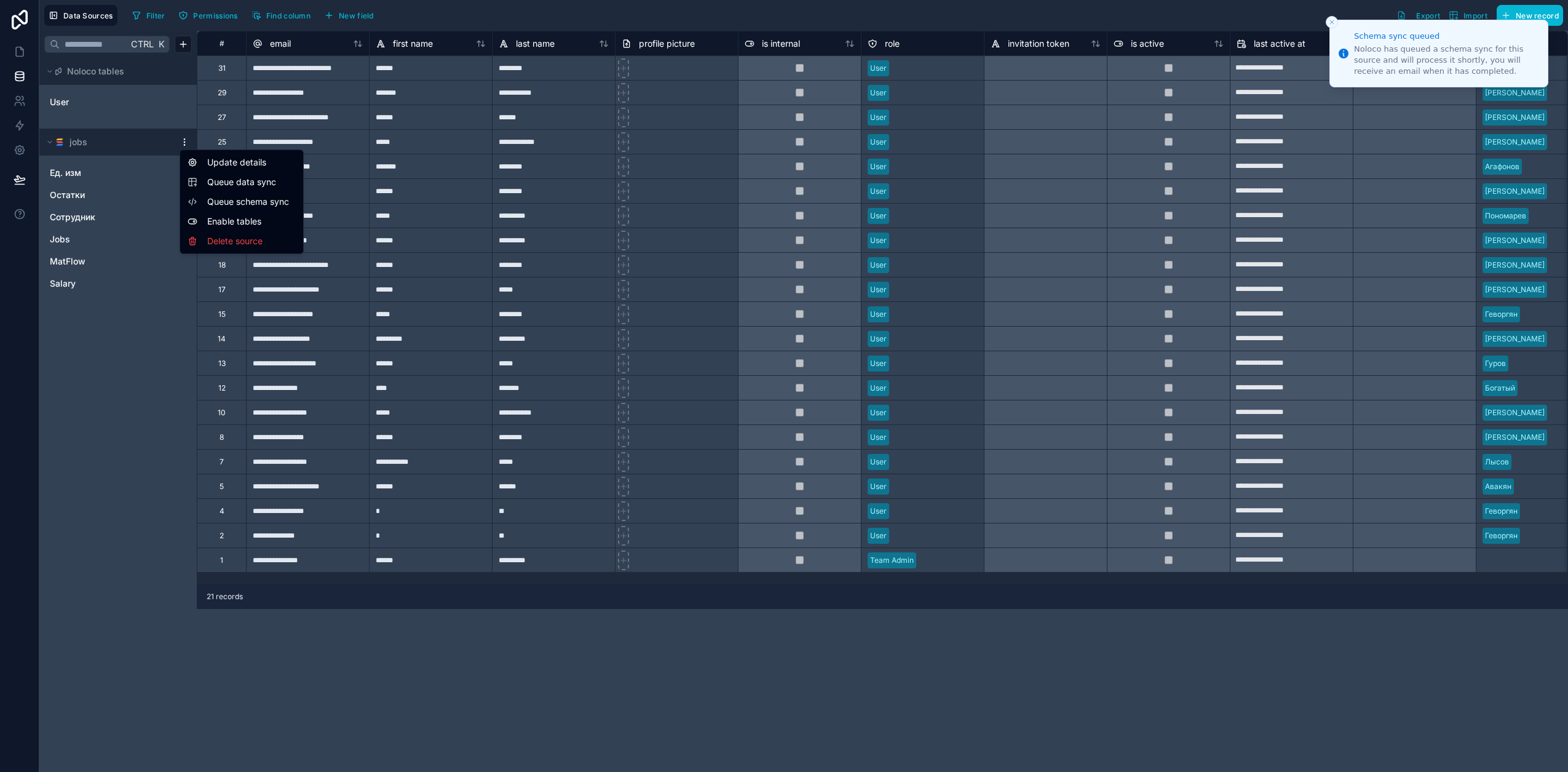
click at [184, 143] on html "**********" at bounding box center [784, 386] width 1568 height 772
click at [219, 182] on span "Queue data sync" at bounding box center [251, 181] width 88 height 13
